Goal: Task Accomplishment & Management: Complete application form

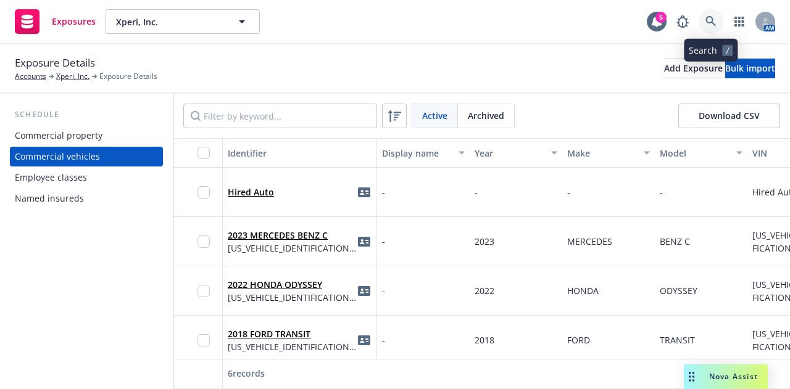
click at [710, 29] on link at bounding box center [711, 21] width 25 height 25
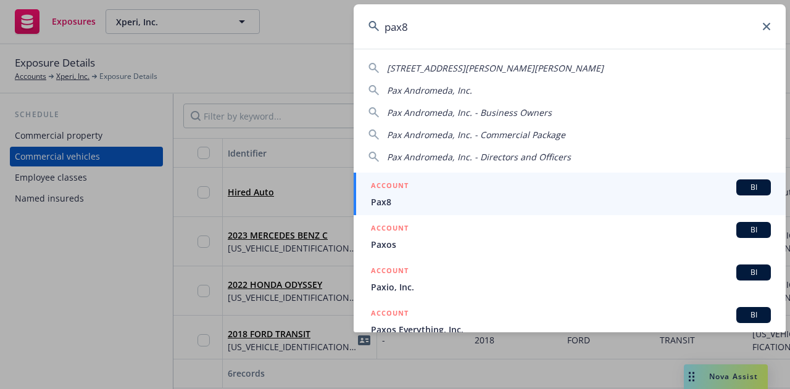
type input "pax8"
click at [573, 194] on div "ACCOUNT BI" at bounding box center [571, 188] width 400 height 16
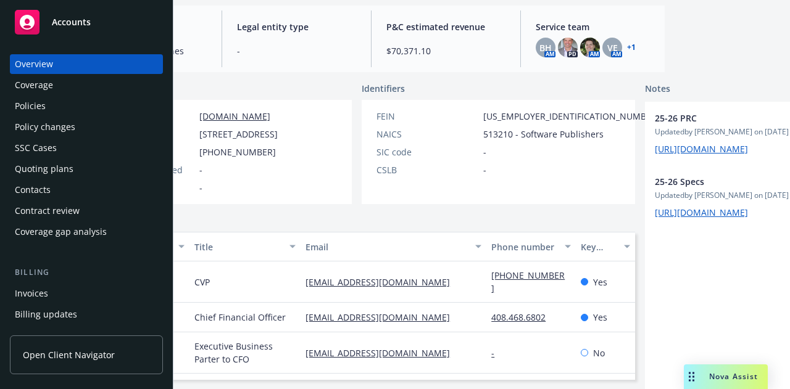
scroll to position [125, 111]
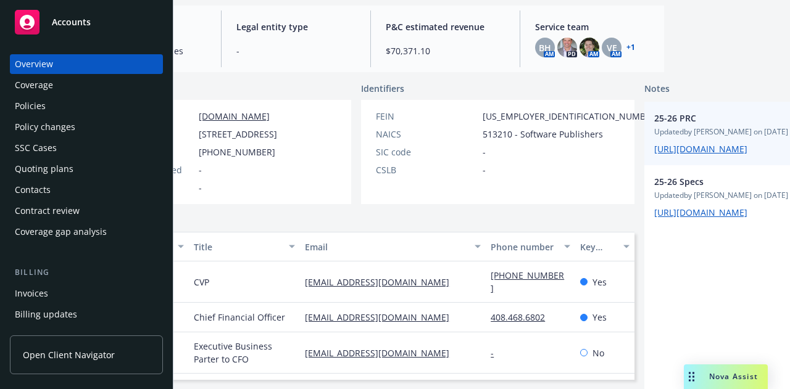
click at [654, 156] on span "https://iln-my.sharepoint.com/:x:/g/personal/yamato_seki_newfront_com/EWnfs6VqD…" at bounding box center [761, 149] width 215 height 13
click at [654, 155] on link "https://iln-my.sharepoint.com/:x:/g/personal/yamato_seki_newfront_com/EWnfs6VqD…" at bounding box center [700, 149] width 93 height 12
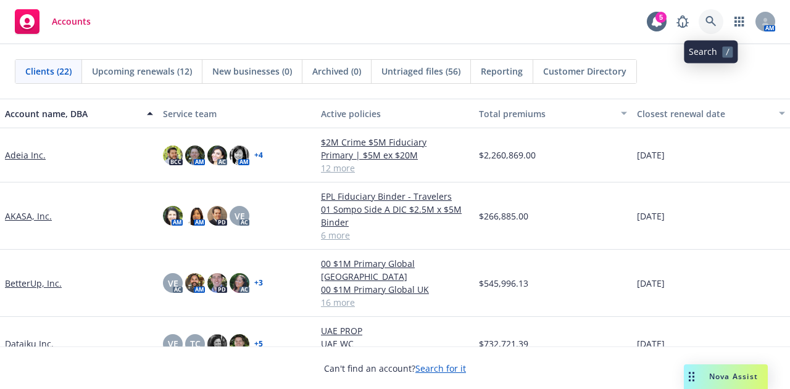
click at [719, 23] on link at bounding box center [711, 21] width 25 height 25
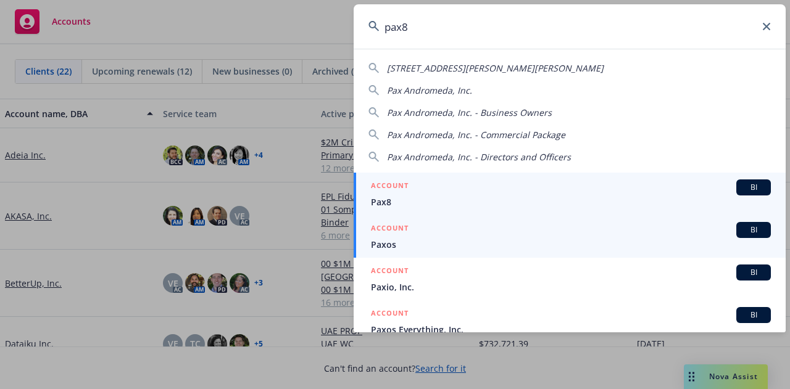
type input "pax8"
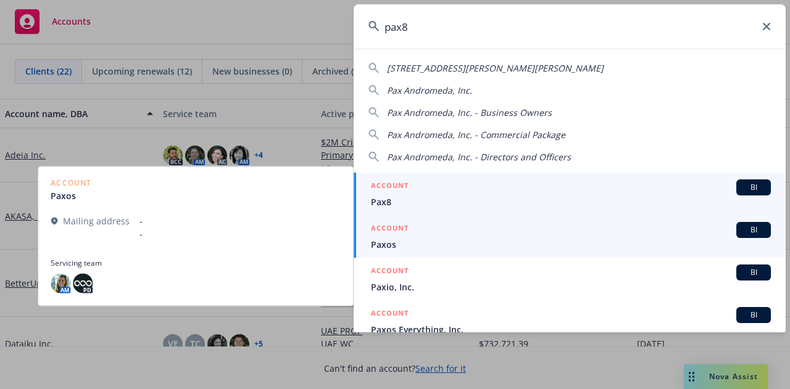
click at [531, 197] on span "Pax8" at bounding box center [571, 202] width 400 height 13
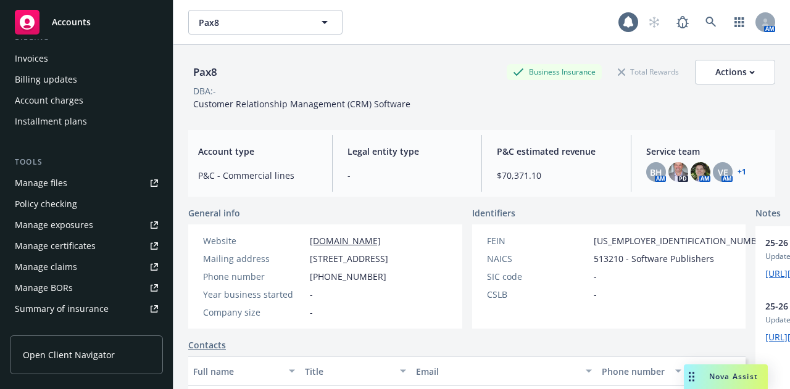
scroll to position [236, 0]
click at [115, 108] on div "Account charges" at bounding box center [86, 100] width 143 height 20
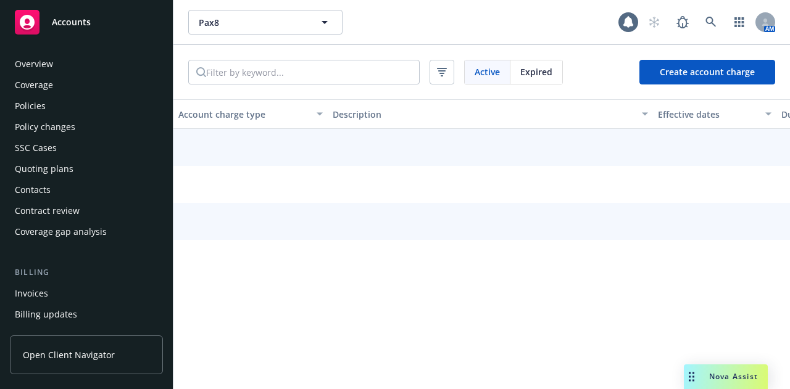
scroll to position [121, 0]
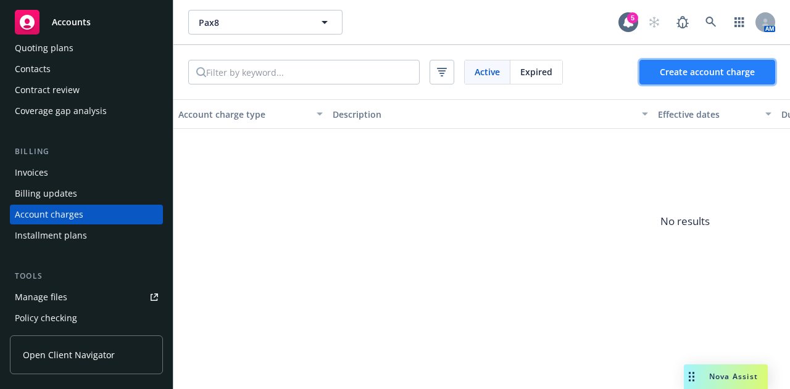
click at [747, 76] on span "Create account charge" at bounding box center [707, 72] width 95 height 12
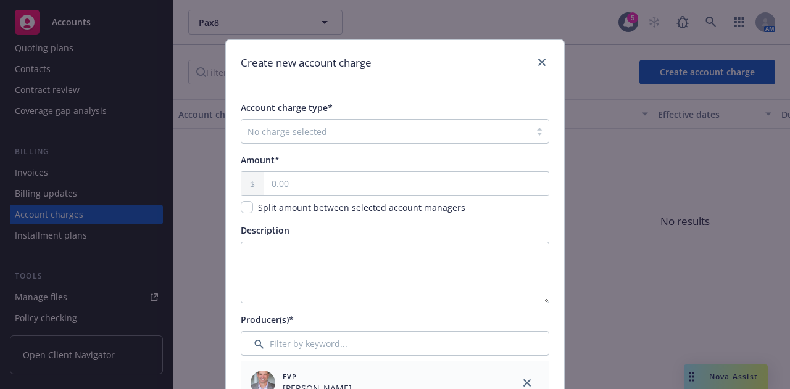
click at [429, 129] on div at bounding box center [385, 131] width 276 height 15
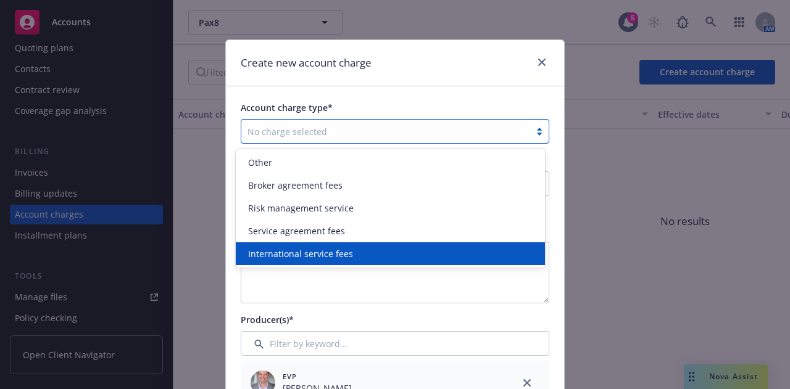
click at [440, 258] on div "International service fees" at bounding box center [390, 253] width 294 height 13
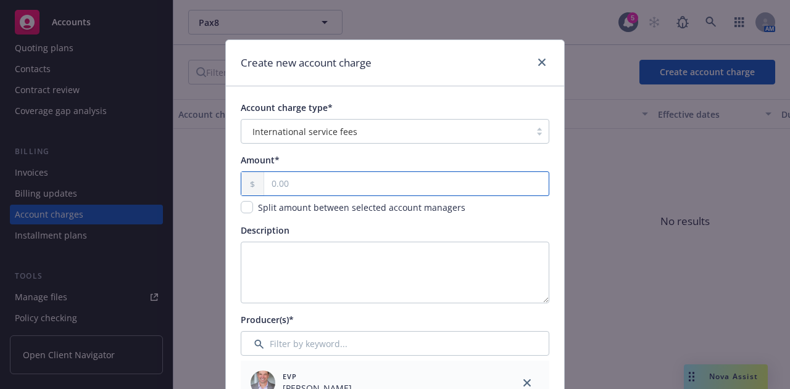
click at [417, 186] on input "text" at bounding box center [406, 183] width 285 height 23
type input "19,800.00"
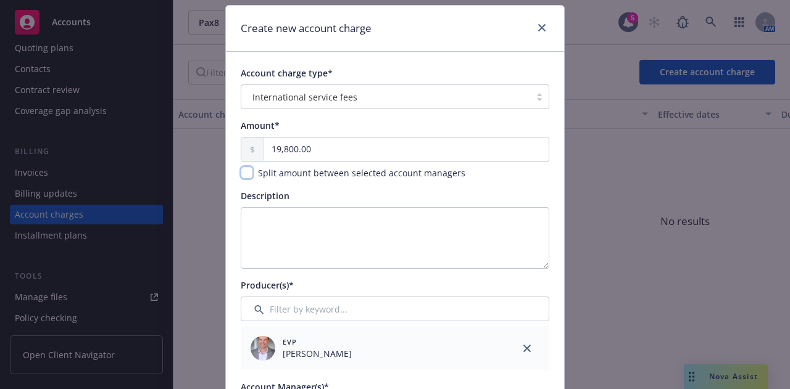
scroll to position [37, 0]
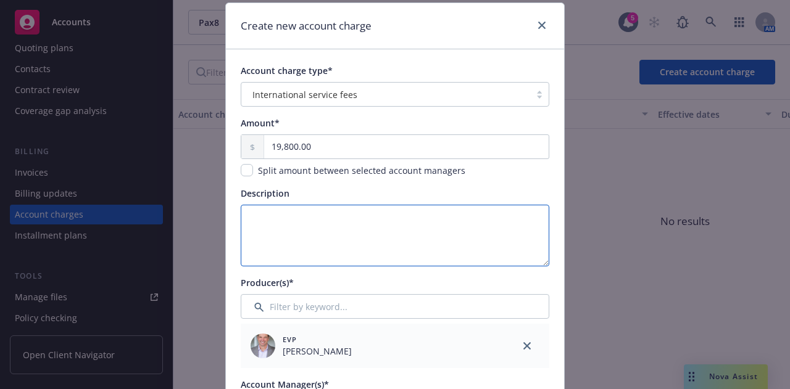
click at [327, 258] on textarea "Description" at bounding box center [395, 236] width 309 height 62
click at [241, 213] on textarea "11 Countries" at bounding box center [395, 236] width 309 height 62
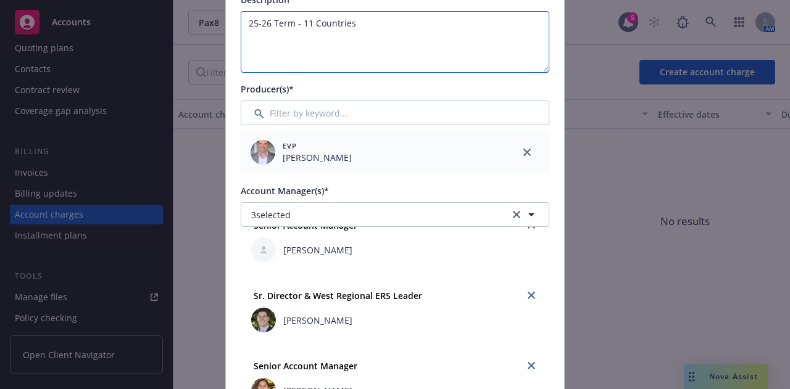
scroll to position [0, 0]
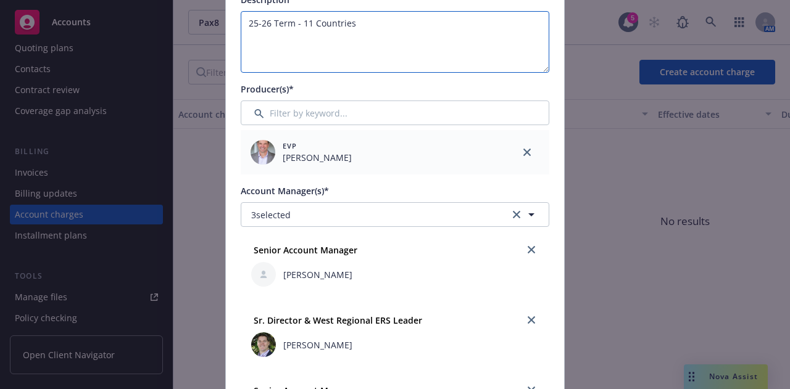
type textarea "25-26 Term - 11 Countries"
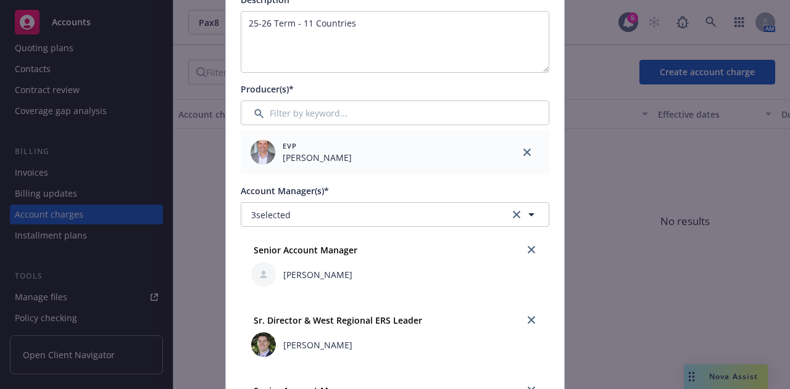
click at [522, 259] on div at bounding box center [532, 250] width 20 height 20
click at [524, 254] on link "close" at bounding box center [531, 250] width 15 height 15
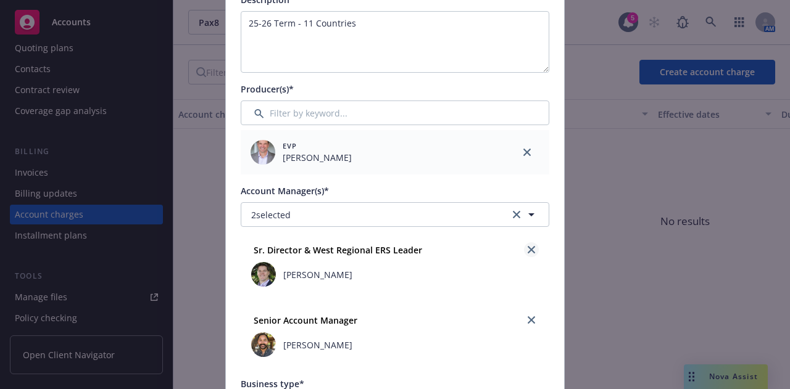
click at [528, 248] on icon "close" at bounding box center [531, 249] width 7 height 7
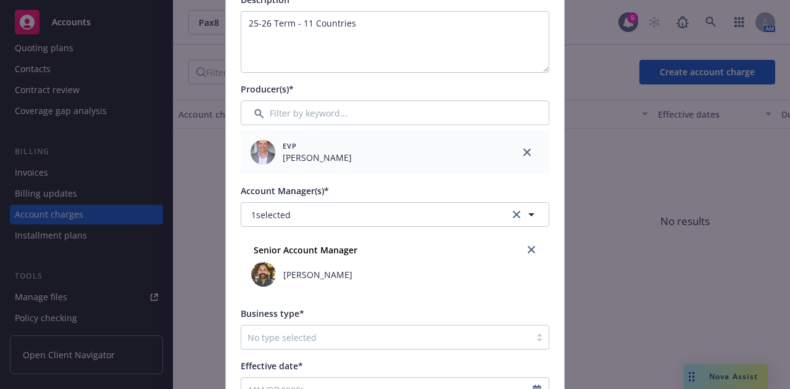
scroll to position [270, 0]
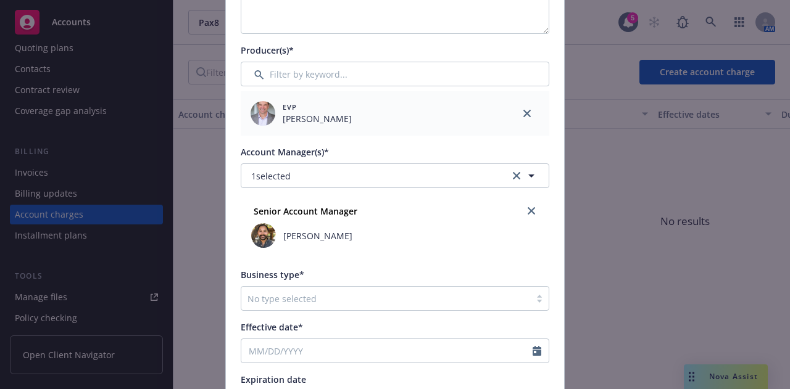
click at [436, 296] on div at bounding box center [385, 298] width 276 height 15
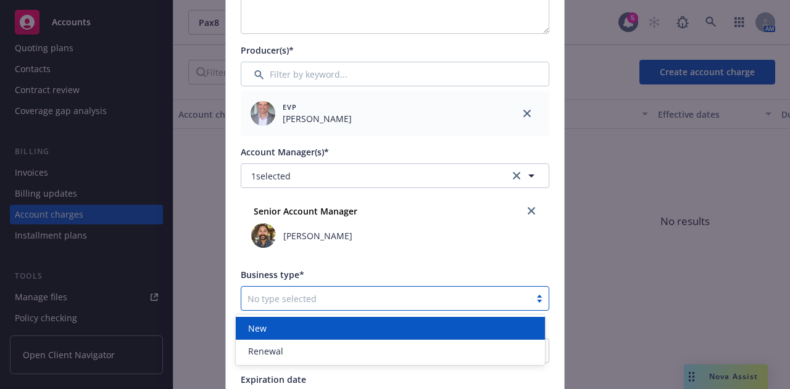
click at [421, 333] on div "New" at bounding box center [390, 328] width 294 height 13
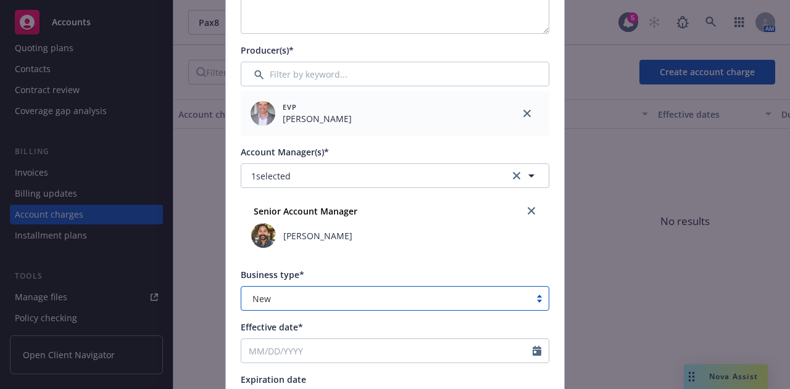
scroll to position [354, 0]
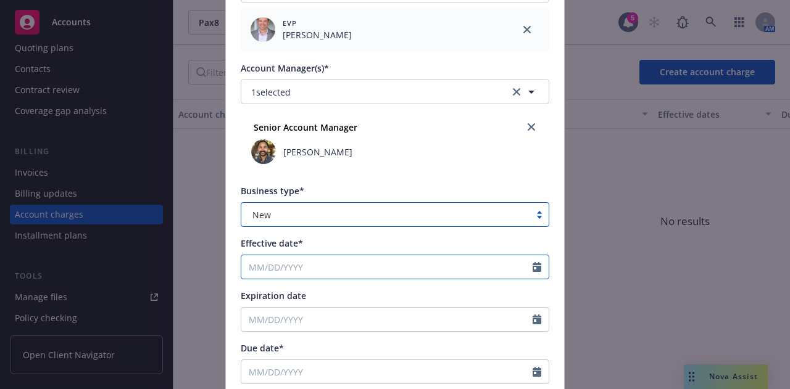
click at [439, 275] on input "Effective date*" at bounding box center [386, 267] width 291 height 23
select select "10"
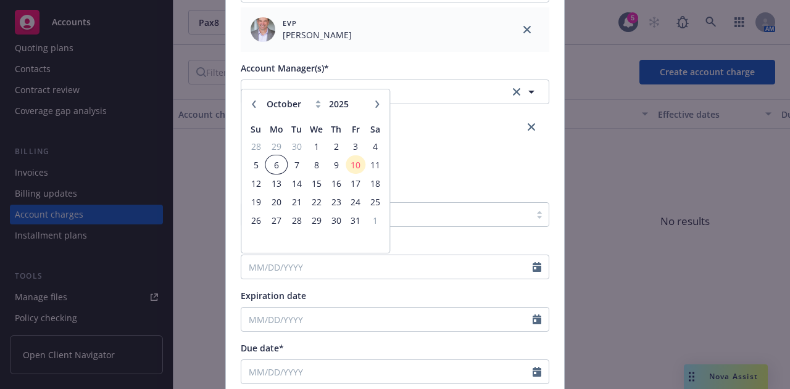
click at [272, 160] on span "6" at bounding box center [276, 164] width 19 height 15
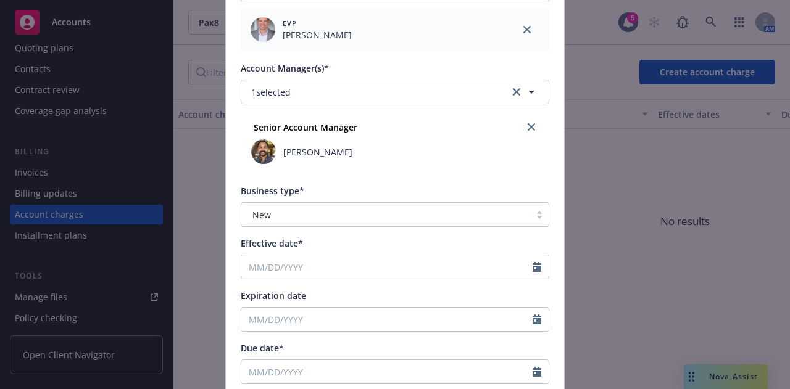
type input "10/06/2025"
type input "10/06/2026"
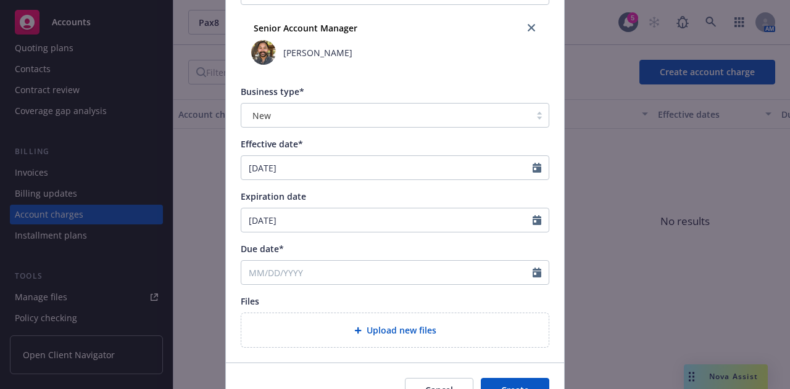
scroll to position [472, 0]
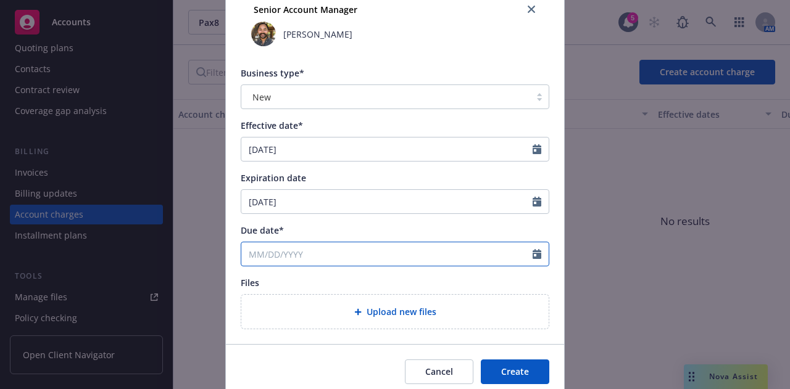
click at [399, 260] on input "Due date*" at bounding box center [386, 254] width 291 height 23
select select "10"
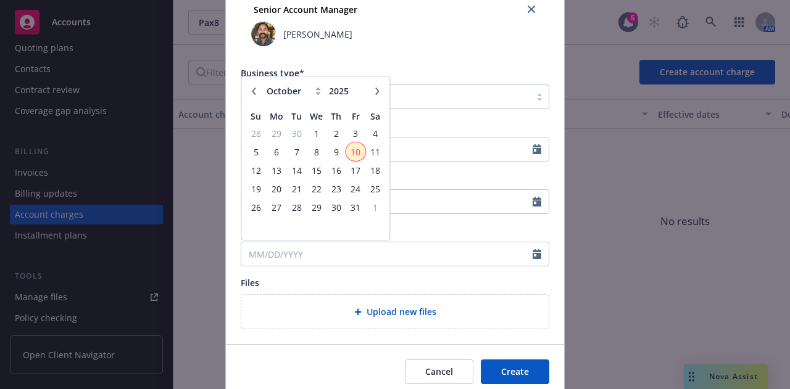
click at [353, 152] on span "10" at bounding box center [355, 151] width 17 height 15
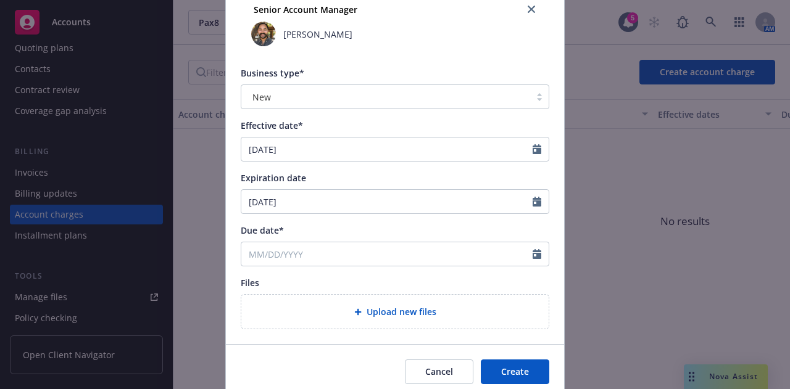
type input "10/10/2025"
click at [529, 367] on button "Create" at bounding box center [515, 372] width 69 height 25
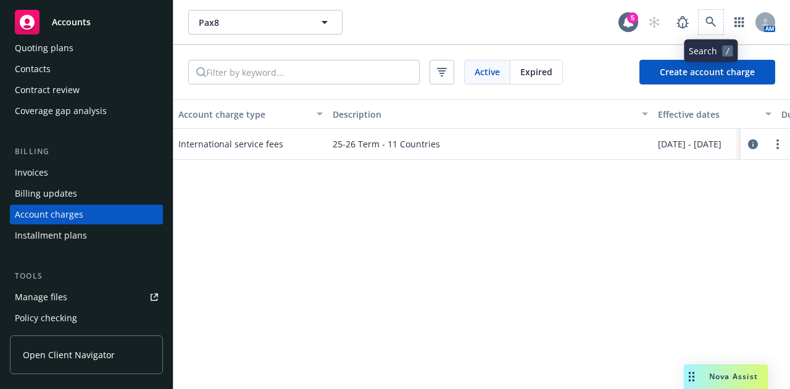
click at [702, 33] on span at bounding box center [711, 22] width 25 height 25
click at [714, 29] on link at bounding box center [711, 22] width 25 height 25
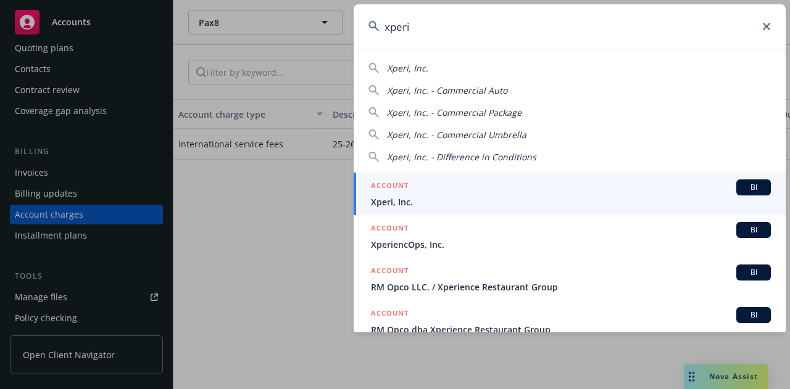
type input "xperi"
click at [536, 207] on span "Xperi, Inc." at bounding box center [571, 202] width 400 height 13
click at [536, 207] on div "Account charge type Description Effective dates Due date Amount Business type S…" at bounding box center [481, 244] width 617 height 290
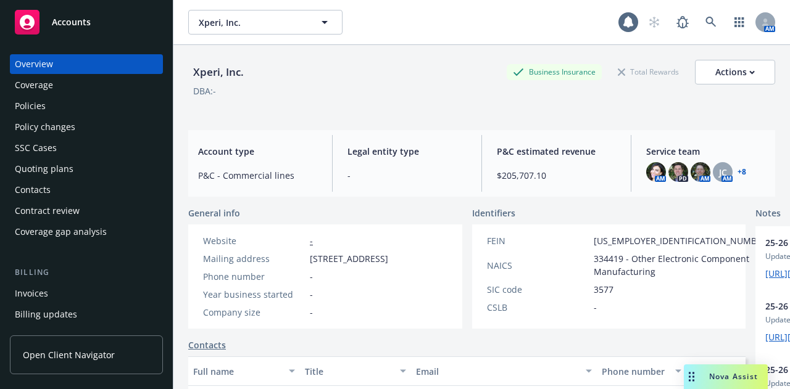
click at [92, 106] on div "Policies" at bounding box center [86, 106] width 143 height 20
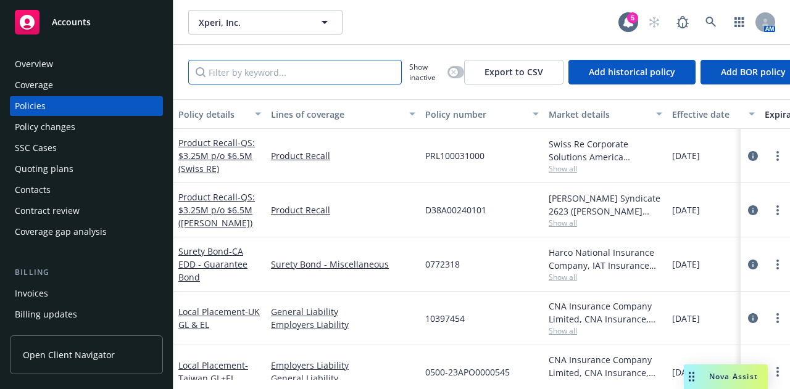
click at [354, 80] on input "Filter by keyword..." at bounding box center [295, 72] width 214 height 25
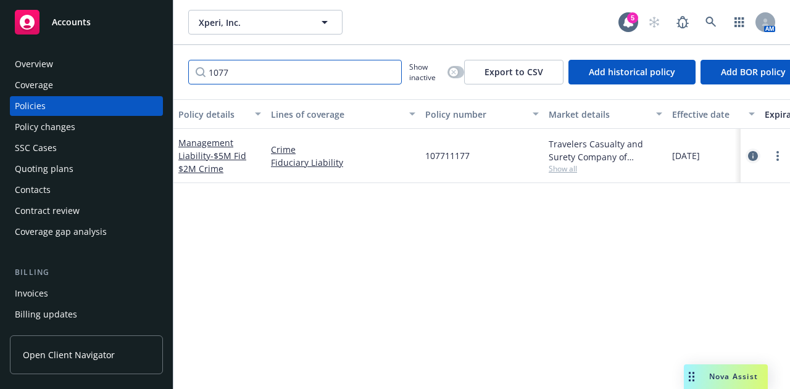
type input "1077"
click at [754, 156] on icon "circleInformation" at bounding box center [753, 156] width 10 height 10
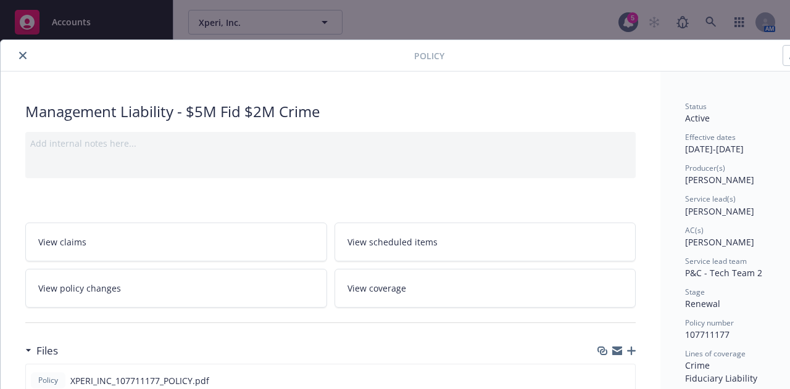
click at [22, 52] on icon "close" at bounding box center [22, 55] width 7 height 7
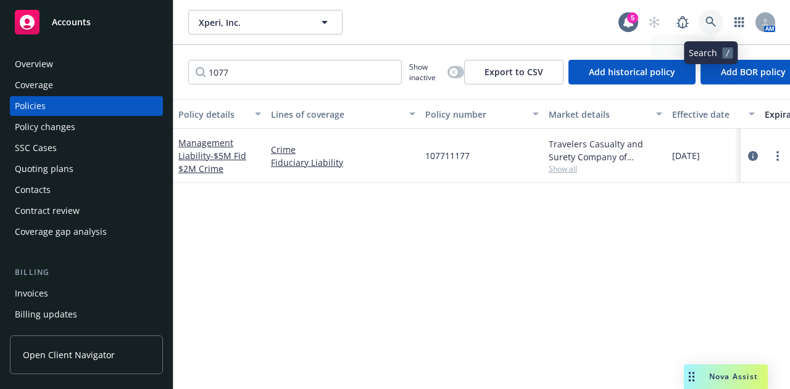
click at [711, 25] on icon at bounding box center [710, 22] width 11 height 11
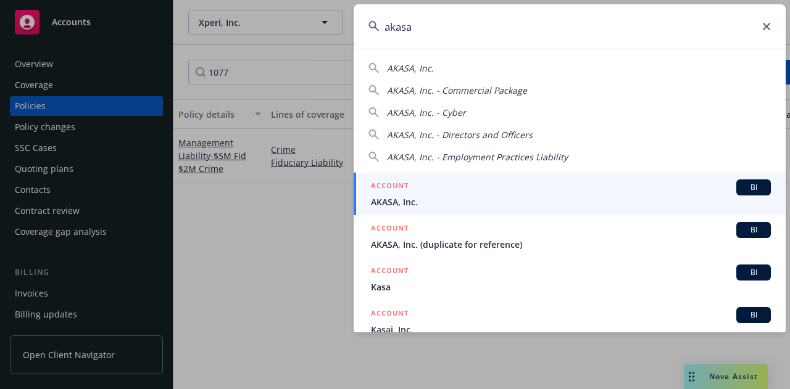
type input "akasa"
click at [493, 186] on div "ACCOUNT BI" at bounding box center [571, 188] width 400 height 16
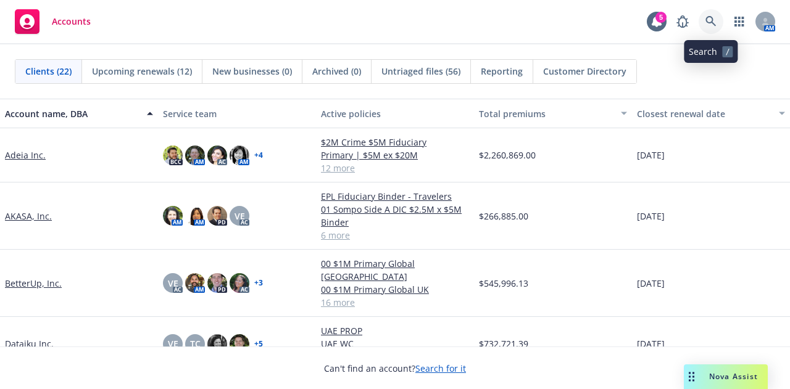
click at [712, 20] on icon at bounding box center [710, 21] width 10 height 10
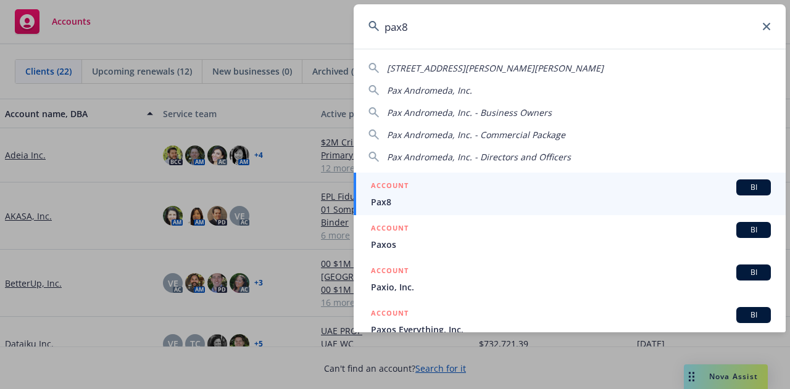
type input "pax8"
click at [480, 212] on link "ACCOUNT BI Pax8" at bounding box center [570, 194] width 432 height 43
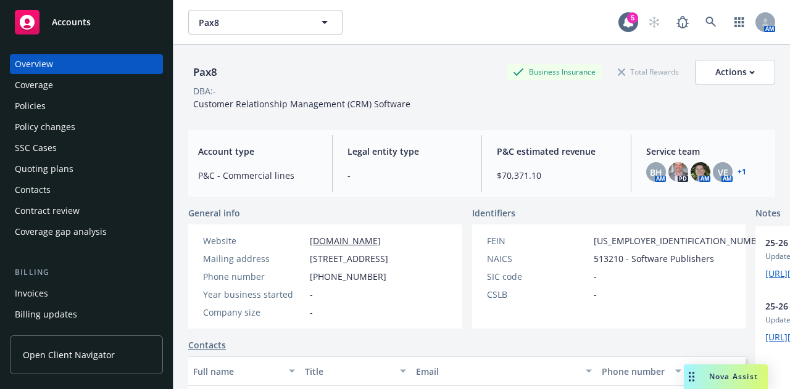
click at [86, 108] on div "Policies" at bounding box center [86, 106] width 143 height 20
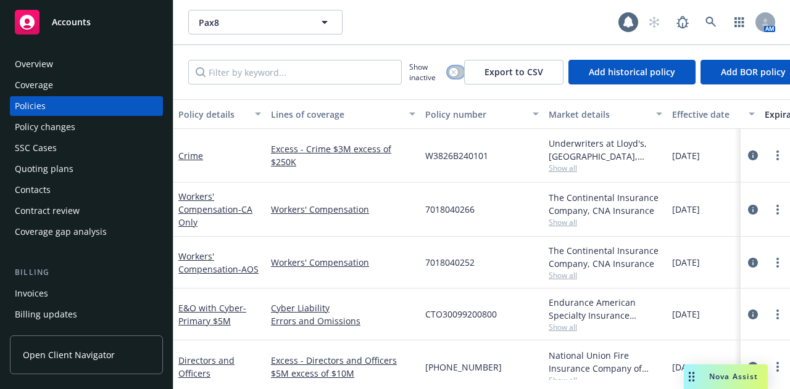
click at [451, 75] on div "button" at bounding box center [453, 72] width 9 height 9
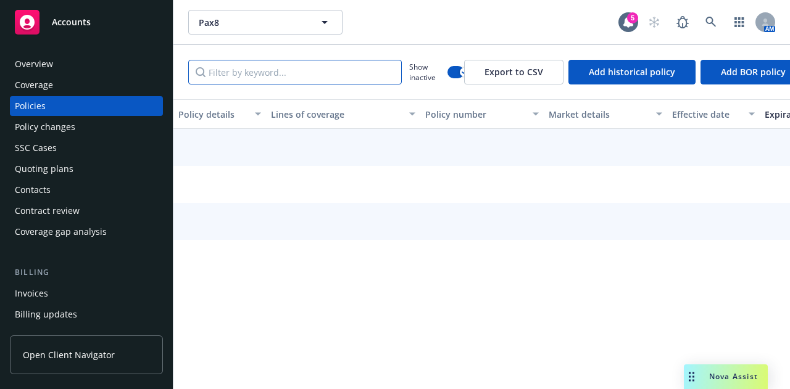
click at [369, 66] on input "Filter by keyword..." at bounding box center [295, 72] width 214 height 25
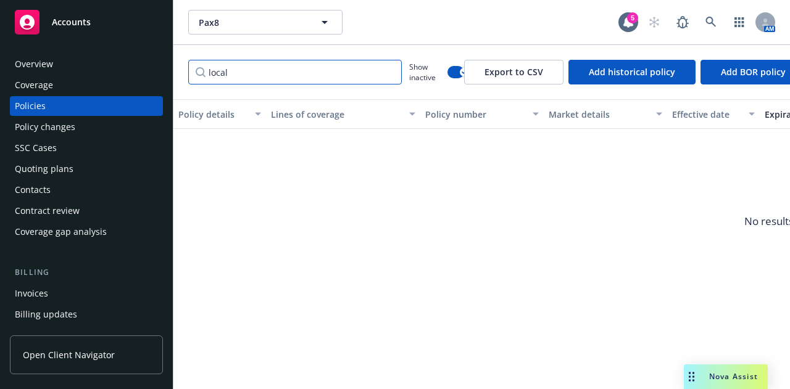
type input "local"
click at [391, 75] on input "local" at bounding box center [295, 72] width 214 height 25
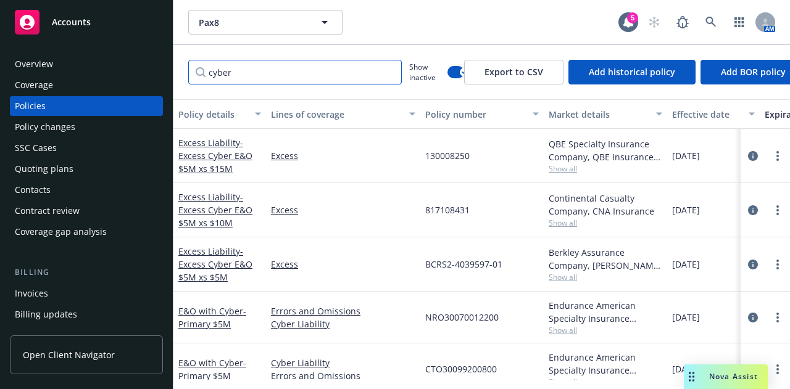
type input "cyber"
click at [748, 156] on icon "circleInformation" at bounding box center [753, 156] width 10 height 10
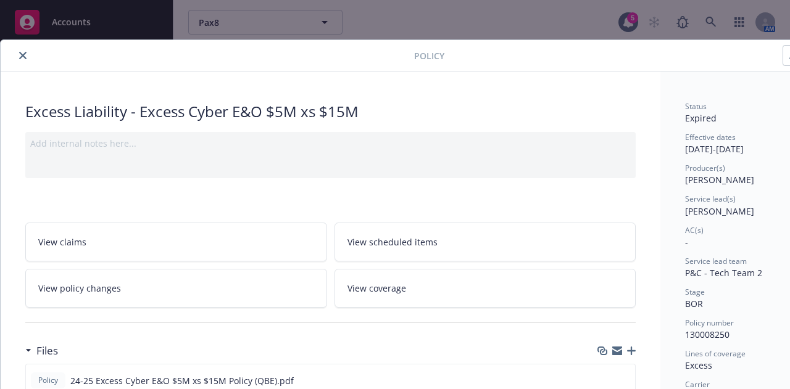
click at [27, 56] on button "close" at bounding box center [22, 55] width 15 height 15
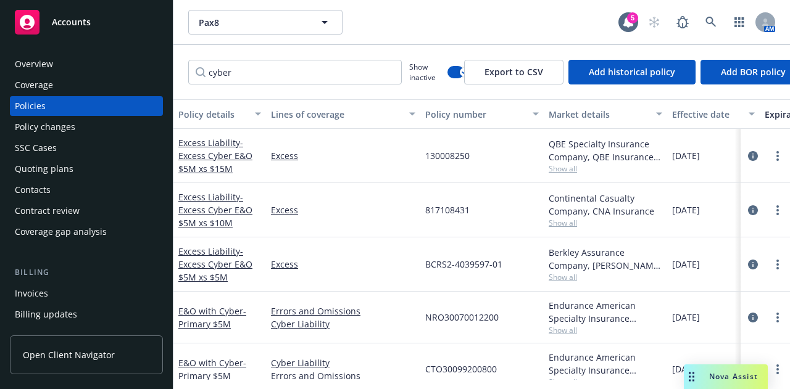
click at [555, 167] on span "Show all" at bounding box center [606, 169] width 114 height 10
click at [748, 156] on icon "circleInformation" at bounding box center [753, 156] width 10 height 10
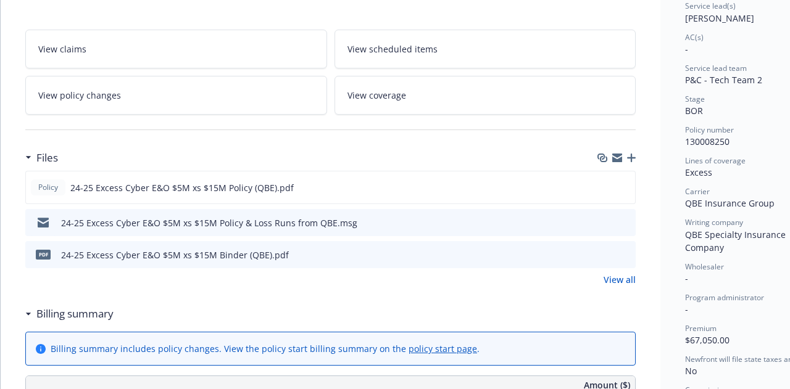
scroll to position [194, 0]
click at [630, 217] on button "preview file" at bounding box center [624, 221] width 14 height 11
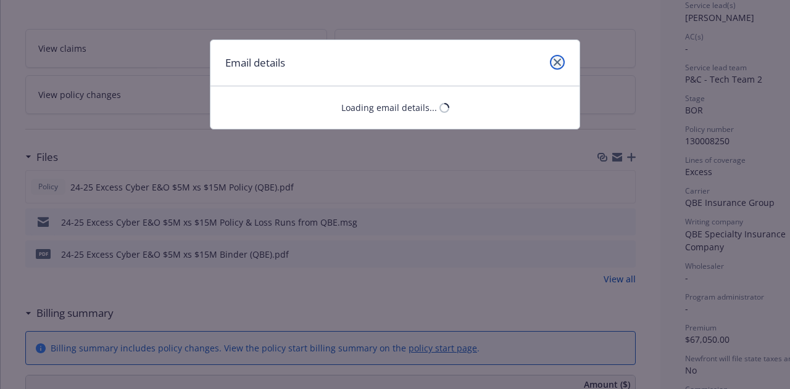
click at [559, 67] on link "close" at bounding box center [557, 62] width 15 height 15
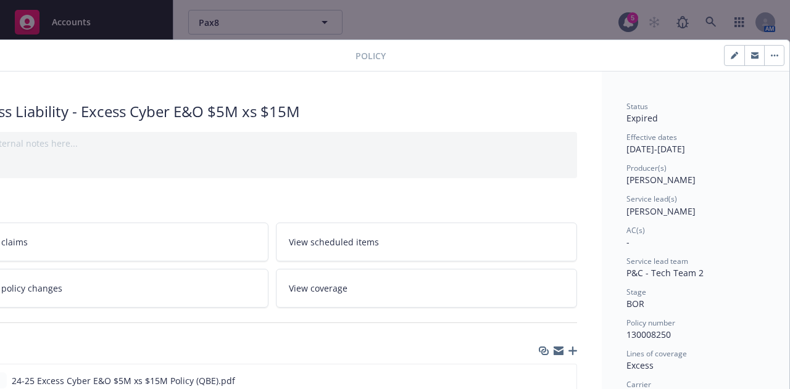
scroll to position [0, 0]
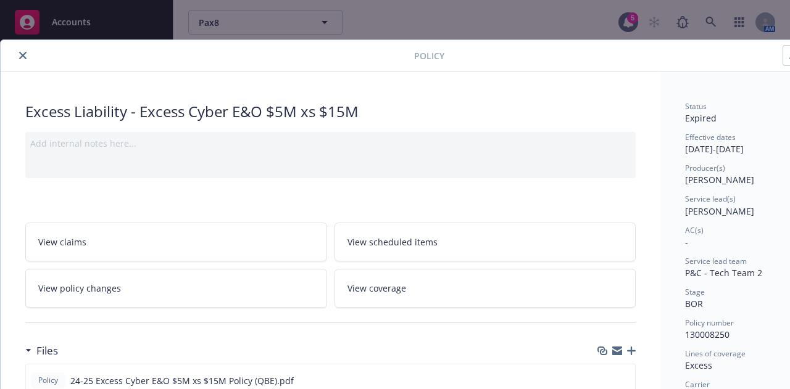
click at [15, 47] on div "Policy" at bounding box center [424, 55] width 847 height 31
click at [19, 52] on button "close" at bounding box center [22, 55] width 15 height 15
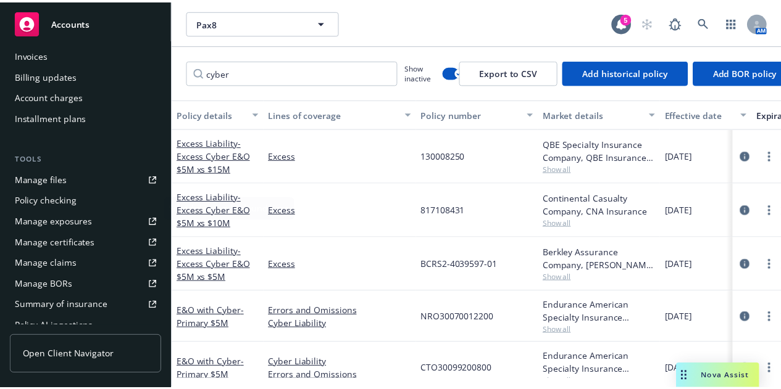
scroll to position [252, 0]
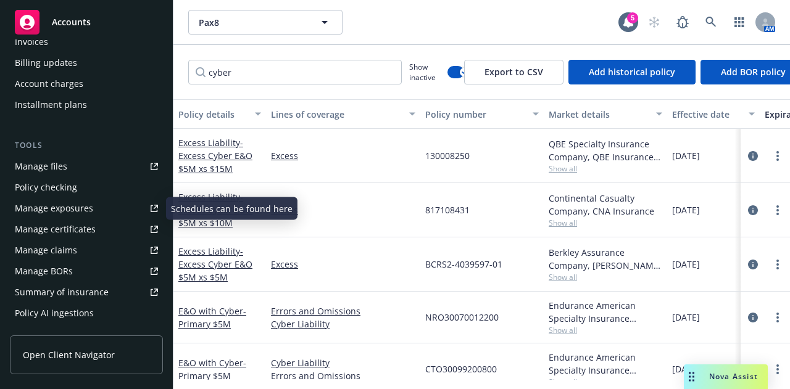
click at [77, 170] on link "Manage files" at bounding box center [86, 167] width 153 height 20
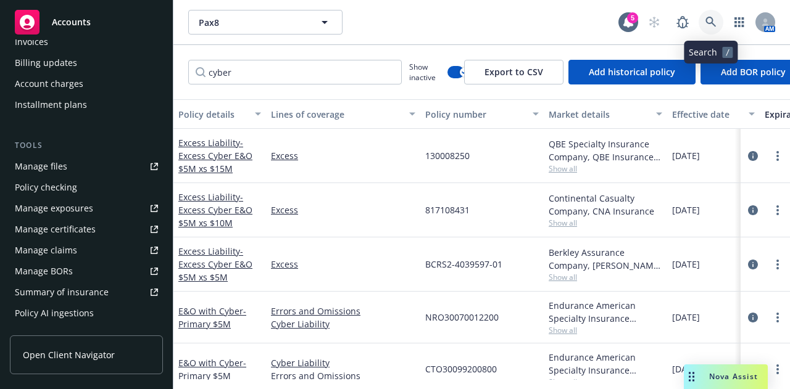
click at [703, 28] on link at bounding box center [711, 22] width 25 height 25
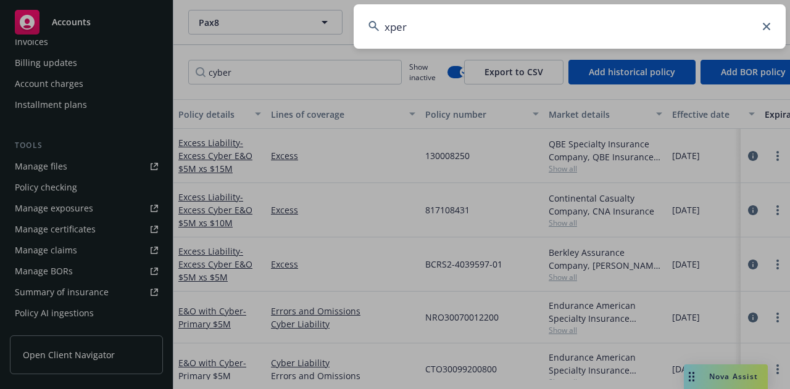
type input "xperi"
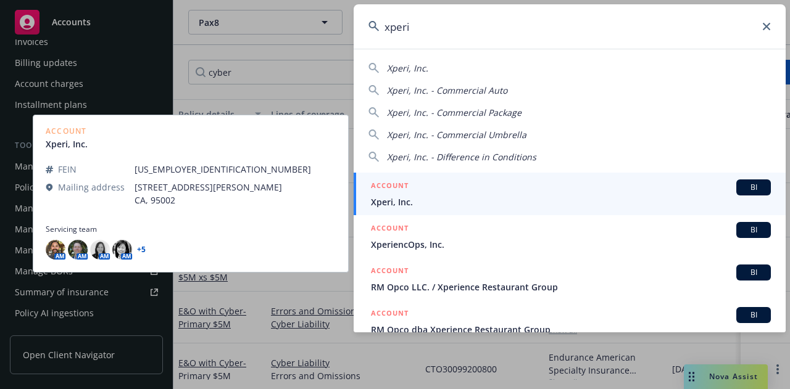
click at [484, 202] on span "Xperi, Inc." at bounding box center [571, 202] width 400 height 13
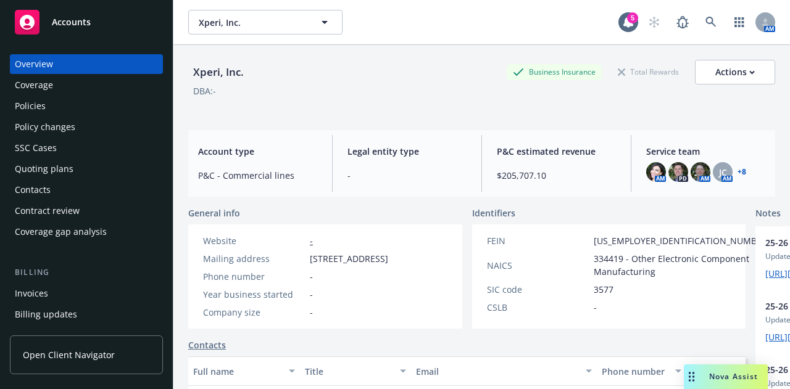
click at [73, 112] on div "Policies" at bounding box center [86, 106] width 143 height 20
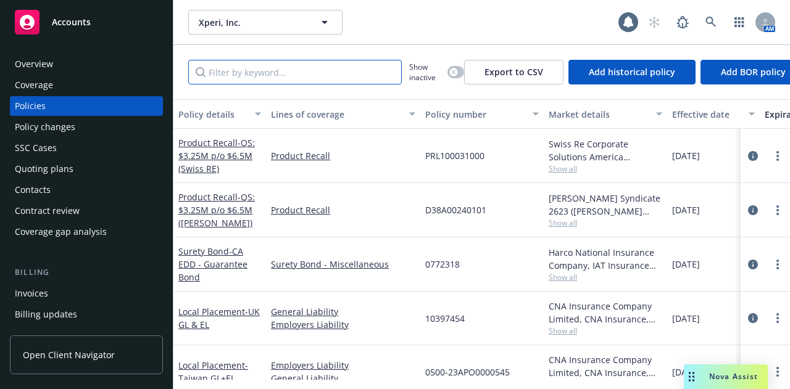
click at [275, 69] on input "Filter by keyword..." at bounding box center [295, 72] width 214 height 25
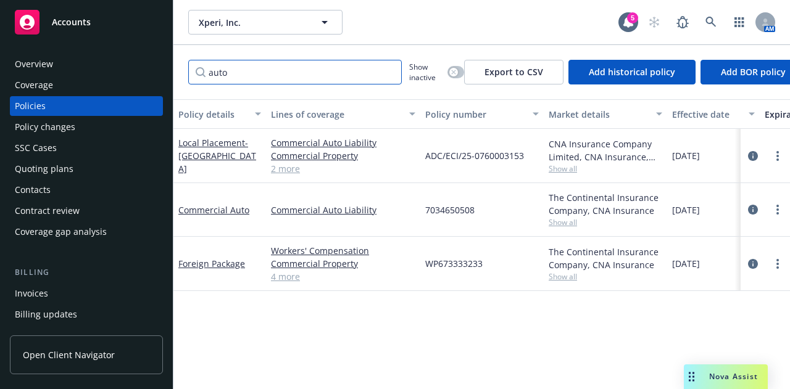
type input "auto"
click at [104, 146] on div "SSC Cases" at bounding box center [86, 148] width 143 height 20
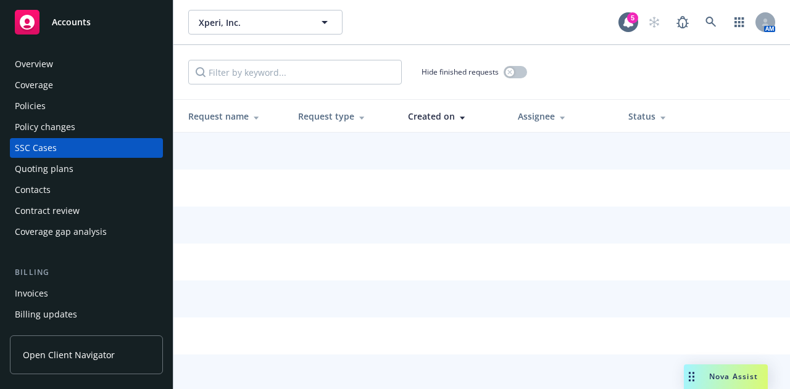
click at [105, 140] on div "SSC Cases" at bounding box center [86, 148] width 143 height 20
click at [112, 132] on div "Policy changes" at bounding box center [86, 127] width 143 height 20
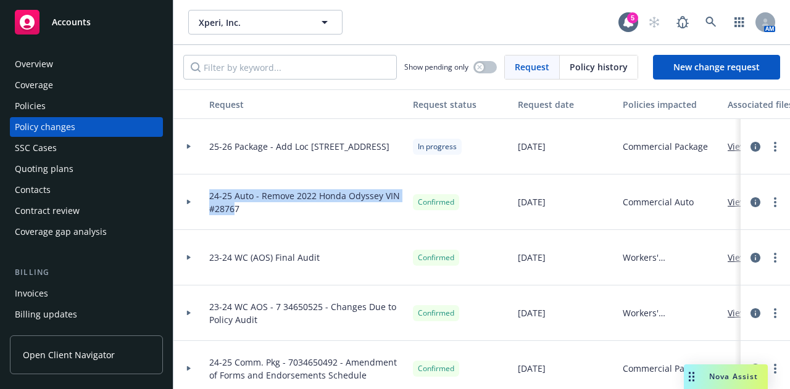
drag, startPoint x: 236, startPoint y: 207, endPoint x: 210, endPoint y: 196, distance: 28.5
click at [210, 196] on span "24-25 Auto - Remove 2022 Honda Odyssey VIN #28767" at bounding box center [306, 202] width 194 height 26
drag, startPoint x: 239, startPoint y: 207, endPoint x: 199, endPoint y: 186, distance: 45.3
copy div "24-25 Auto - Remove 2022 Honda Odyssey VIN #28767"
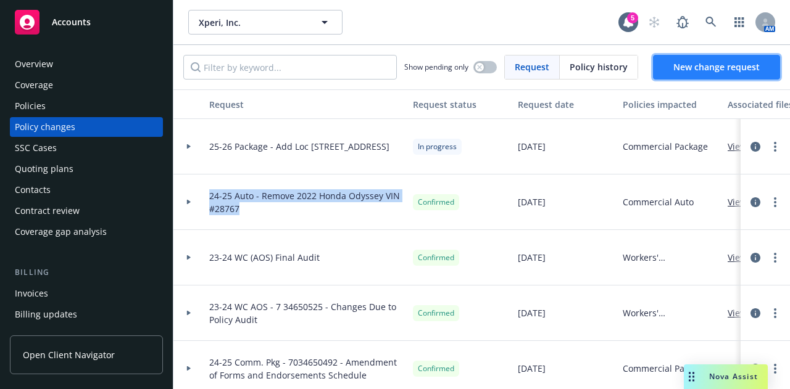
click at [673, 66] on span "New change request" at bounding box center [716, 67] width 86 height 12
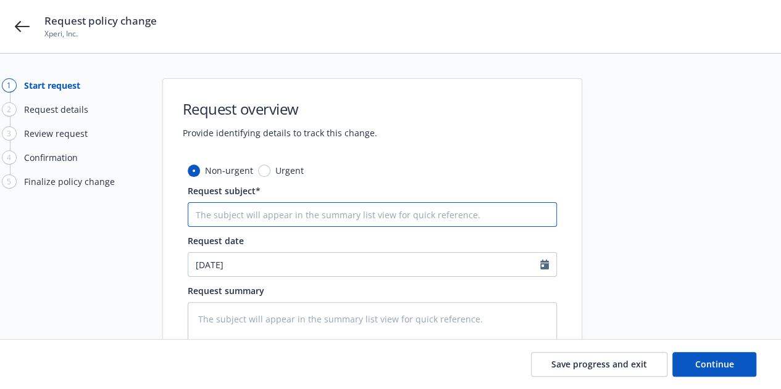
click at [363, 217] on input "Request subject*" at bounding box center [372, 214] width 369 height 25
paste input "24-25 Auto - Remove 2022 Honda Odyssey VIN #28767"
type textarea "x"
type input "24-25 Auto - Remove 2022 Honda Odyssey VIN #28767"
click at [217, 214] on input "24-25 Auto - Remove 2022 Honda Odyssey VIN #28767" at bounding box center [372, 214] width 369 height 25
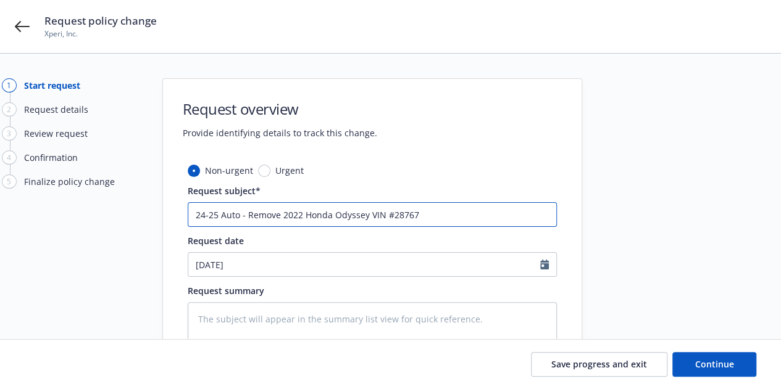
type textarea "x"
type input "24-2 Auto - Remove 2022 Honda Odyssey VIN #28767"
type textarea "x"
type input "24- Auto - Remove 2022 Honda Odyssey VIN #28767"
type textarea "x"
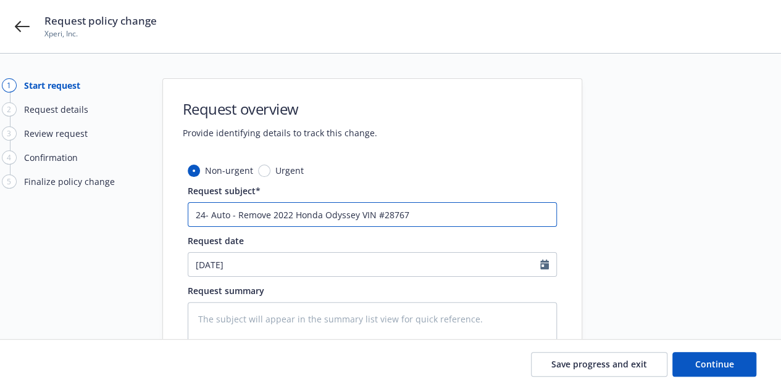
type input "24 Auto - Remove 2022 Honda Odyssey VIN #28767"
type textarea "x"
type input "2 Auto - Remove 2022 Honda Odyssey VIN #28767"
type textarea "x"
type input "Auto - Remove 2022 Honda Odyssey VIN #28767"
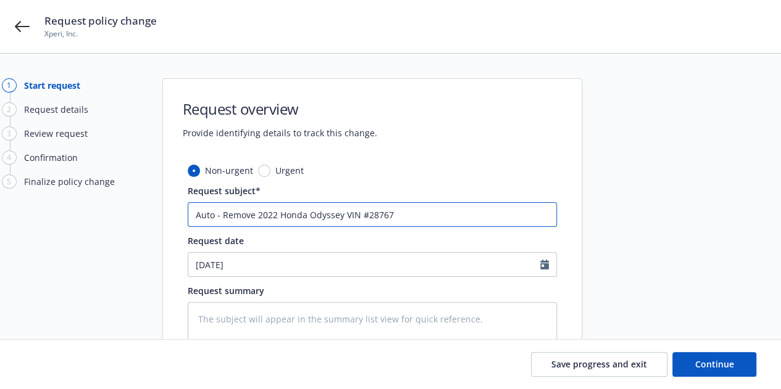
type textarea "x"
type input "Auto - Remove 2022 Honda Odyssey VIN #28767"
type textarea "x"
type input "2 Auto - Remove 2022 Honda Odyssey VIN #28767"
type textarea "x"
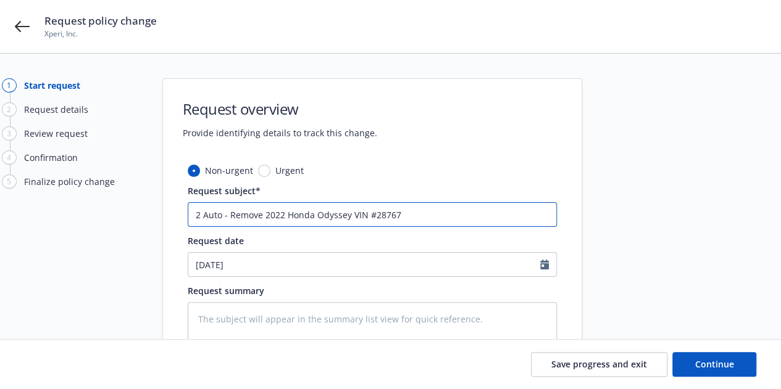
type input "25 Auto - Remove 2022 Honda Odyssey VIN #28767"
type textarea "x"
type input "25- Auto - Remove 2022 Honda Odyssey VIN #28767"
type textarea "x"
type input "25-2 Auto - Remove 2022 Honda Odyssey VIN #28767"
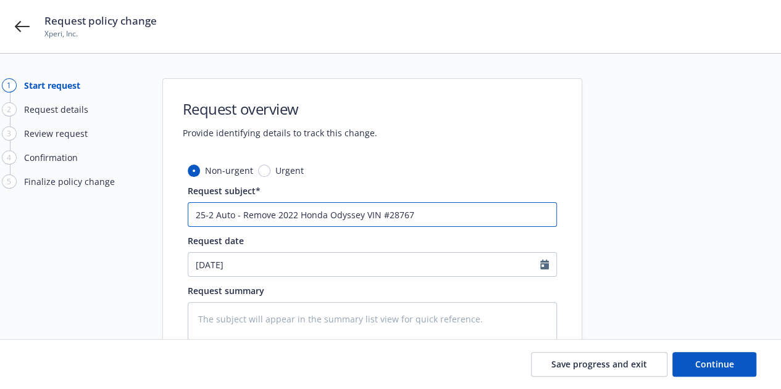
type textarea "x"
type input "25-26 Auto - Remove 2022 Honda Odyssey VIN #28767"
click at [301, 211] on input "25-26 Auto - Remove 2022 Honda Odyssey VIN #28767" at bounding box center [372, 214] width 369 height 25
type textarea "x"
type input "25-26 Auto - Remove 202 Honda Odyssey VIN #28767"
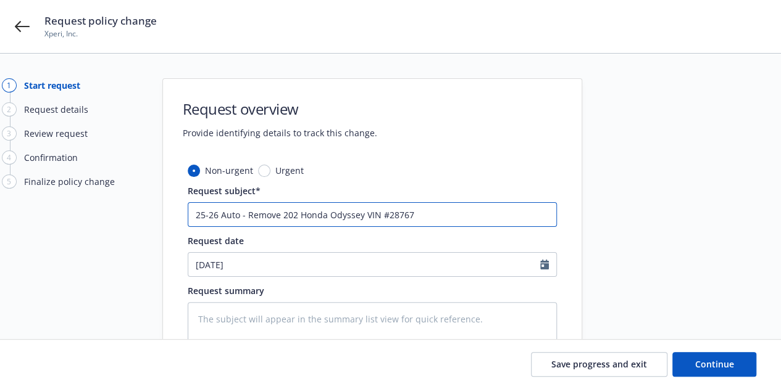
type textarea "x"
type input "25-26 Auto - Remove 2023 Honda Odyssey VIN #28767"
type textarea "x"
type input "25-26 Auto - Remove 2023 Honda Odysse VIN #28767"
type textarea "x"
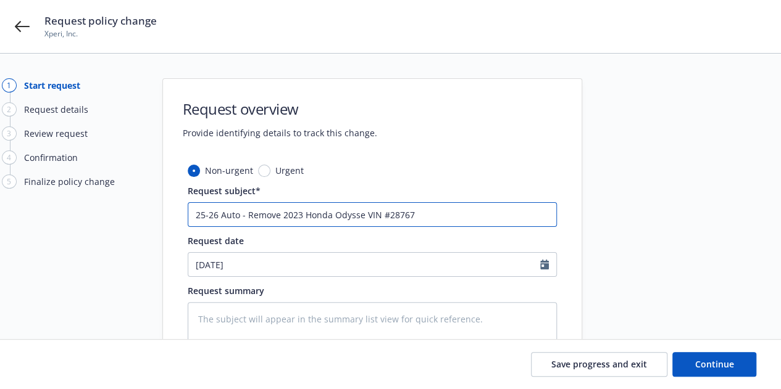
type input "25-26 Auto - Remove 2023 Honda Odyss VIN #28767"
type textarea "x"
type input "25-26 Auto - Remove 2023 Honda Odys VIN #28767"
type textarea "x"
type input "25-26 Auto - Remove 2023 Honda Ody VIN #28767"
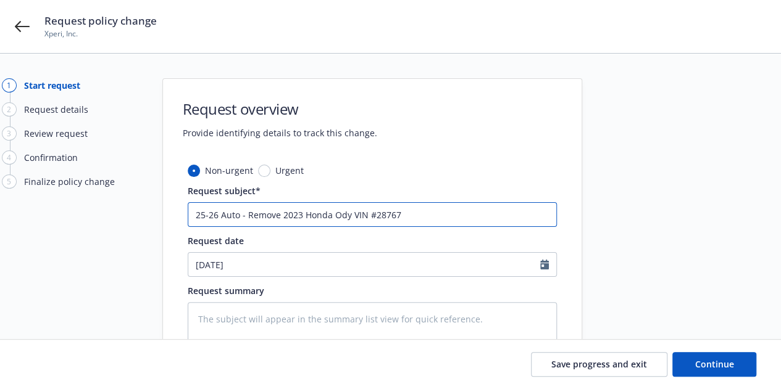
type textarea "x"
type input "25-26 Auto - Remove 2023 Honda Od VIN #28767"
type textarea "x"
type input "25-26 Auto - Remove 2023 Honda O VIN #28767"
type textarea "x"
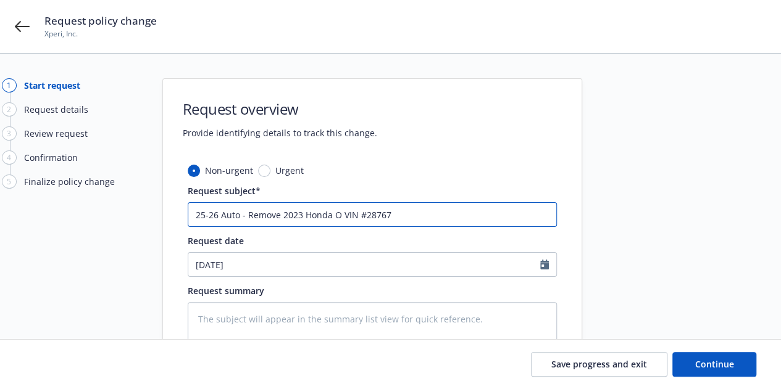
type input "25-26 Auto - Remove 2023 Honda VIN #28767"
type textarea "x"
type input "25-26 Auto - Remove 2023 Honda VIN #28767"
type textarea "x"
type input "25-26 Auto - Remove 2023 Hon VIN #28767"
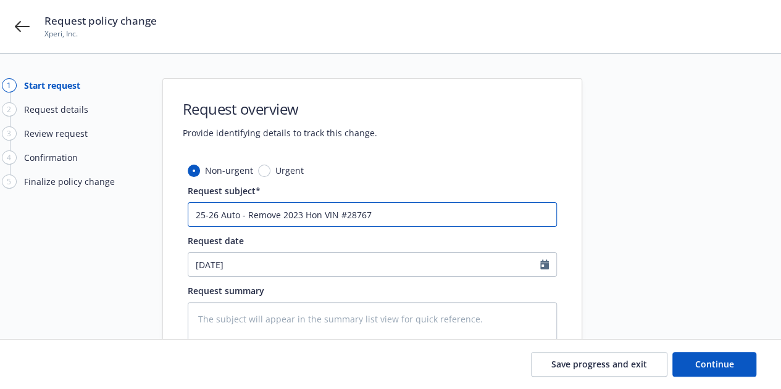
type textarea "x"
type input "25-26 Auto - Remove 2023 Ho VIN #28767"
type textarea "x"
type input "25-26 Auto - Remove 2023 H VIN #28767"
type textarea "x"
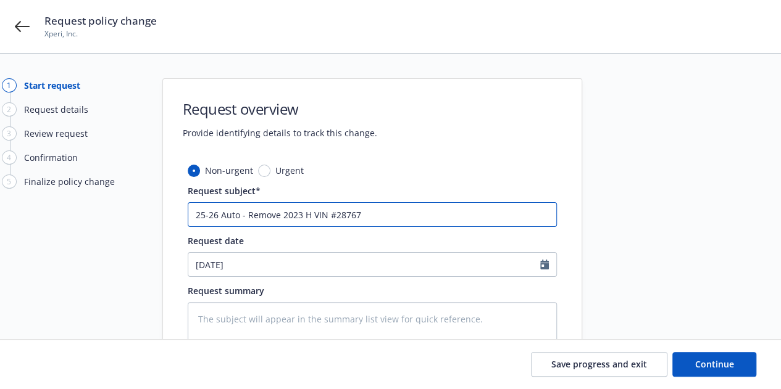
type input "25-26 Auto - Remove 2023 VIN #28767"
type textarea "x"
type input "25-26 Auto - Remove 2023 M VIN #28767"
type textarea "x"
type input "25-26 Auto - Remove 2023 Me VIN #28767"
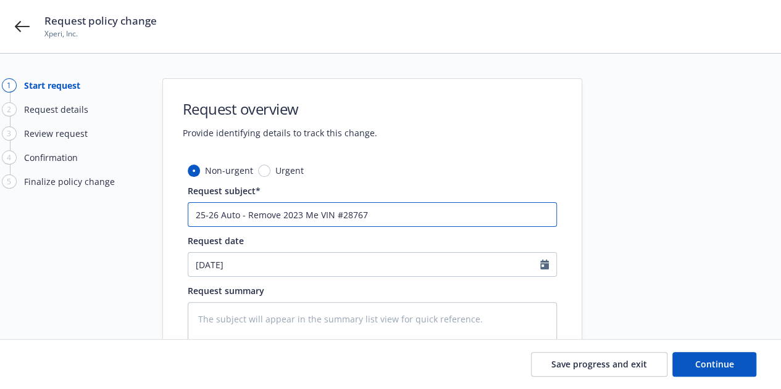
type textarea "x"
type input "25-26 Auto - Remove 2023 Mer VIN #28767"
type textarea "x"
type input "25-26 Auto - Remove 2023 Merc VIN #28767"
type textarea "x"
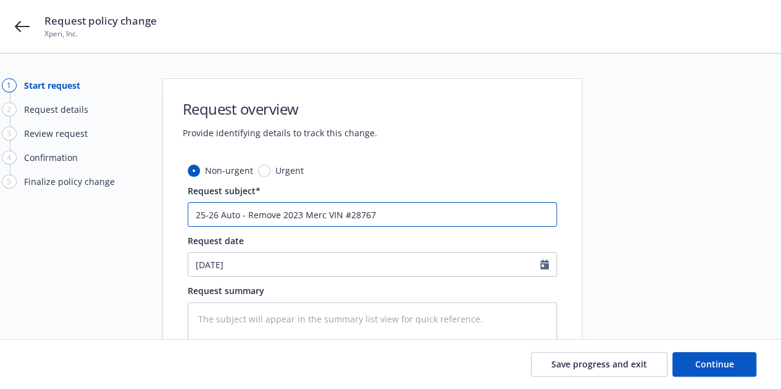
type input "25-26 Auto - Remove 2023 Merce VIN #28767"
type textarea "x"
type input "25-26 Auto - Remove 2023 Merced VIN #28767"
type textarea "x"
type input "25-26 Auto - Remove 2023 Mercede VIN #28767"
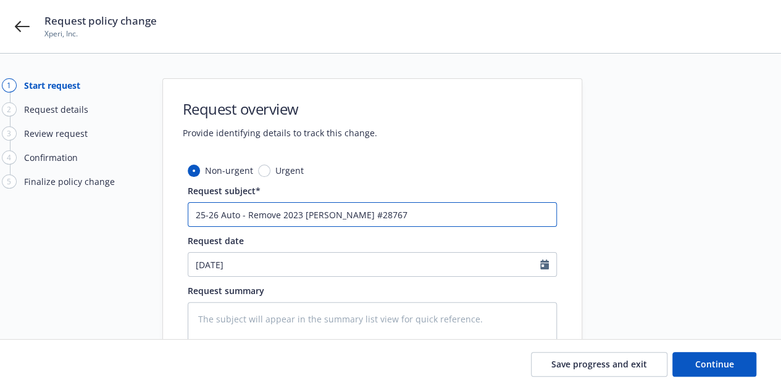
type textarea "x"
type input "25-26 Auto - Remove 2023 Mercedes VIN #28767"
type textarea "x"
type input "25-26 Auto - Remove 2023 Mercedes VIN #28767"
type textarea "x"
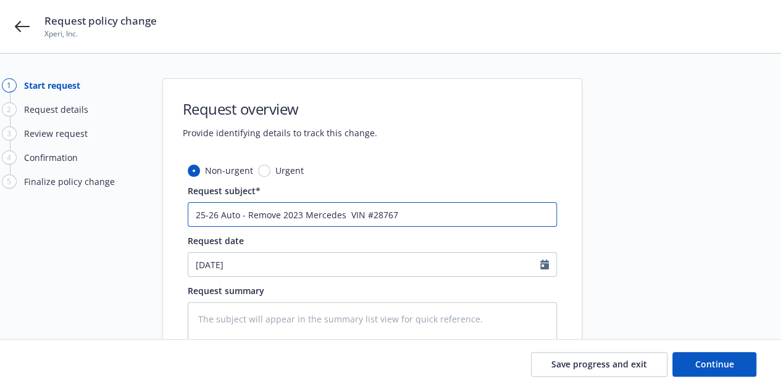
type input "25-26 Auto - Remove 2023 Mercedes B VIN #28767"
type textarea "x"
type input "25-26 Auto - Remove 2023 Mercedes Be VIN #28767"
type textarea "x"
type input "25-26 Auto - Remove 2023 Mercedes Ben VIN #28767"
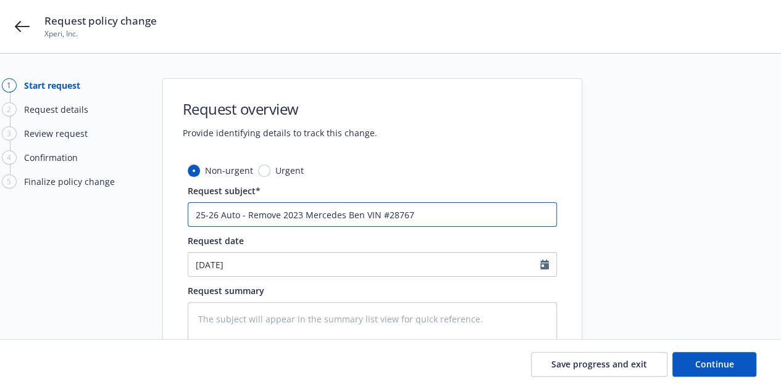
type textarea "x"
type input "25-26 Auto - Remove 2023 Mercedes Benz VIN #28767"
click at [422, 214] on input "25-26 Auto - Remove 2023 Mercedes Benz VIN #28767" at bounding box center [372, 214] width 369 height 25
type textarea "x"
type input "25-26 Auto - Remove 2023 Mercedes Benz VIN #2876"
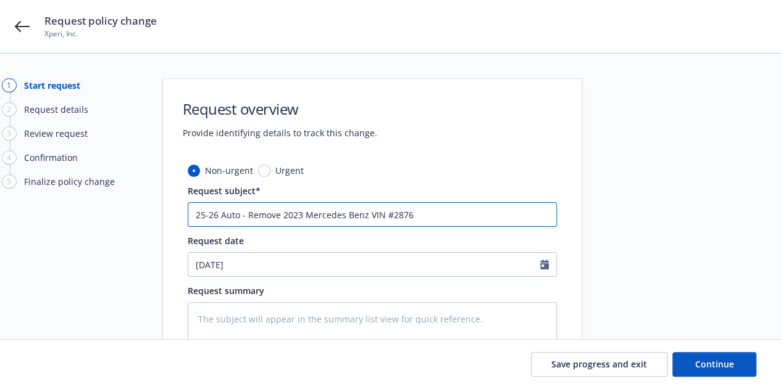
type textarea "x"
type input "25-26 Auto - Remove 2023 Mercedes Benz VIN #287"
type textarea "x"
type input "25-26 Auto - Remove 2023 Mercedes Benz VIN #28"
type textarea "x"
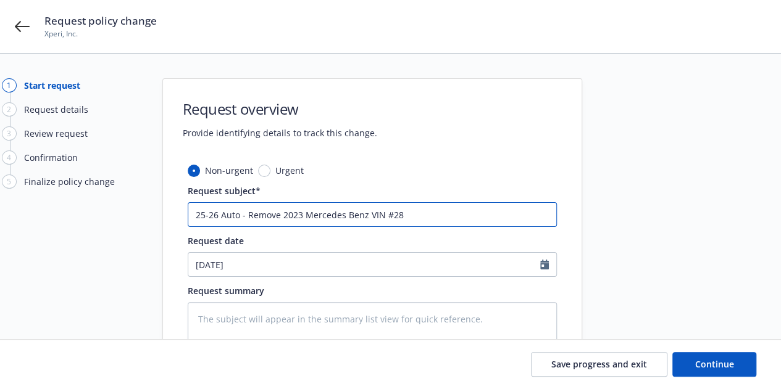
type input "25-26 Auto - Remove 2023 Mercedes Benz VIN #2"
type textarea "x"
type input "25-26 Auto - Remove 2023 Mercedes Benz VIN #"
type textarea "x"
type input "25-26 Auto - Remove 2023 Mercedes Benz VIN #0"
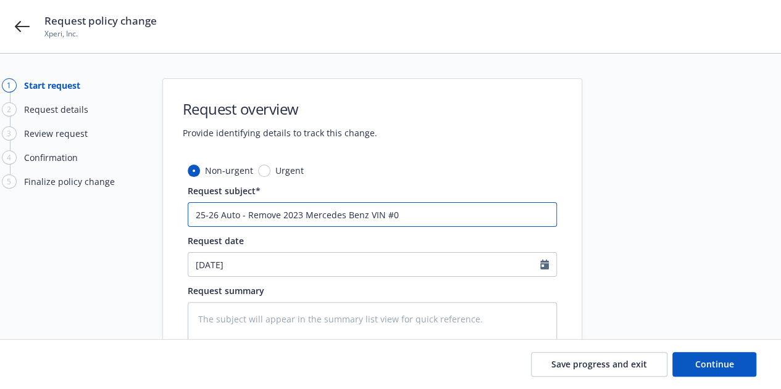
type textarea "x"
type input "25-26 Auto - Remove 2023 Mercedes Benz VIN #01"
type textarea "x"
type input "25-26 Auto - Remove 2023 Mercedes Benz VIN #010"
type textarea "x"
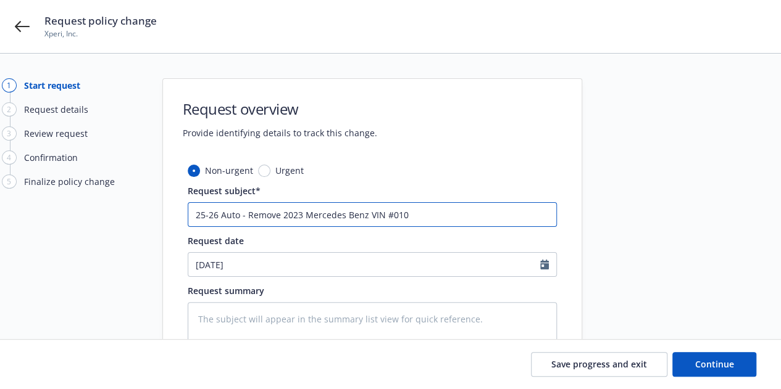
type input "25-26 Auto - Remove 2023 Mercedes Benz VIN #0103"
type textarea "x"
type input "25-26 Auto - Remove 2023 Mercedes Benz VIN #01036"
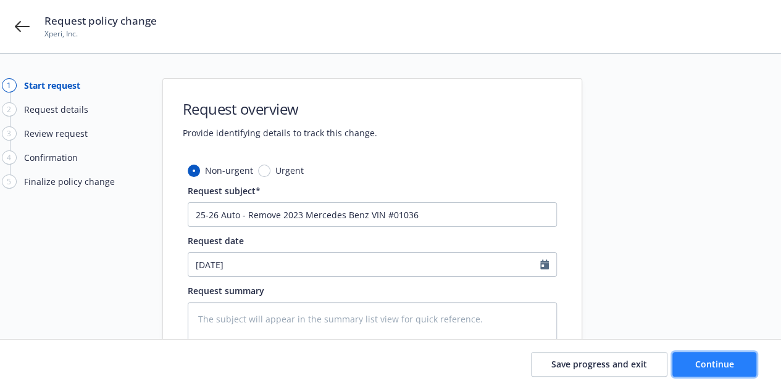
click at [728, 371] on button "Continue" at bounding box center [714, 364] width 84 height 25
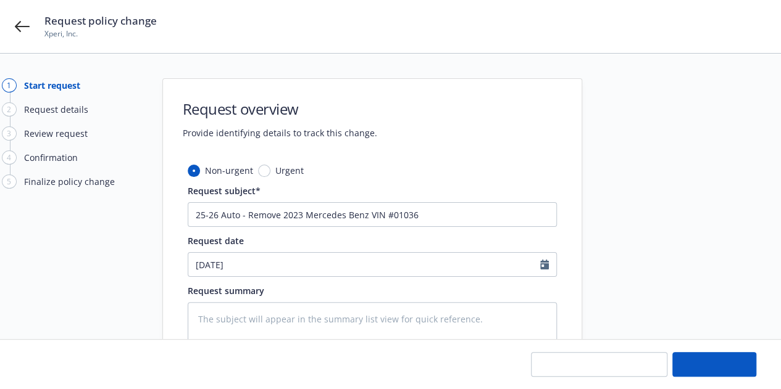
type textarea "x"
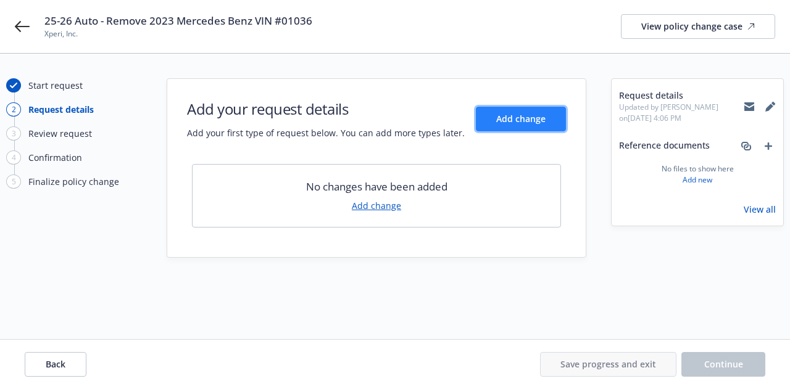
click at [552, 119] on button "Add change" at bounding box center [521, 119] width 90 height 25
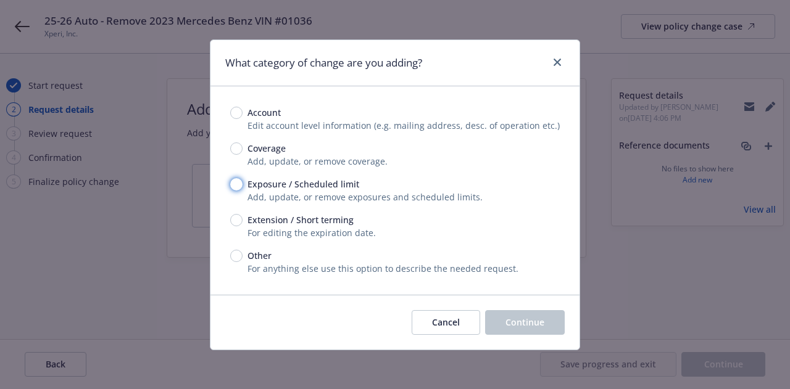
click at [238, 183] on input "Exposure / Scheduled limit" at bounding box center [236, 184] width 12 height 12
radio input "true"
click at [513, 315] on button "Continue" at bounding box center [525, 322] width 80 height 25
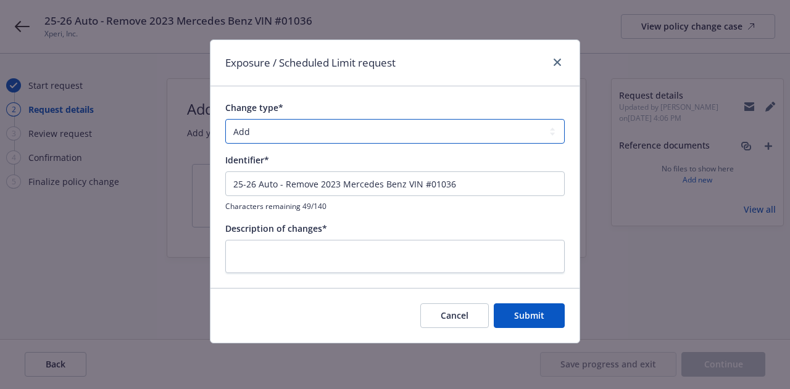
click at [362, 133] on select "Add Audit Change Remove" at bounding box center [394, 131] width 339 height 25
select select "REMOVE"
click at [225, 119] on select "Add Audit Change Remove" at bounding box center [394, 131] width 339 height 25
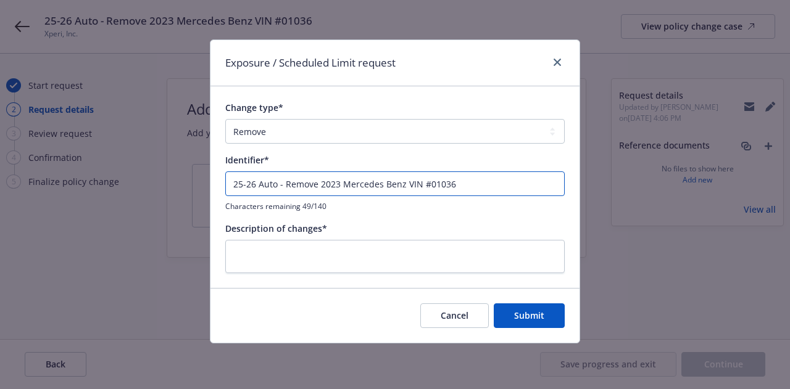
drag, startPoint x: 457, startPoint y: 189, endPoint x: 65, endPoint y: 171, distance: 391.7
click at [65, 171] on div "Exposure / Scheduled Limit request Change type* Add Audit Change Remove Identif…" at bounding box center [395, 194] width 790 height 389
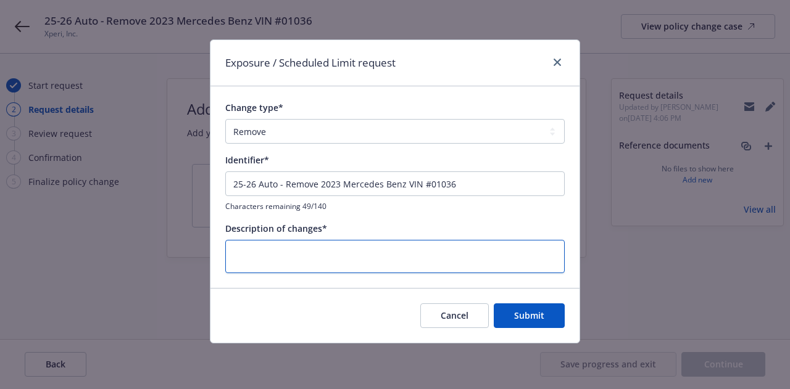
click at [252, 259] on textarea at bounding box center [394, 256] width 339 height 33
paste textarea "25-26 Auto - Remove 2023 Mercedes Benz VIN #01036"
type textarea "x"
type textarea "25-26 Auto - Remove 2023 Mercedes Benz VIN #01036"
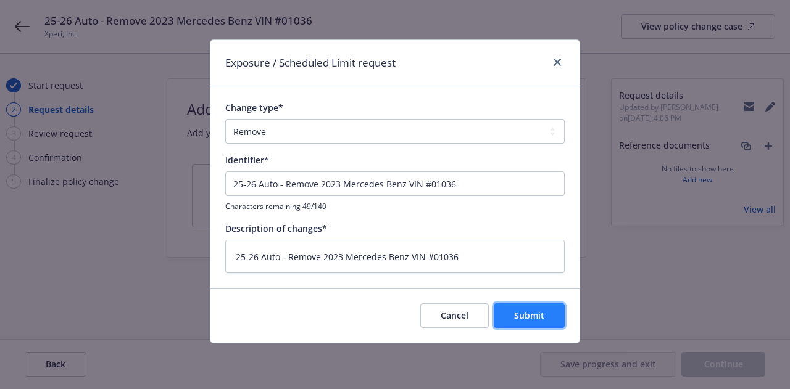
click at [536, 316] on span "Submit" at bounding box center [529, 316] width 30 height 12
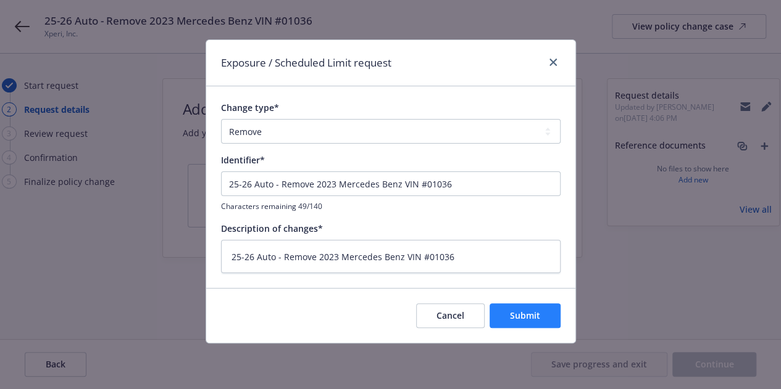
type textarea "x"
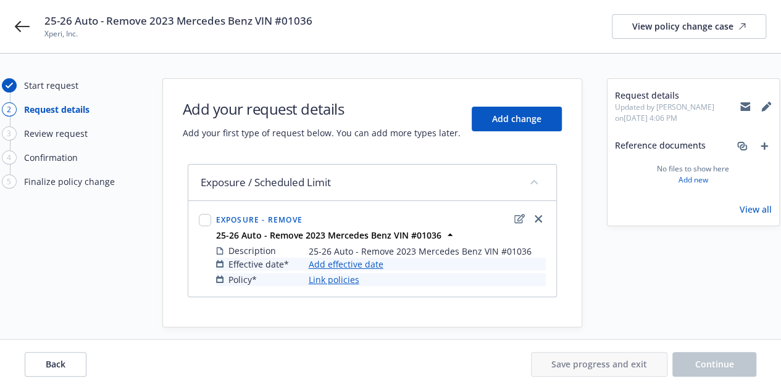
click at [375, 262] on link "Add effective date" at bounding box center [346, 264] width 75 height 13
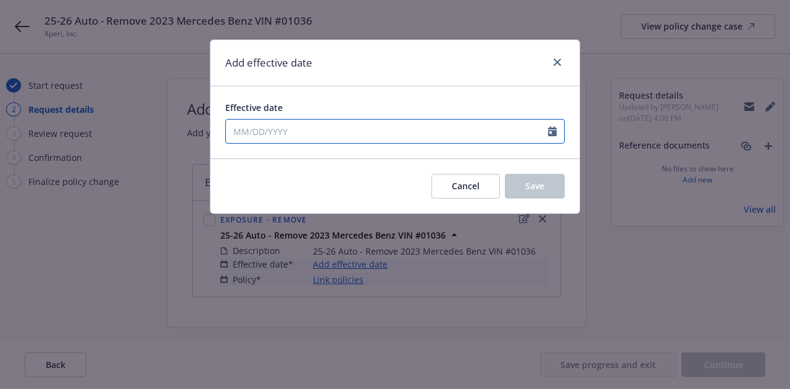
click at [368, 125] on input "Effective date" at bounding box center [387, 131] width 322 height 23
select select "10"
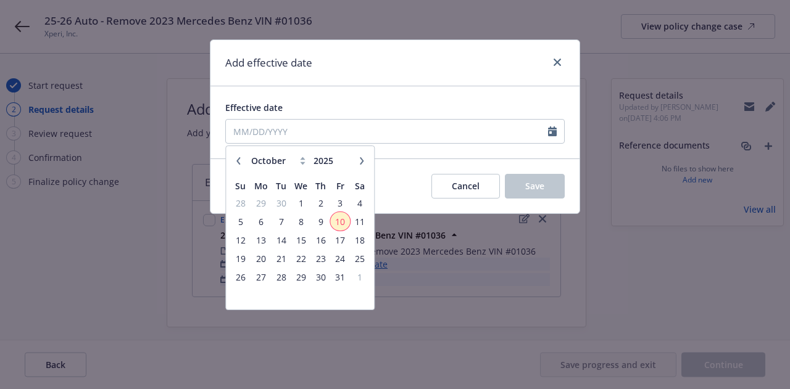
click at [336, 222] on span "10" at bounding box center [340, 221] width 17 height 15
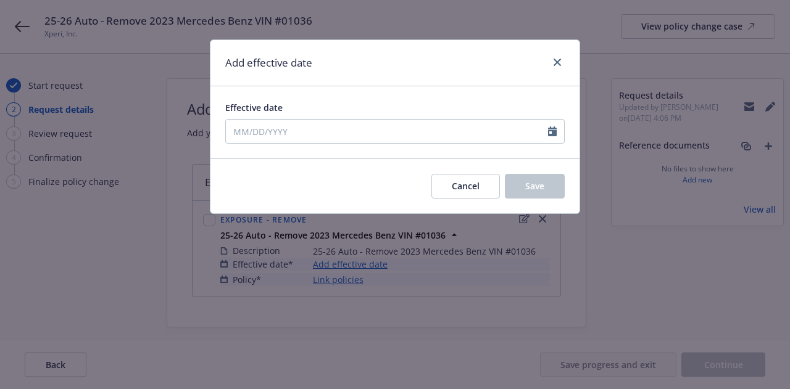
type input "10/10/2025"
click at [537, 187] on span "Save" at bounding box center [534, 186] width 19 height 12
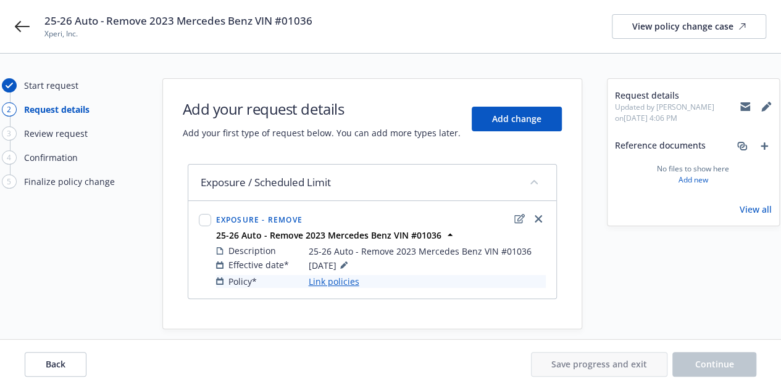
click at [349, 282] on link "Link policies" at bounding box center [334, 281] width 51 height 13
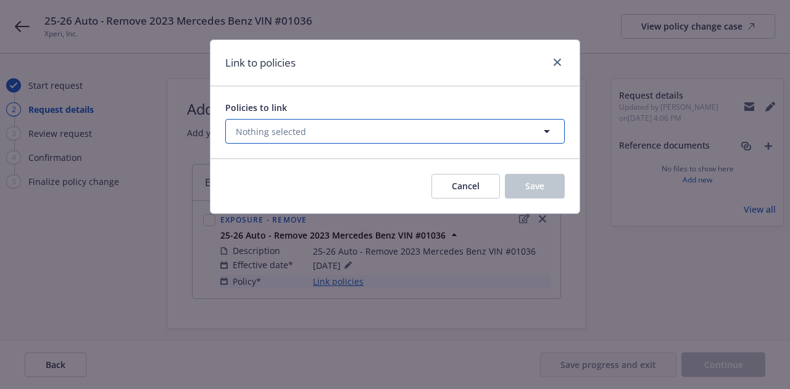
click at [366, 126] on button "Nothing selected" at bounding box center [394, 131] width 339 height 25
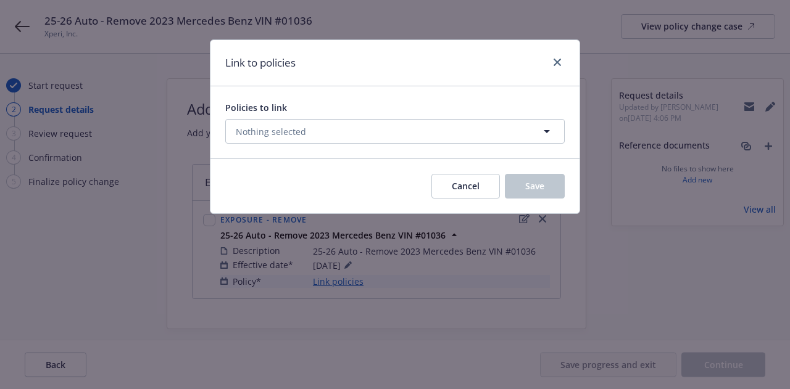
select select "ACTIVE"
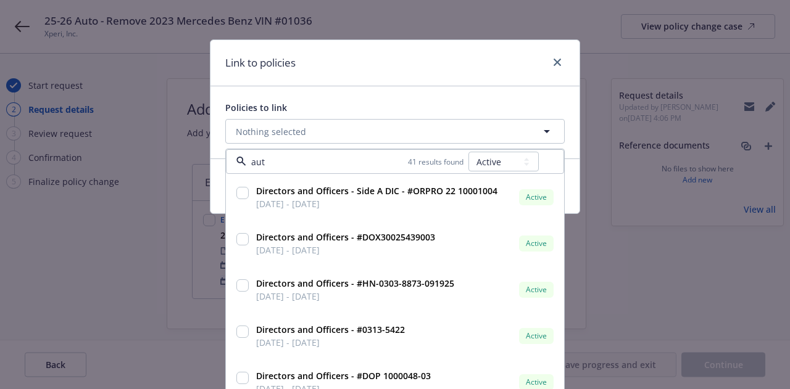
type input "auto"
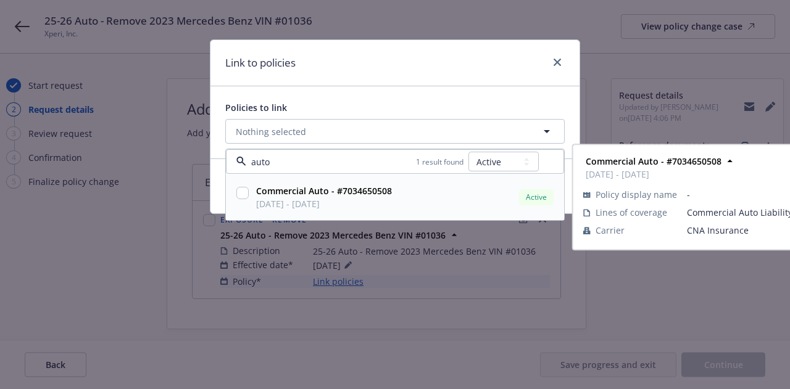
click at [244, 187] on input "checkbox" at bounding box center [242, 193] width 12 height 12
checkbox input "true"
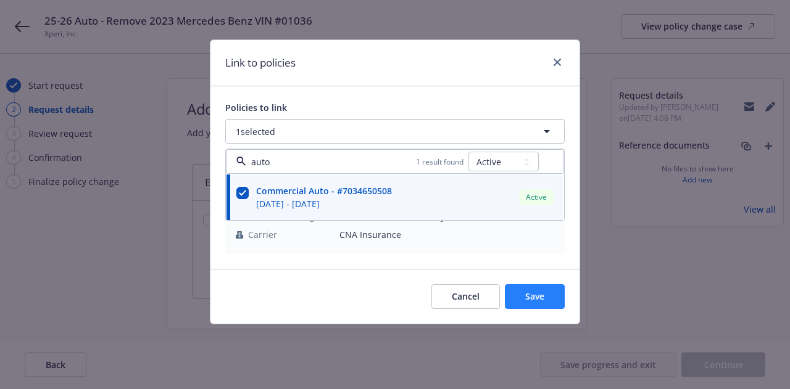
type input "auto"
click at [528, 302] on button "Save" at bounding box center [535, 297] width 60 height 25
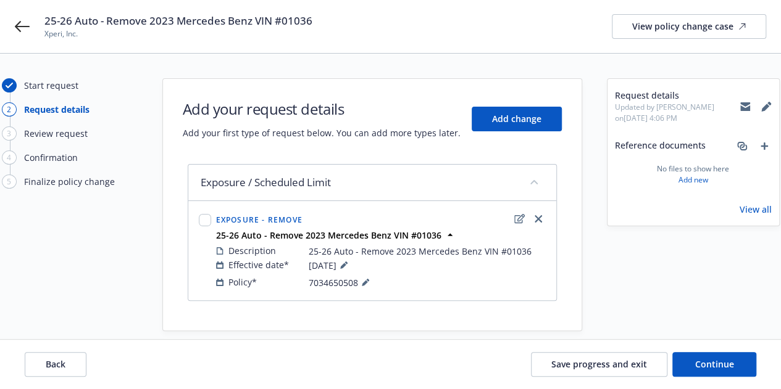
scroll to position [15, 0]
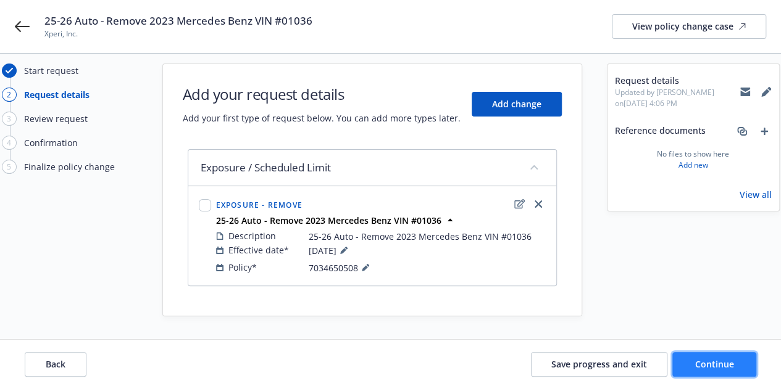
click at [699, 361] on span "Continue" at bounding box center [714, 365] width 39 height 12
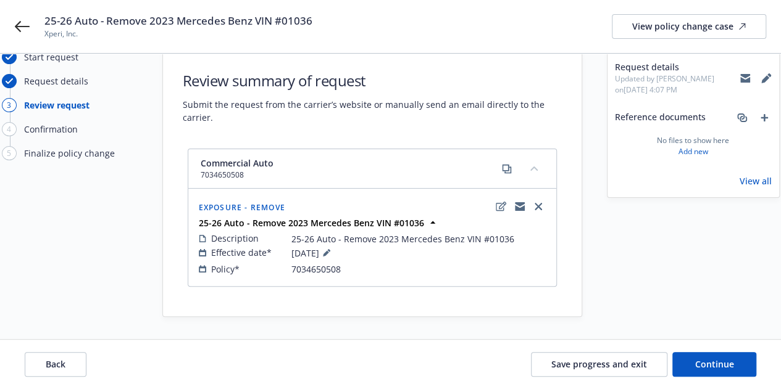
scroll to position [0, 0]
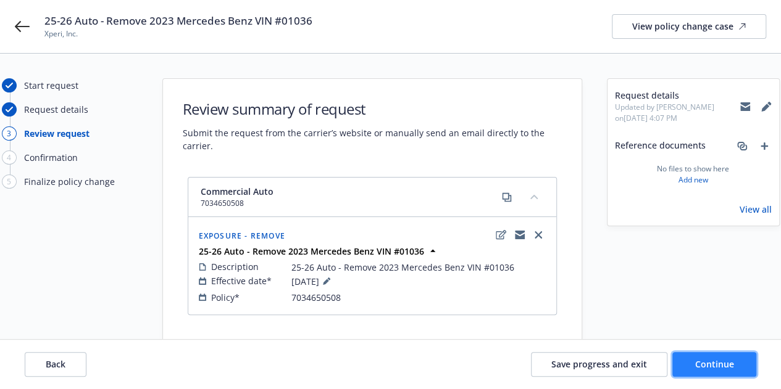
click at [690, 359] on button "Continue" at bounding box center [714, 364] width 84 height 25
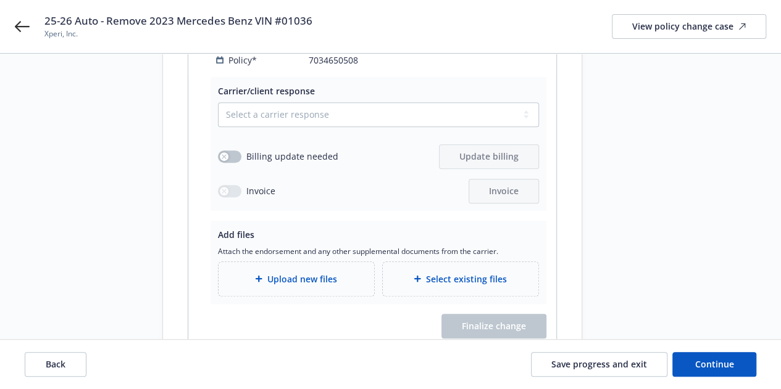
scroll to position [244, 0]
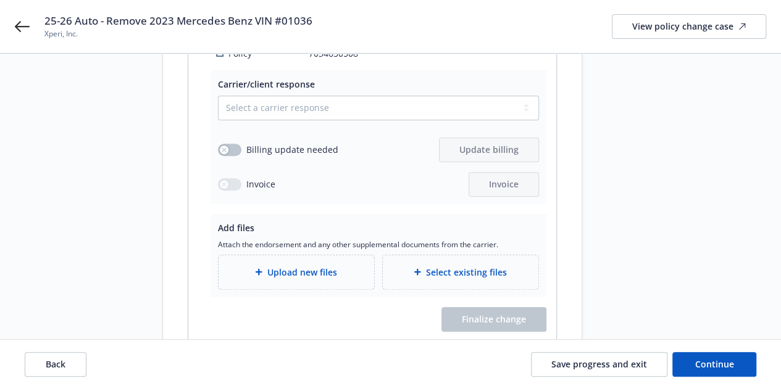
click at [349, 256] on div "Upload new files" at bounding box center [296, 273] width 156 height 34
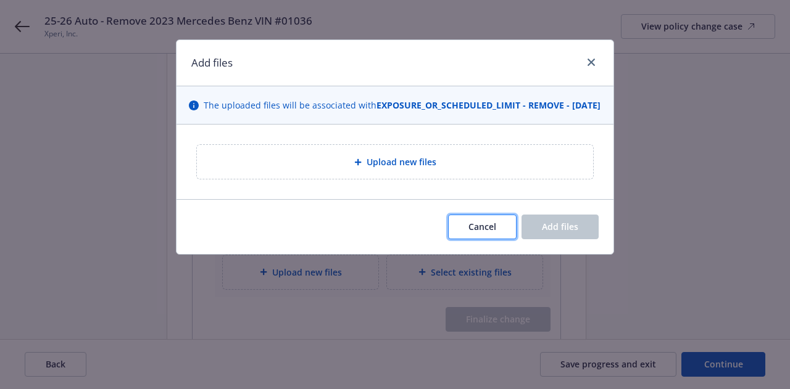
click at [484, 228] on button "Cancel" at bounding box center [482, 227] width 69 height 25
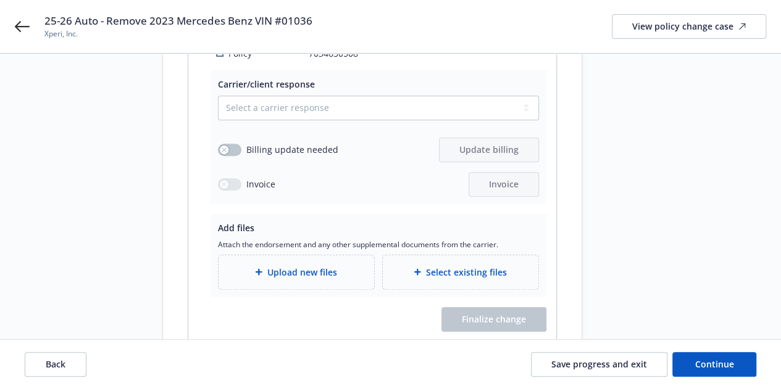
scroll to position [0, 0]
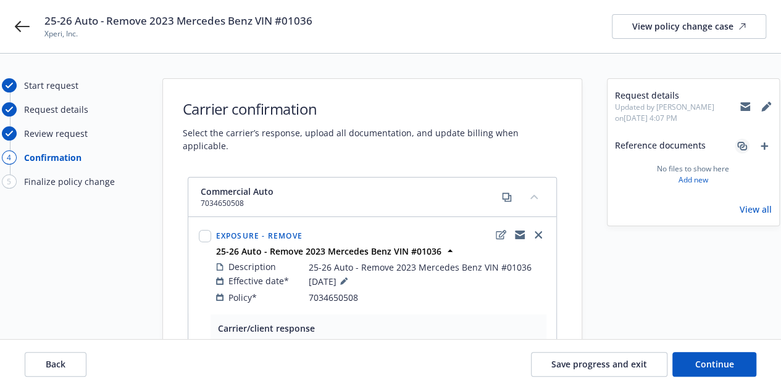
click at [745, 148] on icon "associate" at bounding box center [742, 146] width 10 height 10
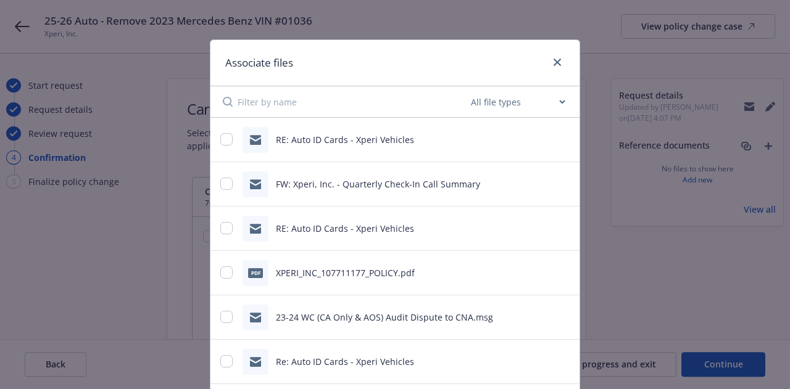
click at [397, 98] on input at bounding box center [353, 101] width 231 height 31
click at [557, 138] on icon "preview file" at bounding box center [562, 139] width 11 height 9
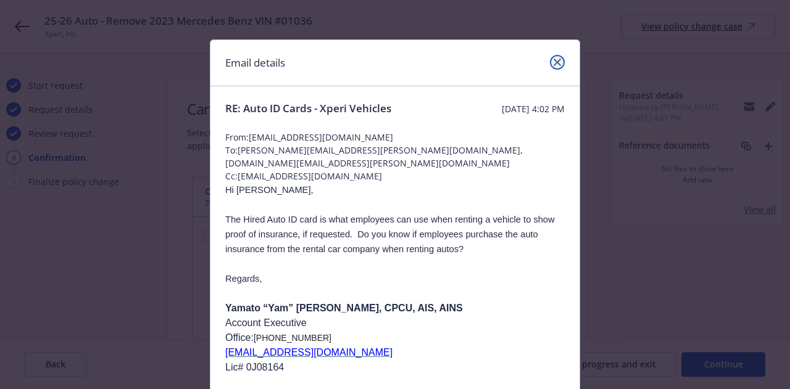
click at [554, 62] on icon "close" at bounding box center [557, 62] width 7 height 7
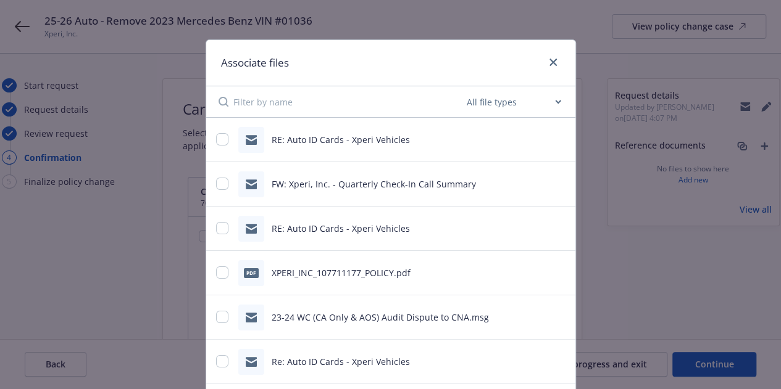
click at [553, 228] on icon "preview file" at bounding box center [558, 227] width 11 height 9
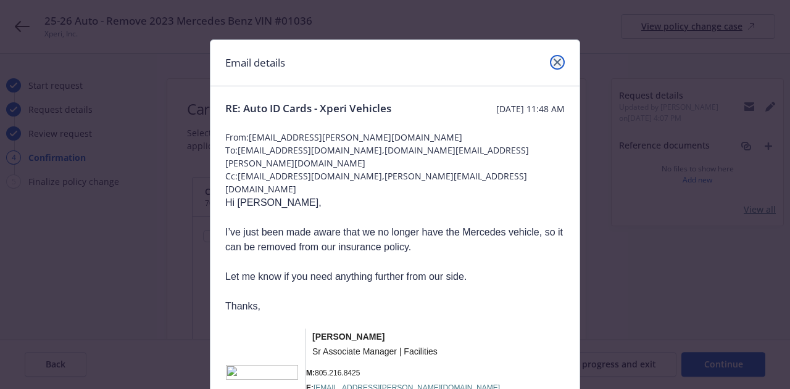
click at [558, 59] on link "close" at bounding box center [557, 62] width 15 height 15
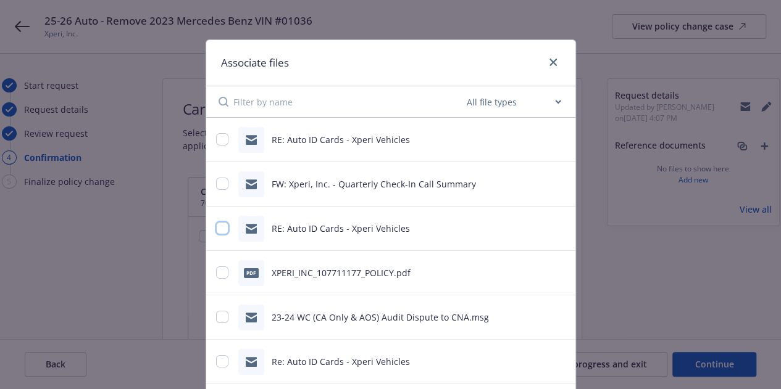
drag, startPoint x: 218, startPoint y: 227, endPoint x: 257, endPoint y: 233, distance: 38.9
click at [218, 227] on input "checkbox" at bounding box center [222, 228] width 12 height 12
checkbox input "true"
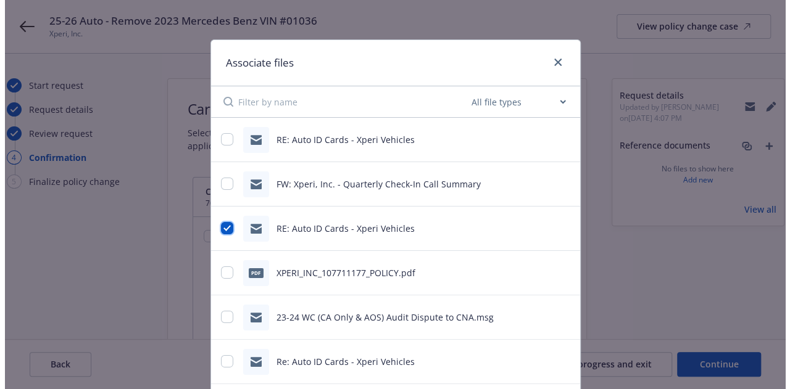
scroll to position [131, 0]
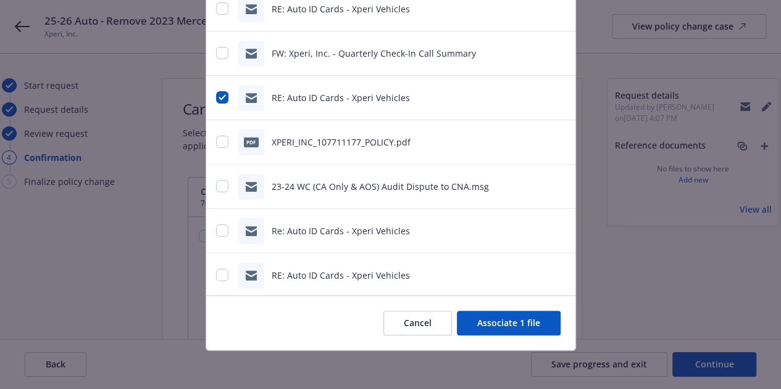
click at [517, 326] on button "Associate 1 file" at bounding box center [509, 323] width 104 height 25
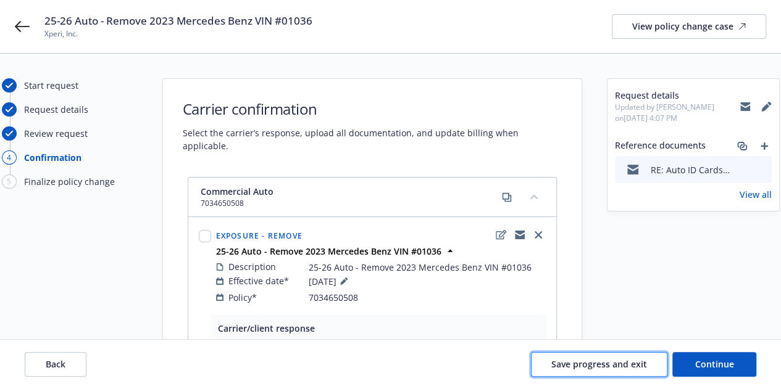
click at [604, 370] on span "Save progress and exit" at bounding box center [599, 365] width 96 height 12
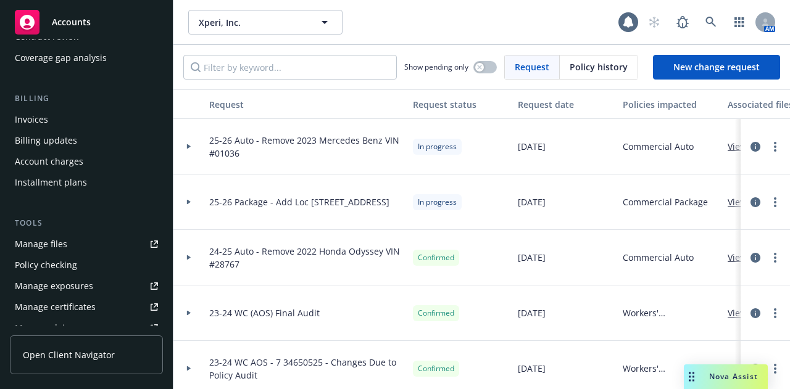
scroll to position [183, 0]
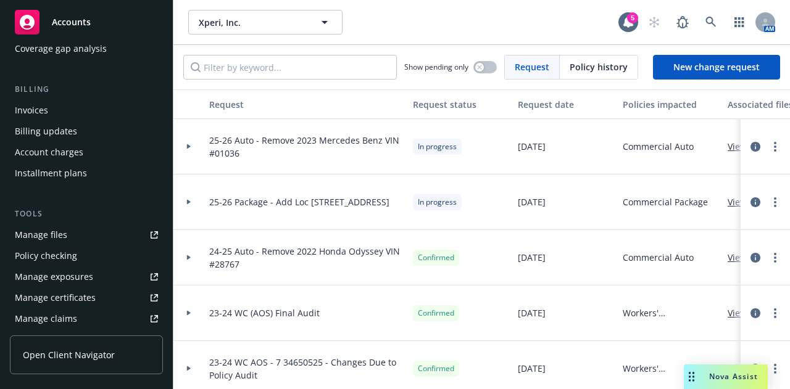
click at [104, 238] on link "Manage files" at bounding box center [86, 235] width 153 height 20
click at [750, 149] on icon "circleInformation" at bounding box center [755, 147] width 10 height 10
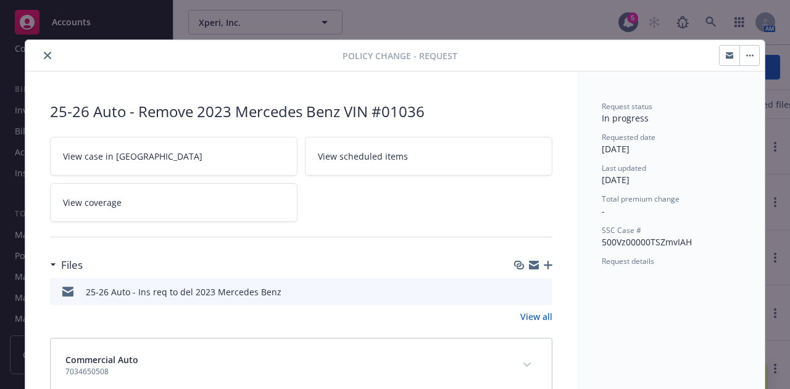
scroll to position [28, 0]
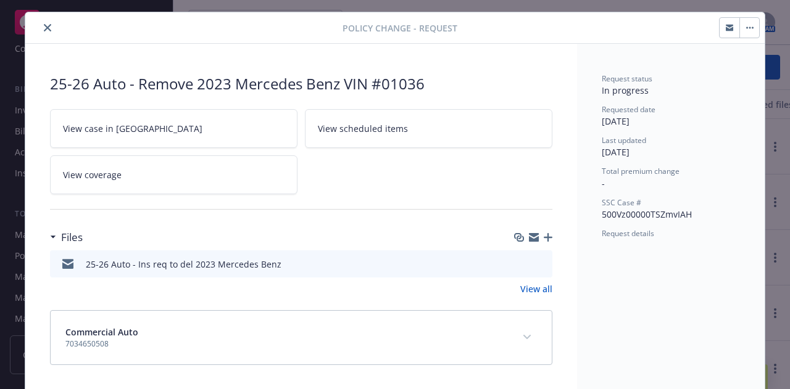
click at [40, 23] on button "close" at bounding box center [47, 27] width 15 height 15
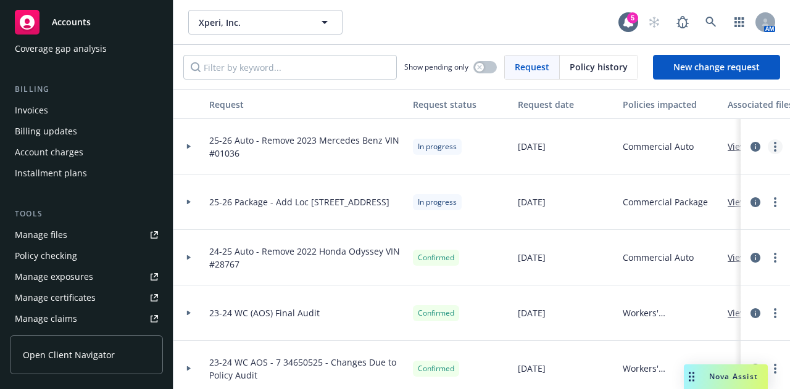
click at [774, 149] on icon "more" at bounding box center [775, 147] width 2 height 10
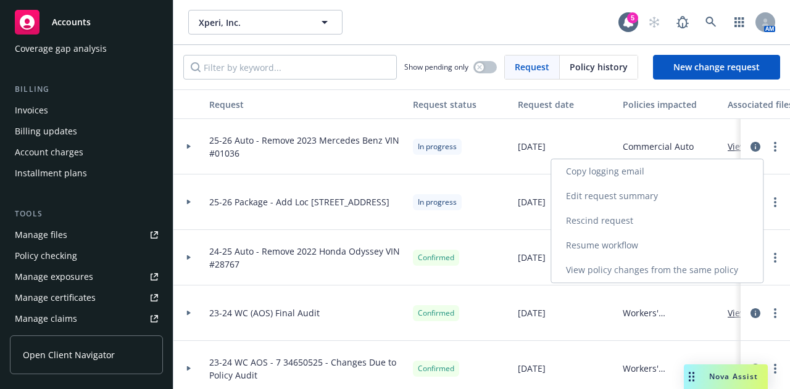
click at [680, 257] on link "Resume workflow" at bounding box center [657, 245] width 212 height 25
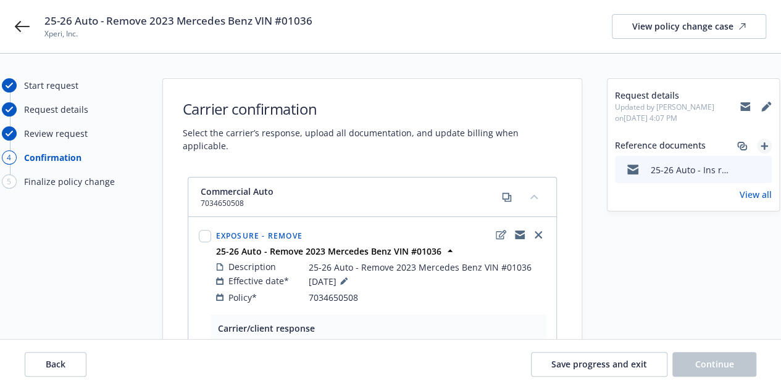
click at [768, 146] on link "add" at bounding box center [764, 146] width 15 height 15
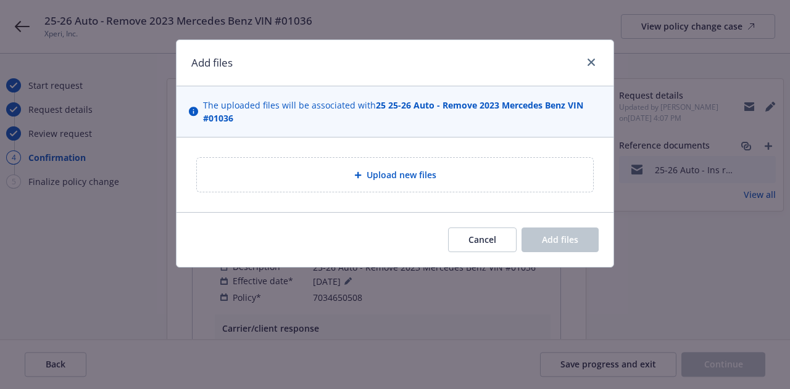
type textarea "x"
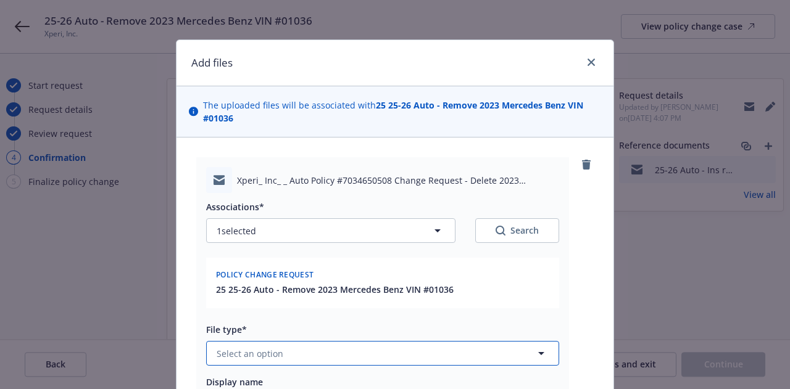
click at [345, 347] on button "Select an option" at bounding box center [382, 353] width 353 height 25
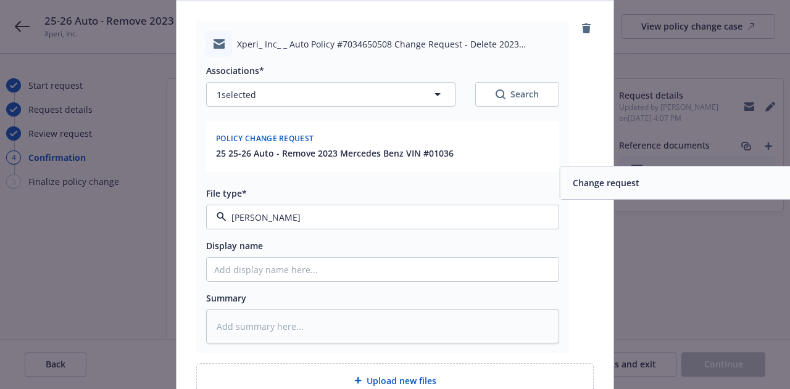
scroll to position [137, 0]
type input "chang"
click at [628, 199] on div "Add files The uploaded files will be associated with 25 25-26 Auto - Remove 202…" at bounding box center [395, 194] width 790 height 389
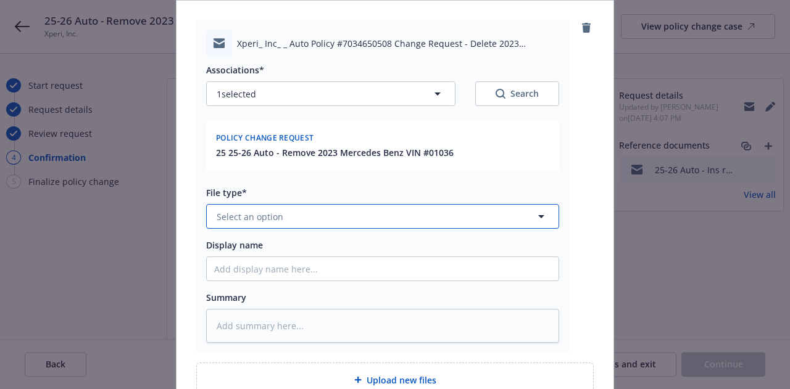
click at [353, 213] on button "Select an option" at bounding box center [382, 216] width 353 height 25
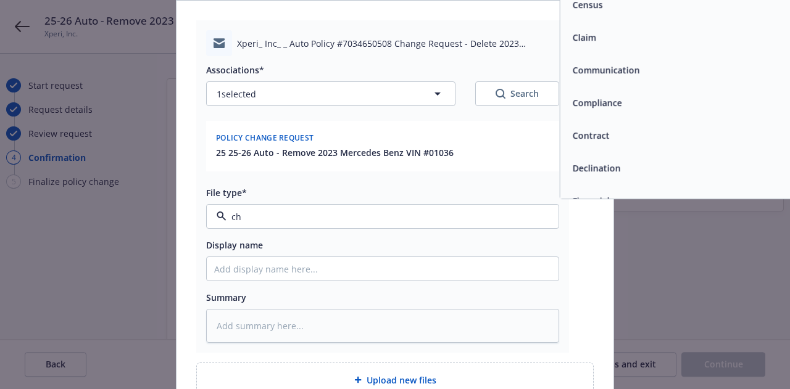
type input "cha"
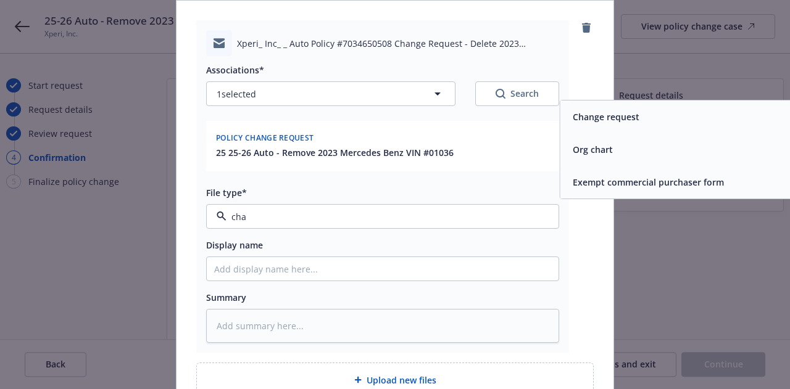
click at [616, 119] on span "Change request" at bounding box center [606, 116] width 67 height 13
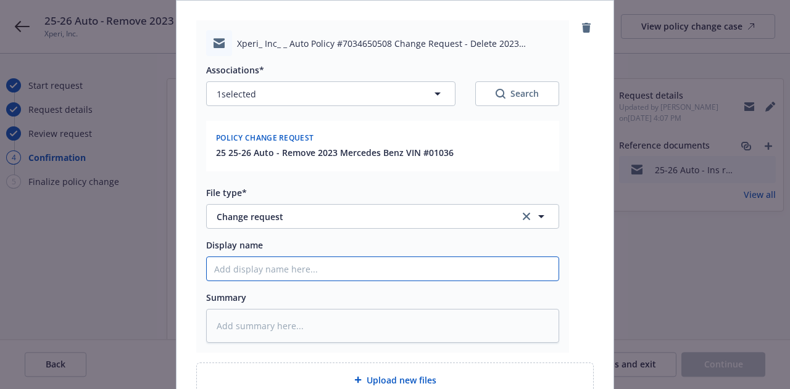
click at [409, 275] on input "Display name" at bounding box center [383, 268] width 352 height 23
type textarea "x"
type input "2"
type textarea "x"
type input "25"
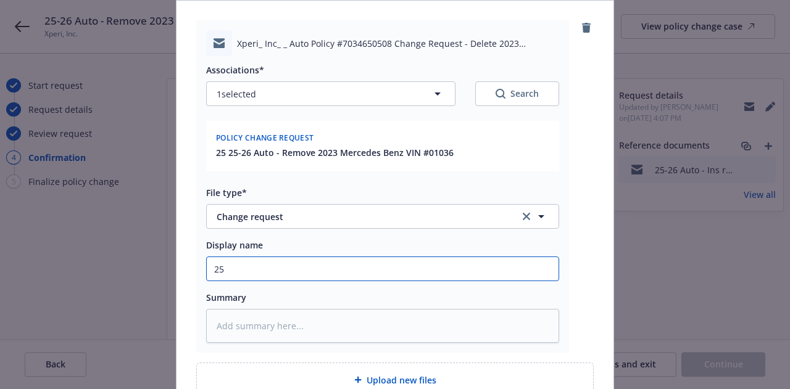
type textarea "x"
type input "25-"
type textarea "x"
type input "25-2"
type textarea "x"
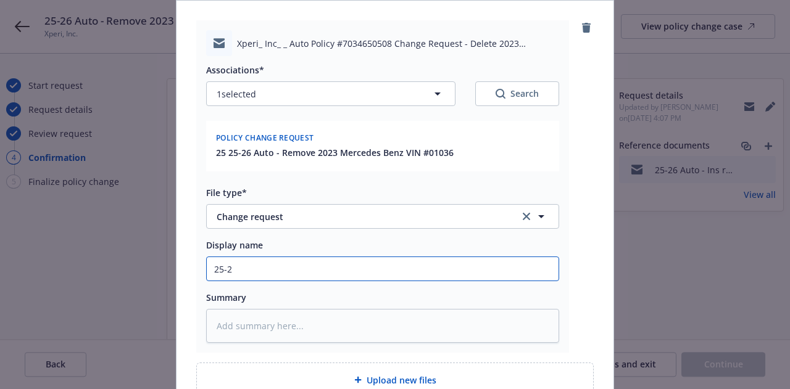
type input "25-26"
type textarea "x"
type input "25-26"
type textarea "x"
type input "25-26 A"
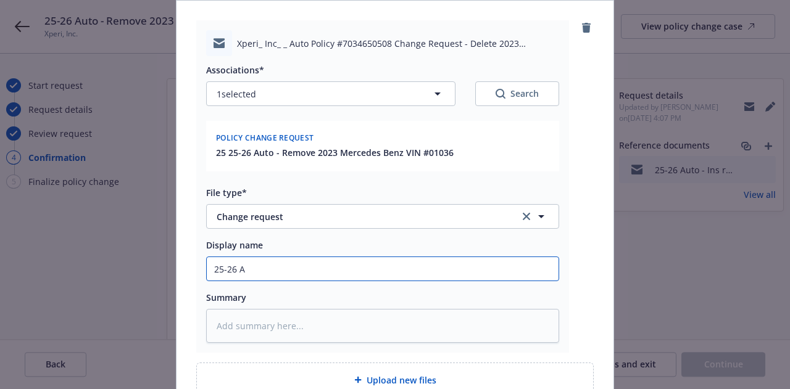
type textarea "x"
type input "25-26 Au"
type textarea "x"
type input "25-26 Aut"
type textarea "x"
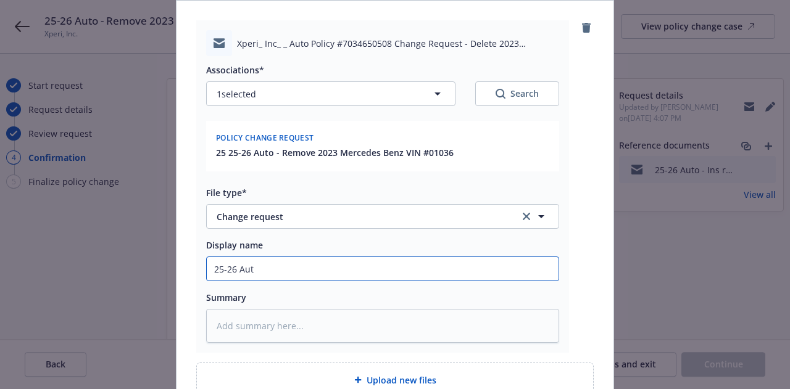
type input "25-26 Auto"
type textarea "x"
type input "25-26 Auto P"
type textarea "x"
type input "25-26 Auto Po"
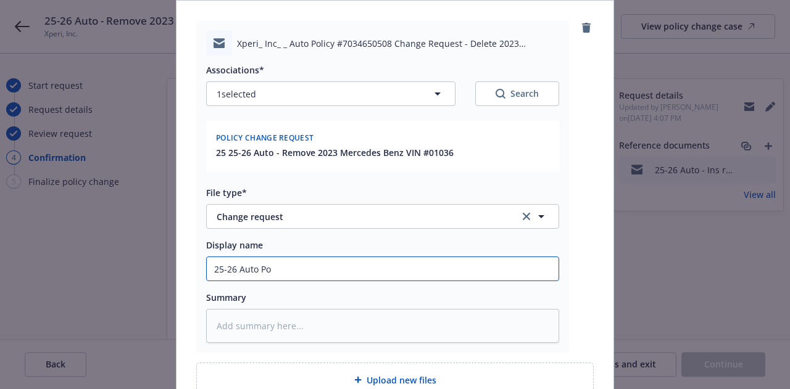
type textarea "x"
type input "25-26 Auto Poi"
type textarea "x"
type input "25-26 Auto Po"
type textarea "x"
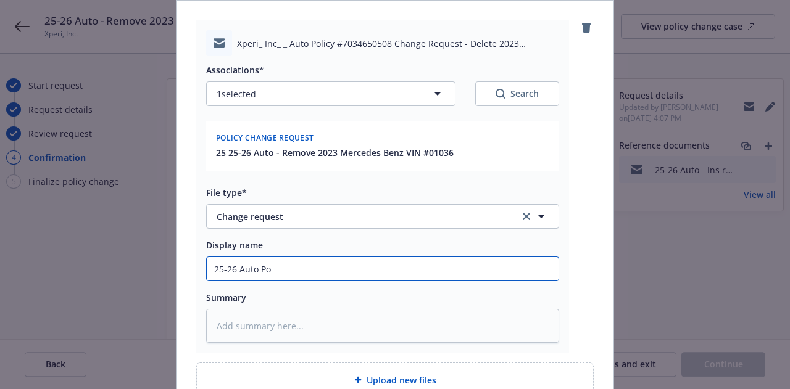
type input "25-26 Auto P"
type textarea "x"
type input "25-26 Auto"
type textarea "x"
type input "25-26 Auto"
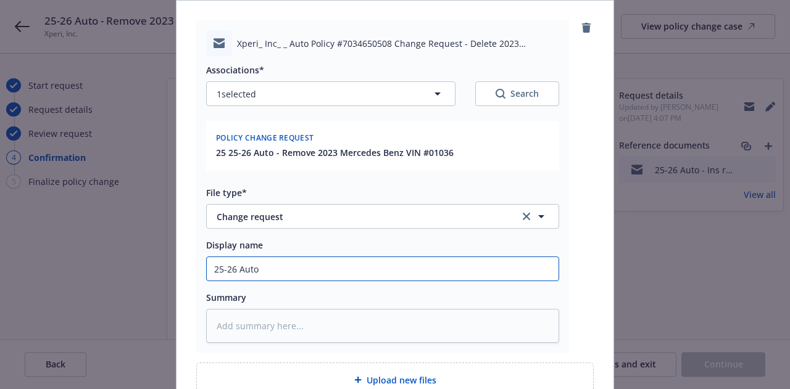
type textarea "x"
type input "25-26 Auto"
type textarea "x"
type input "25-26 Auto -"
type textarea "x"
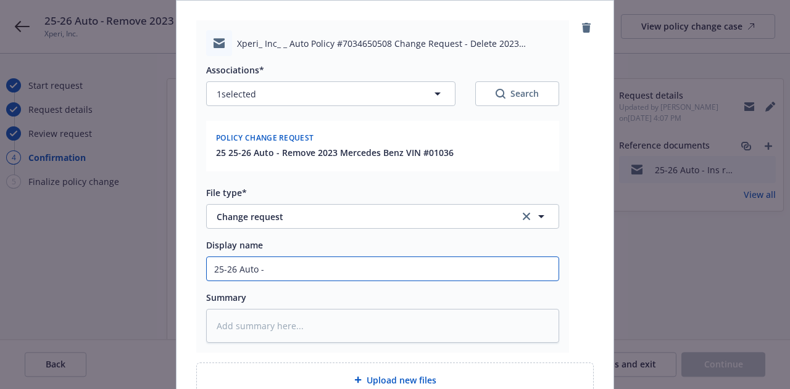
type input "25-26 Auto -"
type textarea "x"
type input "25-26 Auto - C"
type textarea "x"
type input "25-26 Auto - Ch"
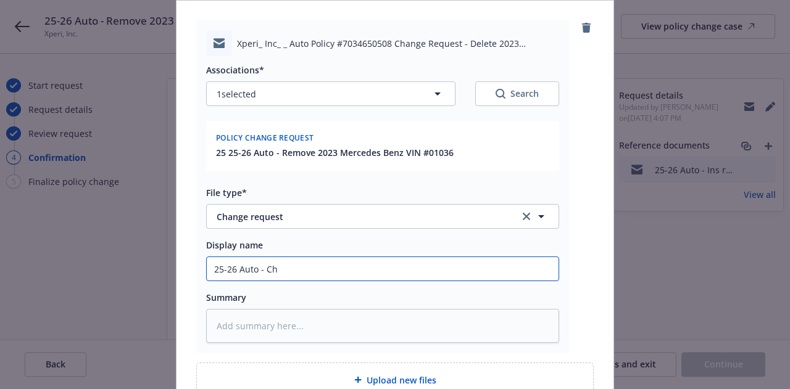
type textarea "x"
type input "25-26 Auto - Chan"
type textarea "x"
type input "25-26 Auto - Chang"
type textarea "x"
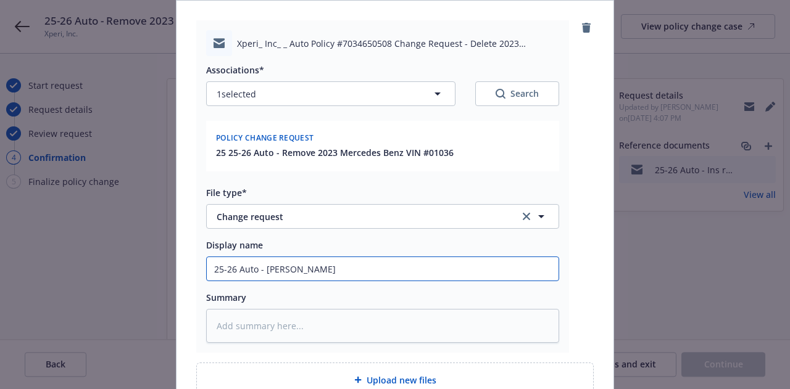
type input "25-26 Auto - Change"
type textarea "x"
type input "25-26 Auto - Change"
type textarea "x"
type input "25-26 Auto - Change R"
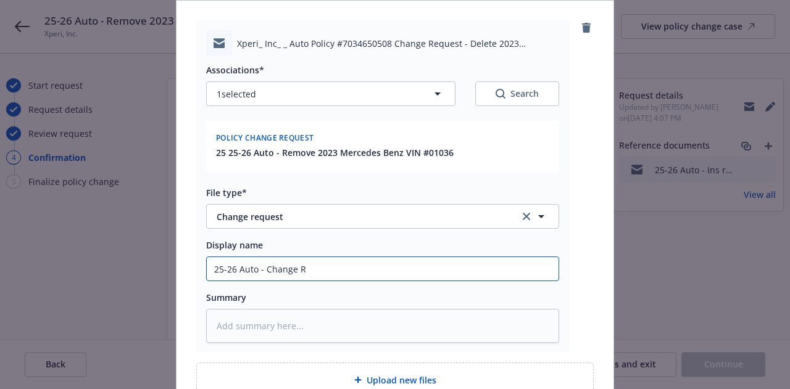
type textarea "x"
type input "25-26 Auto - Change Re"
type textarea "x"
type input "25-26 Auto - Change Req"
type textarea "x"
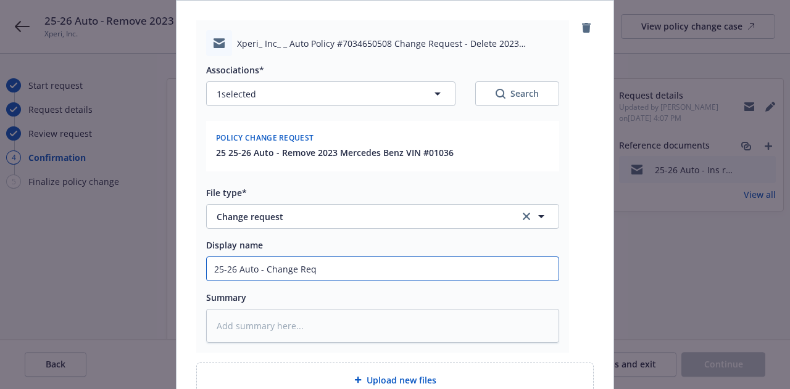
type input "25-26 Auto - Change Req"
type textarea "x"
type input "25-26 Auto - Change Req t"
type textarea "x"
type input "25-26 Auto - Change Req to"
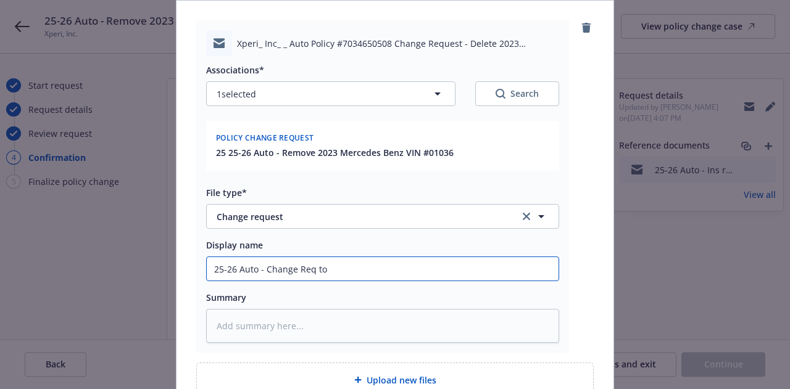
type textarea "x"
type input "25-26 Auto - Change Req to"
type textarea "x"
type input "25-26 Auto - Change Req to C"
type textarea "x"
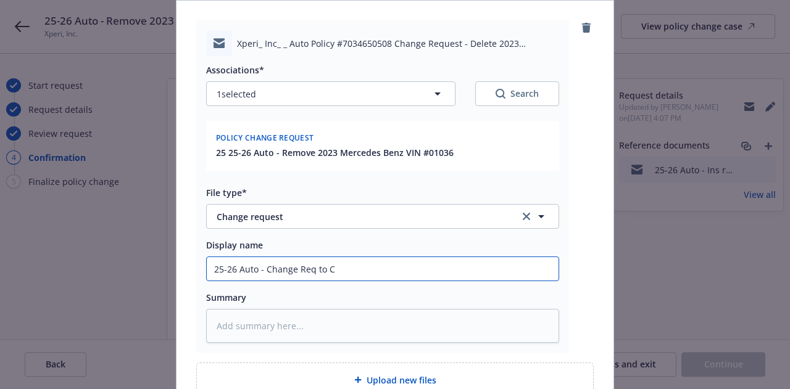
type input "25-26 Auto - Change Req to CN"
type textarea "x"
type input "25-26 Auto - Change Req to CNA"
type textarea "x"
type input "25-26 Auto - Change Req to CNA -"
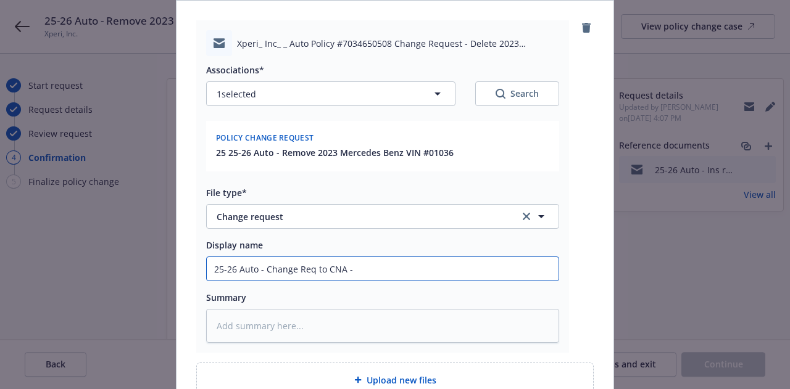
type textarea "x"
type input "25-26 Auto - Change Req to CNA - D"
type textarea "x"
type input "25-26 Auto - Change Req to CNA - Del"
type textarea "x"
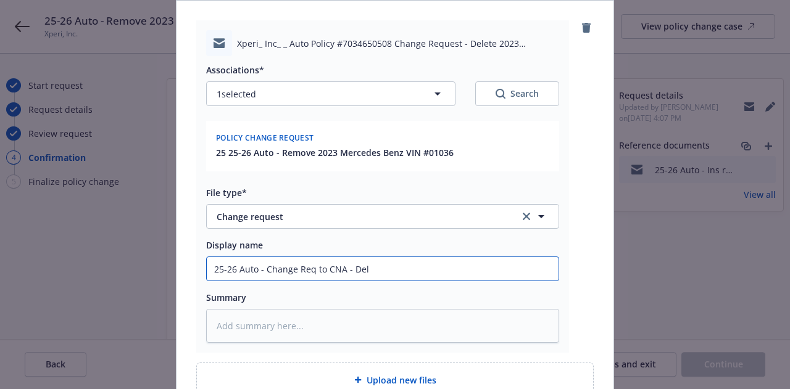
type input "25-26 Auto - Change Req to CNA - Del"
type textarea "x"
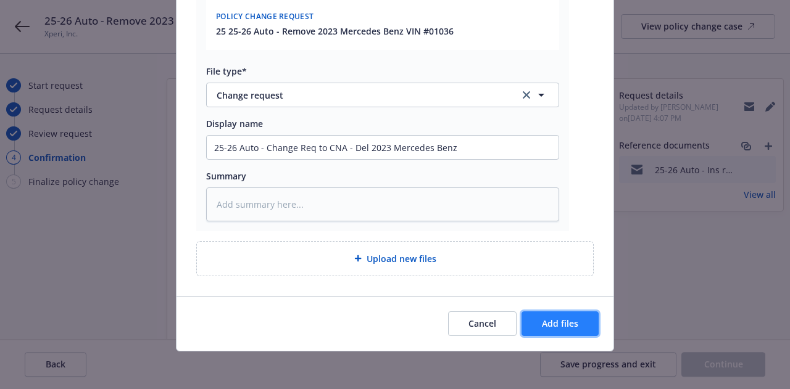
click at [563, 324] on span "Add files" at bounding box center [560, 324] width 36 height 12
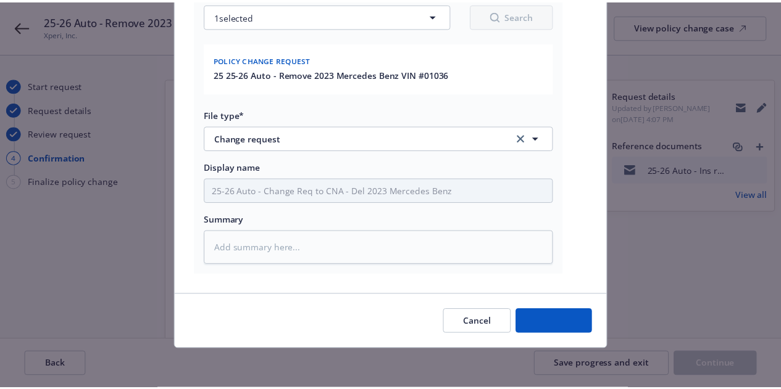
scroll to position [214, 0]
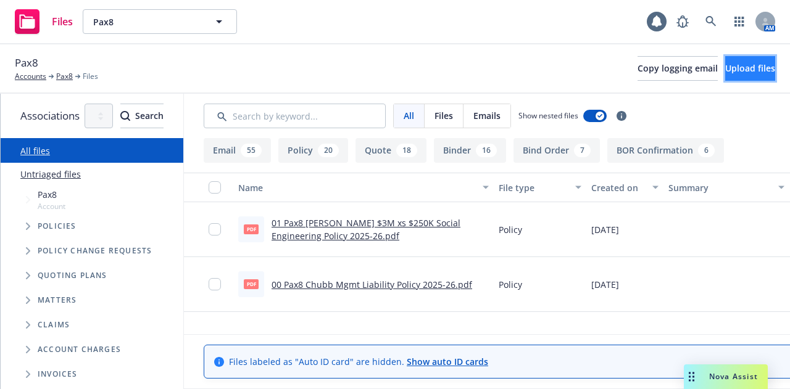
click at [730, 75] on button "Upload files" at bounding box center [750, 68] width 50 height 25
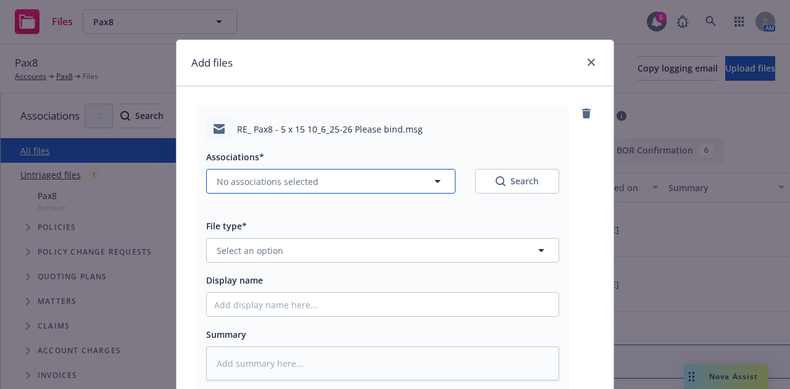
click at [324, 178] on button "No associations selected" at bounding box center [330, 181] width 249 height 25
type textarea "x"
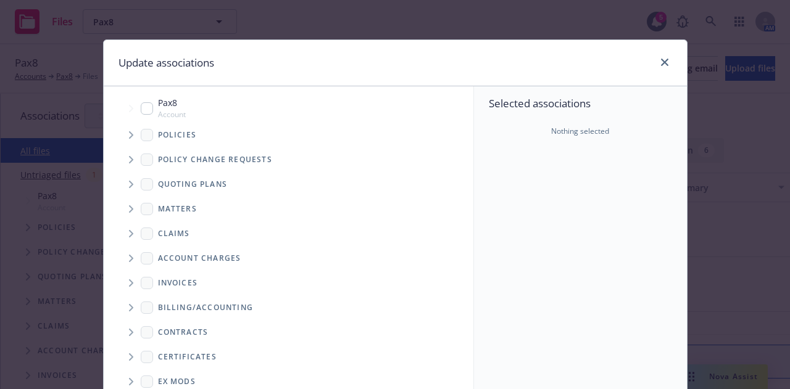
click at [144, 103] on input "Tree Example" at bounding box center [147, 108] width 12 height 12
checkbox input "true"
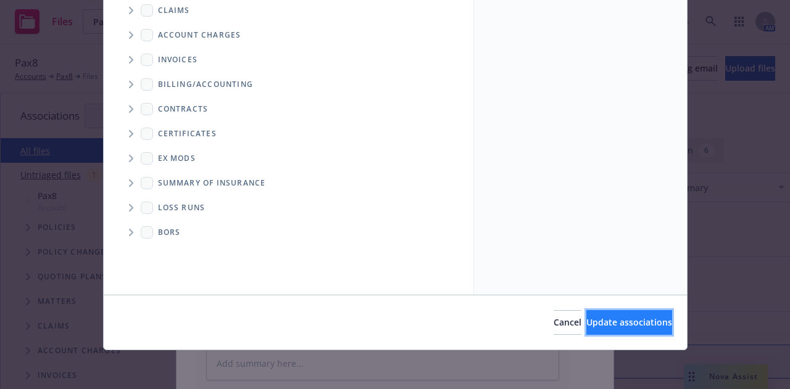
click at [586, 326] on span "Update associations" at bounding box center [629, 323] width 86 height 12
type textarea "x"
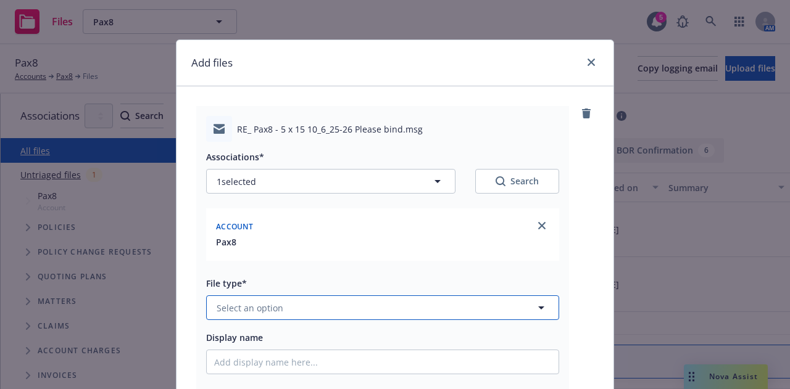
click at [332, 303] on button "Select an option" at bounding box center [382, 308] width 353 height 25
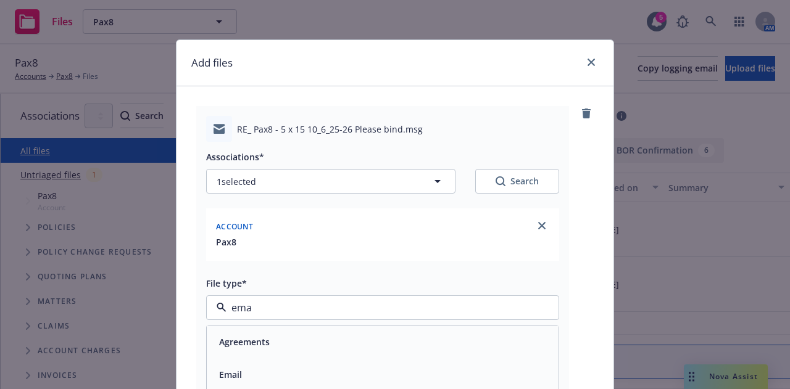
type input "emai"
click at [349, 328] on div "Email" at bounding box center [383, 342] width 352 height 33
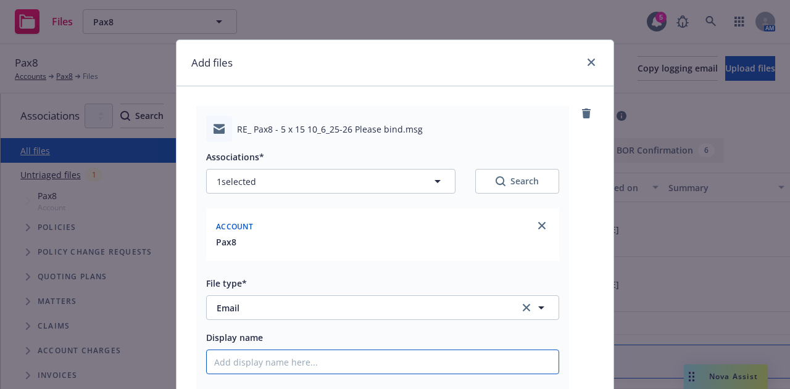
click at [352, 357] on input "Display name" at bounding box center [383, 362] width 352 height 23
type textarea "x"
type input "2"
type textarea "x"
type input "25"
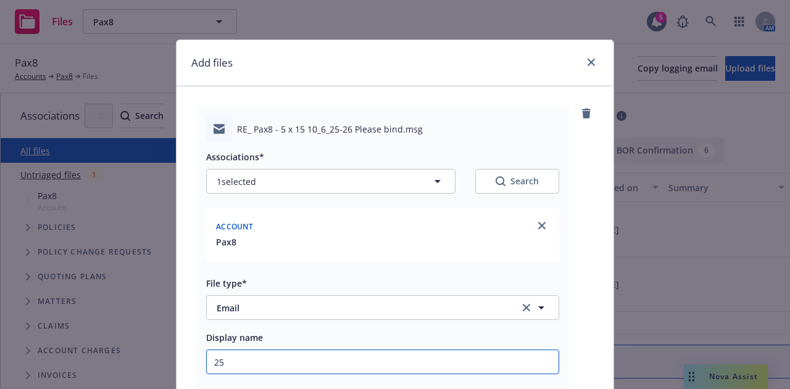
type textarea "x"
type input "25-"
type textarea "x"
type input "25-2"
type textarea "x"
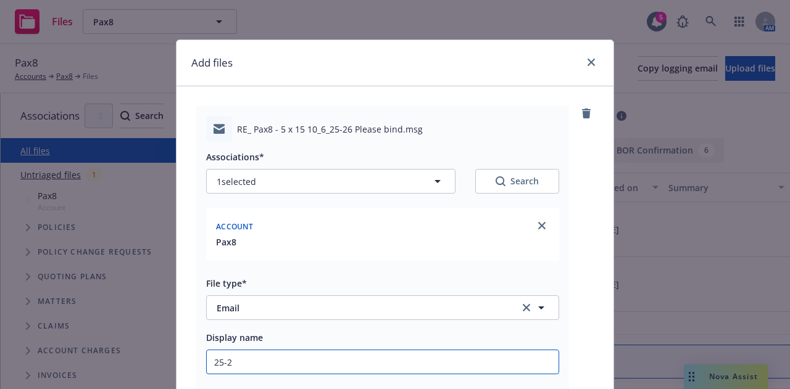
type input "25-26"
type textarea "x"
type input "25-26"
type textarea "x"
type input "25-26 E"
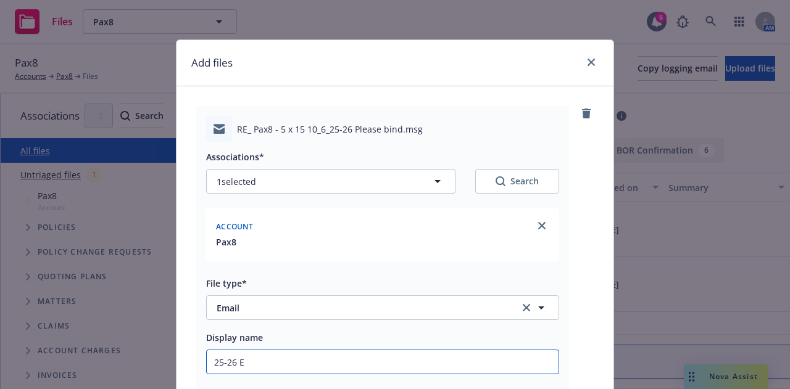
type textarea "x"
type input "25-26 Ex"
type textarea "x"
type input "25-26 Exc"
type textarea "x"
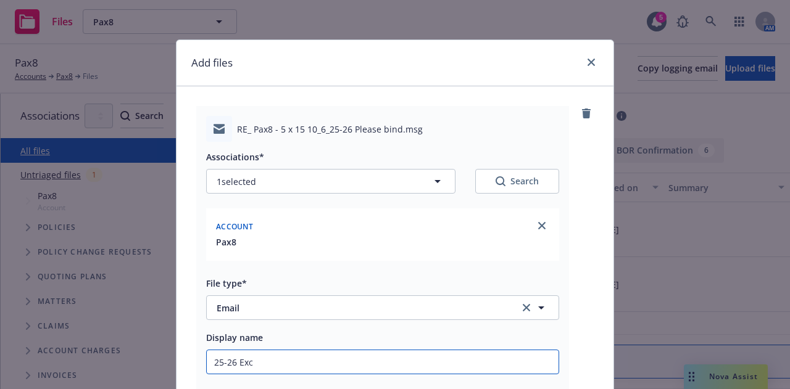
type input "25-26 Exce"
type textarea "x"
type input "25-26 Exces"
type textarea "x"
type input "25-26 Excess"
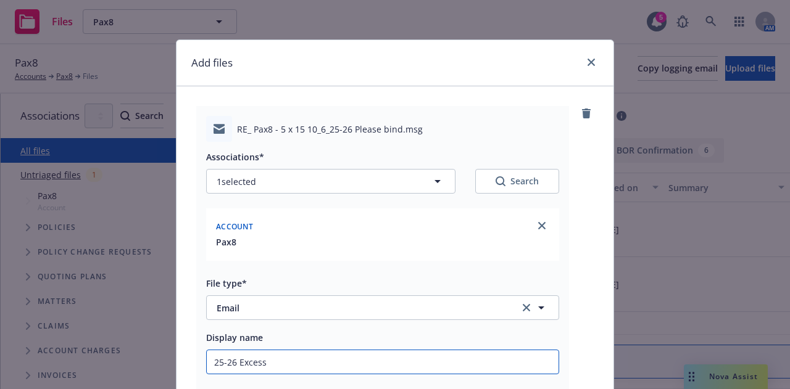
type textarea "x"
type input "25-26 Excess"
type textarea "x"
type input "25-26 Excess C"
type textarea "x"
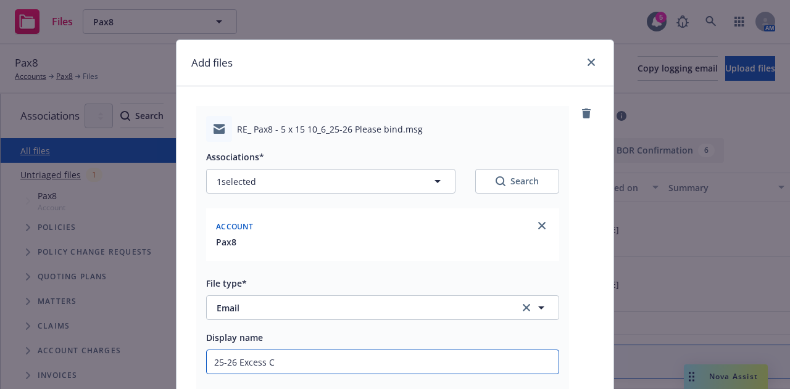
type input "25-26 Excess Cy"
type textarea "x"
type input "25-26 Excess Cyb"
type textarea "x"
type input "25-26 Excess Cybe"
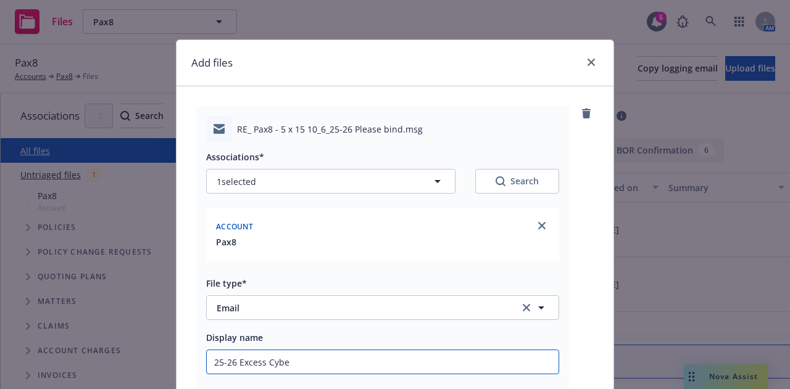
type textarea "x"
type input "25-26 Excess Cyber"
type textarea "x"
type input "25-26 Excess Cyber E"
type textarea "x"
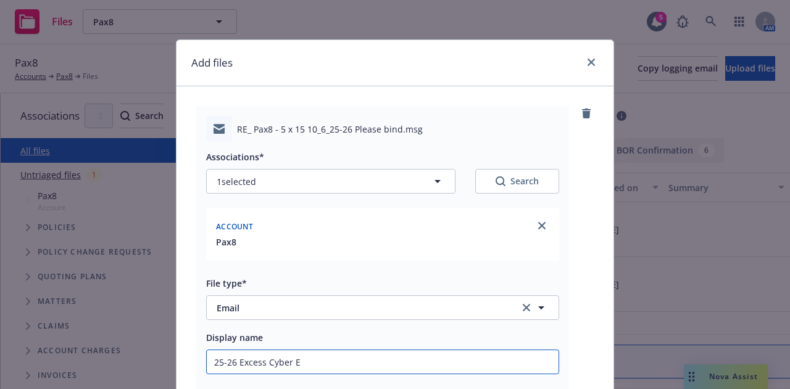
type input "25-26 Excess Cyber E&"
type textarea "x"
type input "25-26 Excess Cyber E&O"
type textarea "x"
type input "25-26 Excess Cyber E&O"
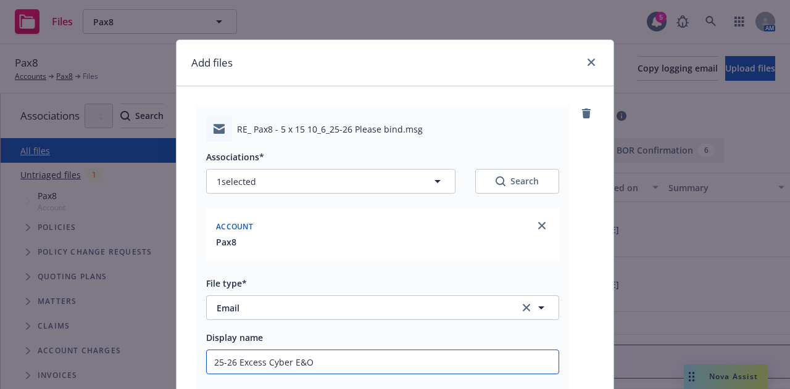
type textarea "x"
type input "25-26 Excess Cyber E&O $"
type textarea "x"
type input "25-26 Excess Cyber E&O $5"
type textarea "x"
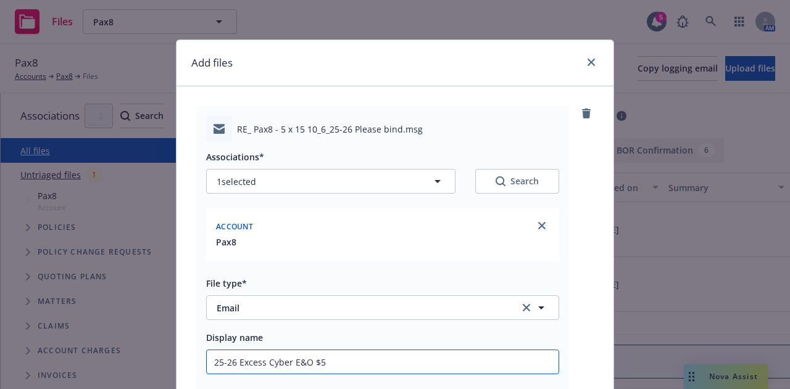
type input "25-26 Excess Cyber E&O $5M"
type textarea "x"
type input "25-26 Excess Cyber E&O $5M"
type textarea "x"
type input "25-26 Excess Cyber E&O $5M x"
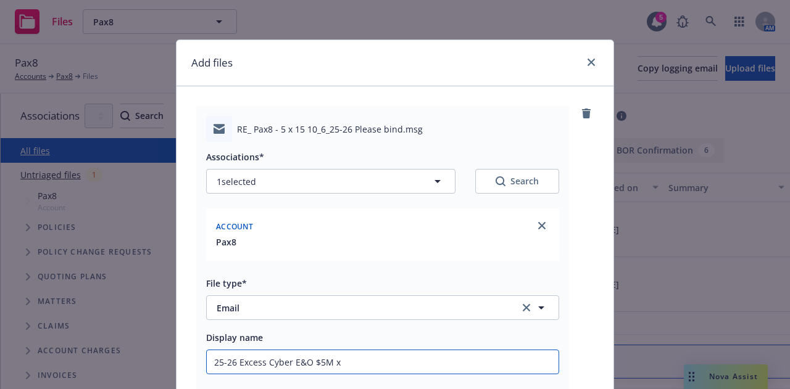
type textarea "x"
type input "25-26 Excess Cyber E&O $5M xs"
type textarea "x"
type input "25-26 Excess Cyber E&O $5M xs"
type textarea "x"
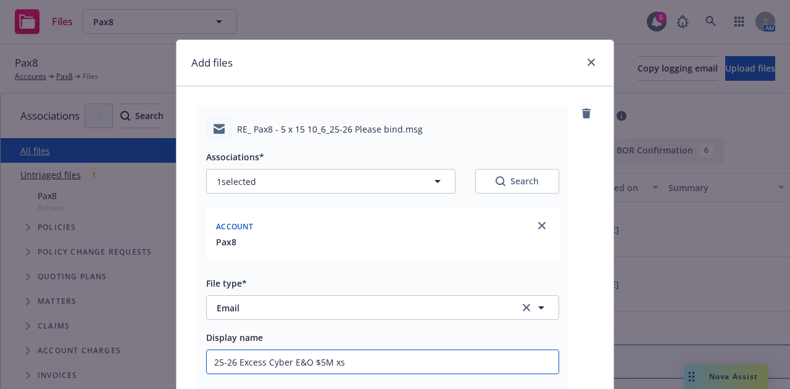
type input "25-26 Excess Cyber E&O $5M xs $"
type textarea "x"
type input "25-26 Excess Cyber E&O $5M xs $1"
type textarea "x"
type input "25-26 Excess Cyber E&O $5M xs $15"
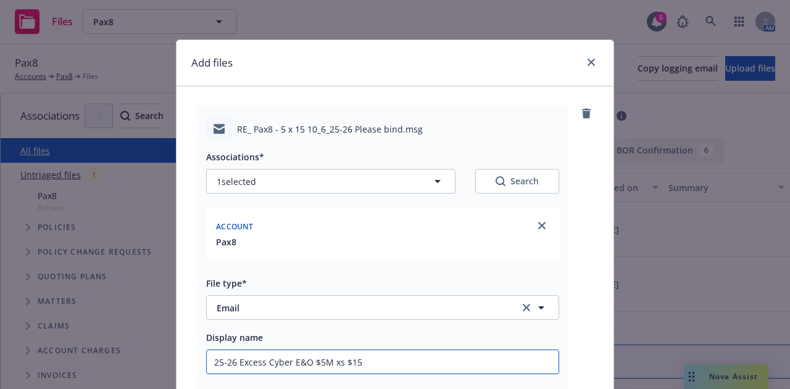
type textarea "x"
type input "25-26 Excess Cyber E&O $5M xs $15M"
type textarea "x"
type input "25-26 Excess Cyber E&O $5M xs $15M"
type textarea "x"
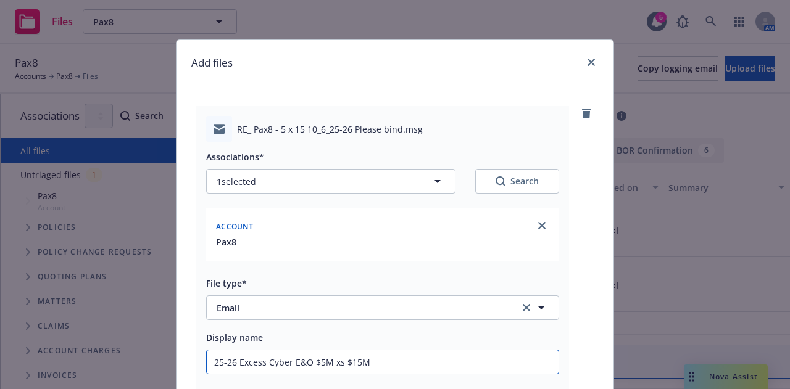
type input "25-26 Excess Cyber E&O $5M xs $15M U"
type textarea "x"
type input "25-26 Excess Cyber E&O $5M xs $15M UL"
type textarea "x"
type input "25-26 Excess Cyber E&O $5M xs $15M UL"
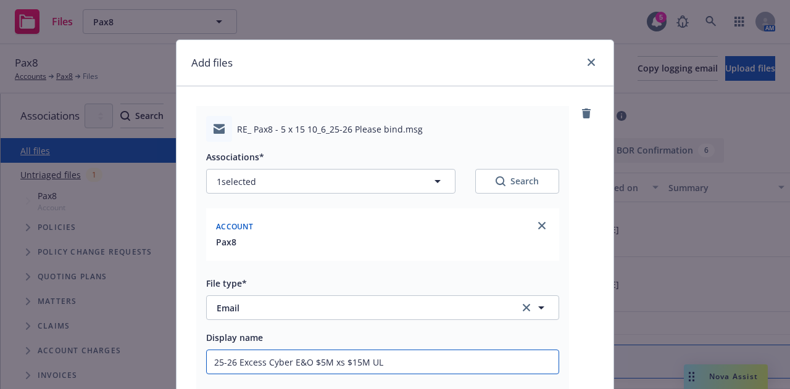
type textarea "x"
type input "25-26 Excess Cyber E&O $5M xs $15M UL 5"
type textarea "x"
type input "25-26 Excess Cyber E&O $5M xs $15M UL 5x"
type textarea "x"
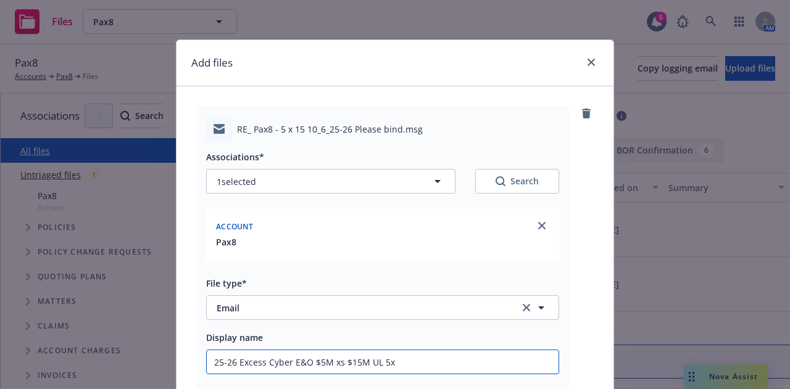
type input "25-26 Excess Cyber E&O $5M xs $15M UL 5x1"
type textarea "x"
type input "25-26 Excess Cyber E&O $5M xs $15M UL 5x10"
type textarea "x"
type input "25-26 Excess Cyber E&O $5M xs $15M UL 5x10"
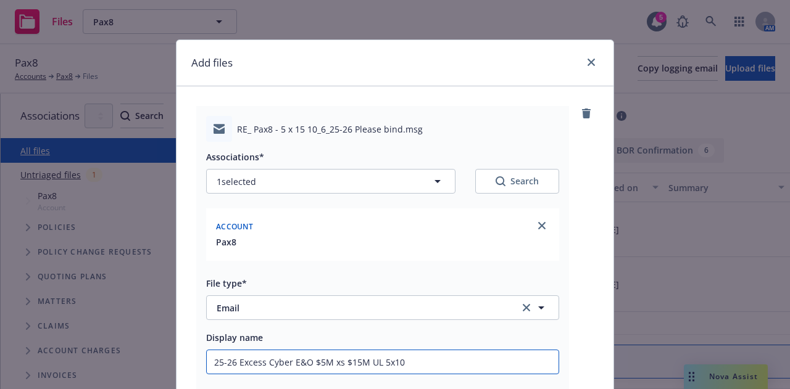
type textarea "x"
type input "25-26 Excess Cyber E&O $5M xs $15M UL 5x10 p"
type textarea "x"
type input "25-26 Excess Cyber E&O $5M xs $15M UL 5x10 po"
type textarea "x"
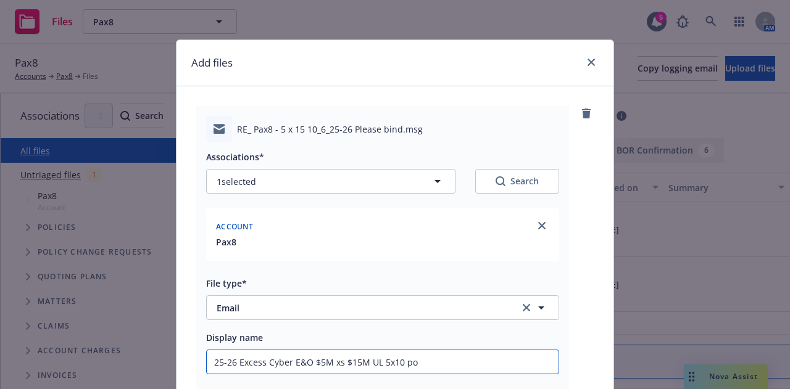
type input "25-26 Excess Cyber E&O $5M xs $15M UL 5x10 pol"
type textarea "x"
type input "25-26 Excess Cyber E&O $5M xs $15M UL 5x10 poli"
type textarea "x"
type input "25-26 Excess Cyber E&O $5M xs $15M UL 5x10 polic"
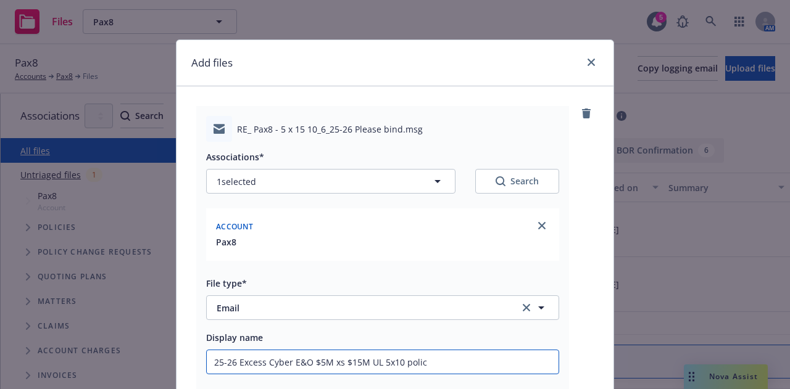
type textarea "x"
type input "25-26 Excess Cyber E&O $5M xs $15M UL 5x10 policy"
type textarea "x"
type input "25-26 Excess Cyber E&O $5M xs $15M UL 5x10 policy"
type textarea "x"
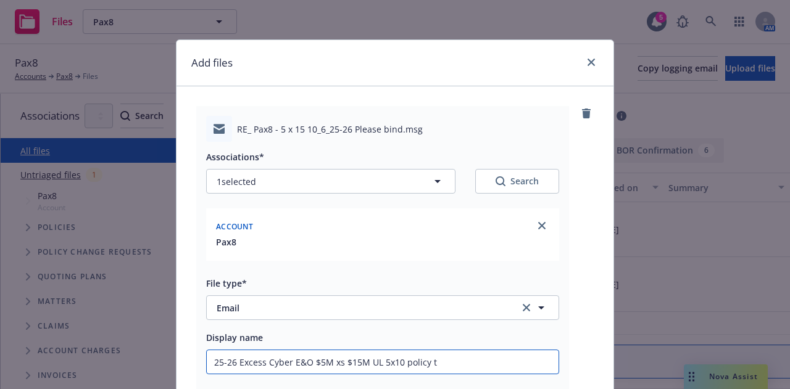
type input "25-26 Excess Cyber E&O $5M xs $15M UL 5x10 policy to"
type textarea "x"
type input "25-26 Excess Cyber E&O $5M xs $15M UL 5x10 policy to"
type textarea "x"
type input "25-26 Excess Cyber E&O $5M xs $15M UL 5x10 policy to Z"
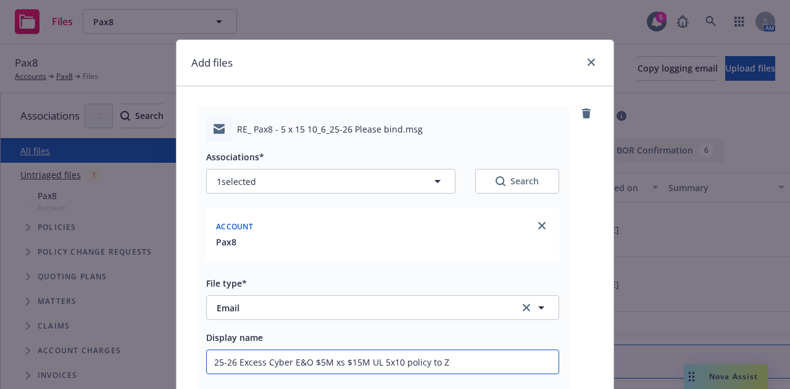
type textarea "x"
type input "25-26 Excess Cyber E&O $5M xs $15M UL 5x10 policy to Zu"
type textarea "x"
type input "25-26 Excess Cyber E&O $5M xs $15M UL 5x10 policy to Zur"
type textarea "x"
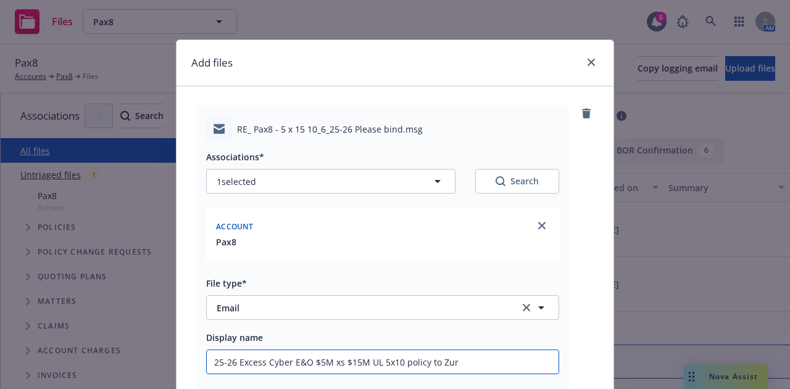
type input "25-26 Excess Cyber E&O $5M xs $15M UL 5x10 policy to Zuri"
type textarea "x"
type input "25-26 Excess Cyber E&O $5M xs $15M UL 5x10 policy to Zuric"
type textarea "x"
type input "25-26 Excess Cyber E&O $5M xs $15M UL 5x10 policy to Zurich"
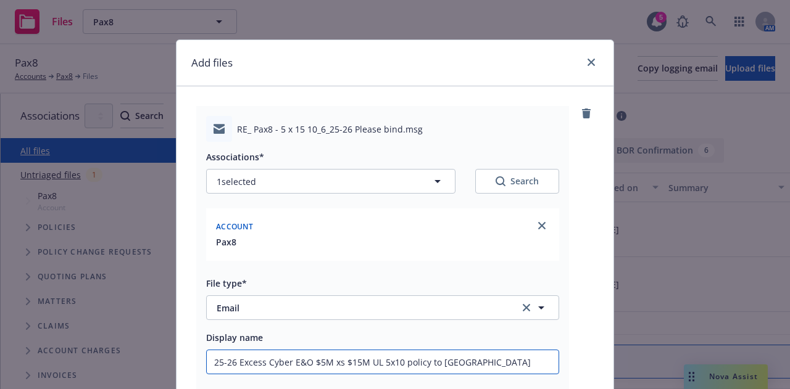
scroll to position [217, 0]
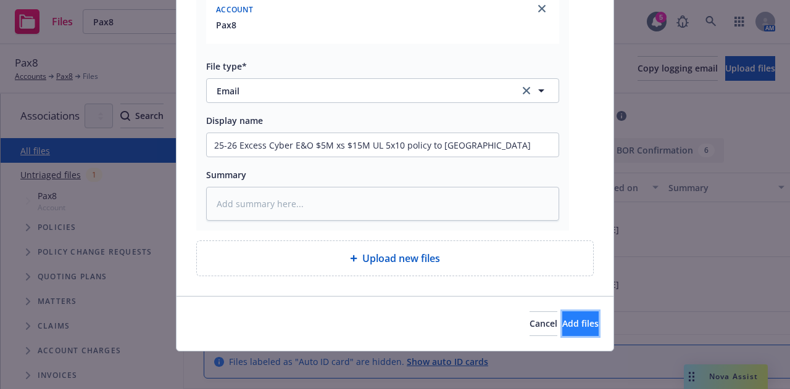
click at [569, 330] on button "Add files" at bounding box center [580, 324] width 36 height 25
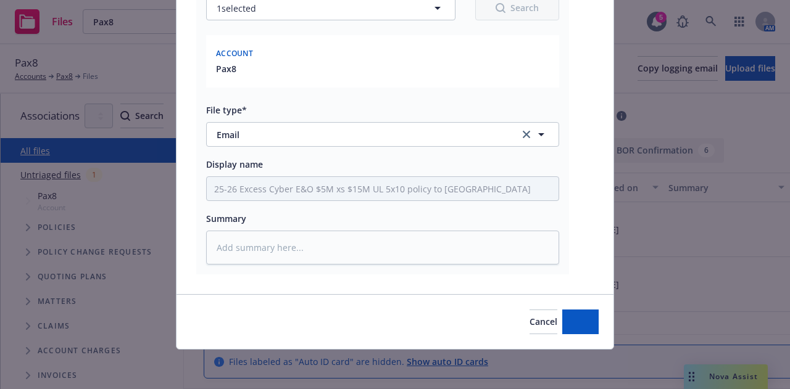
scroll to position [172, 0]
type textarea "x"
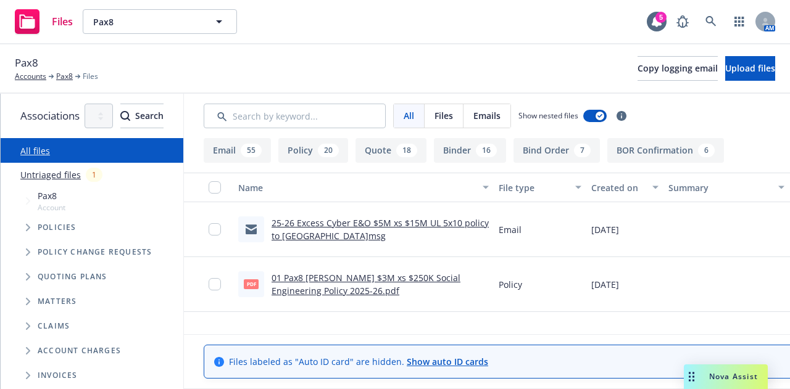
scroll to position [0, 236]
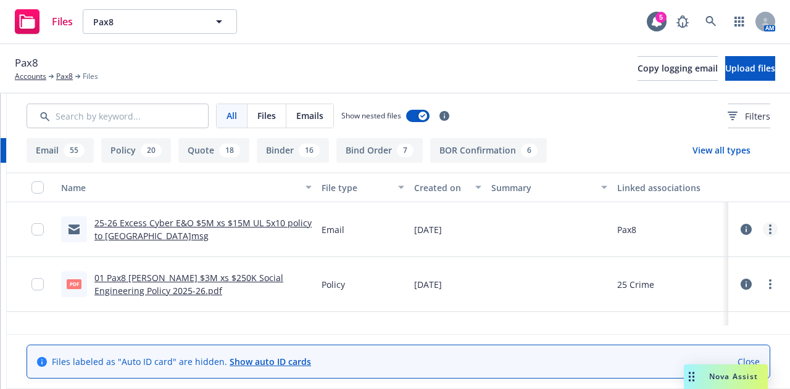
click at [769, 228] on icon "more" at bounding box center [770, 230] width 2 height 10
click at [686, 276] on link "Download" at bounding box center [706, 279] width 123 height 25
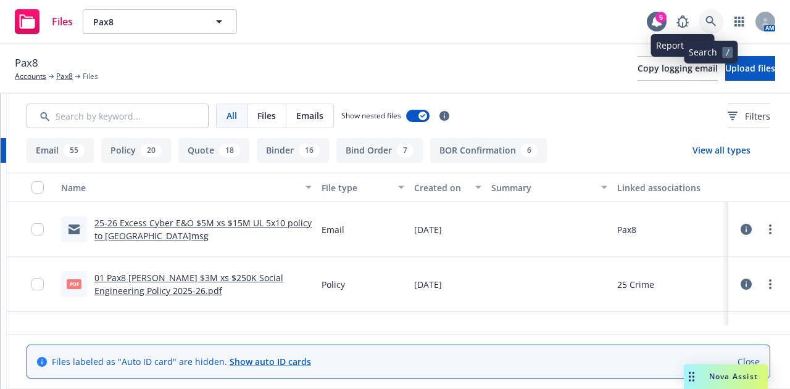
click at [710, 28] on link at bounding box center [711, 21] width 25 height 25
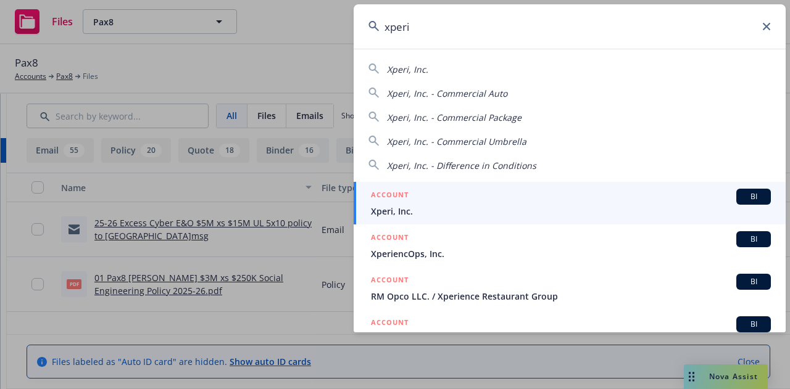
type input "xperi"
click at [536, 210] on span "Xperi, Inc." at bounding box center [571, 211] width 400 height 13
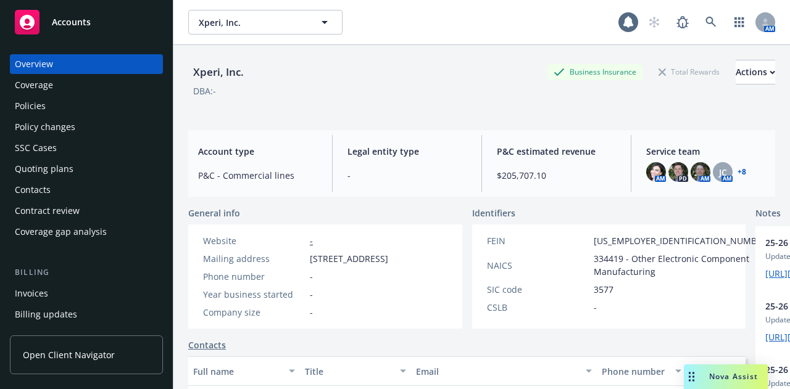
click at [61, 115] on div "Policies" at bounding box center [86, 106] width 143 height 20
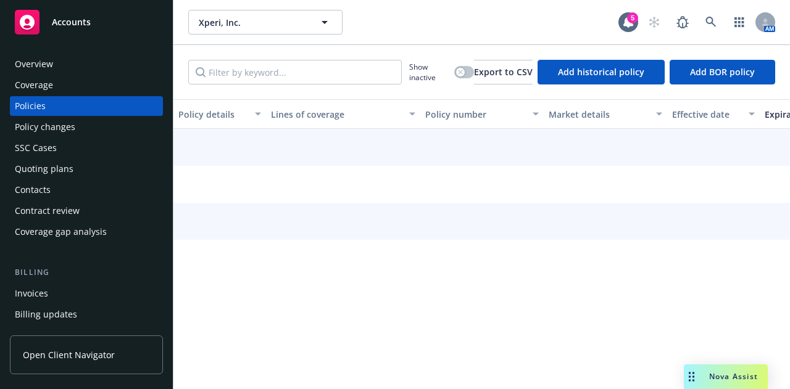
click at [65, 123] on div "Policy changes" at bounding box center [45, 127] width 60 height 20
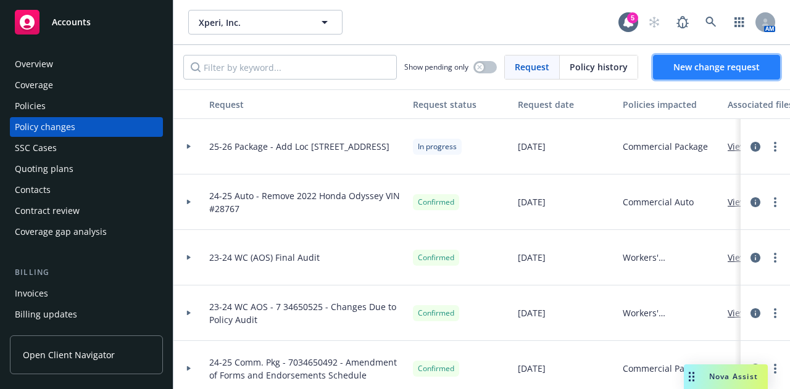
click at [677, 67] on span "New change request" at bounding box center [716, 67] width 86 height 12
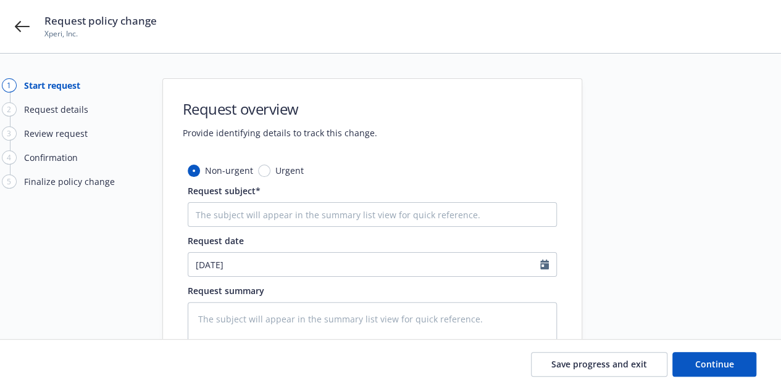
type textarea "x"
click at [23, 33] on icon at bounding box center [22, 26] width 15 height 15
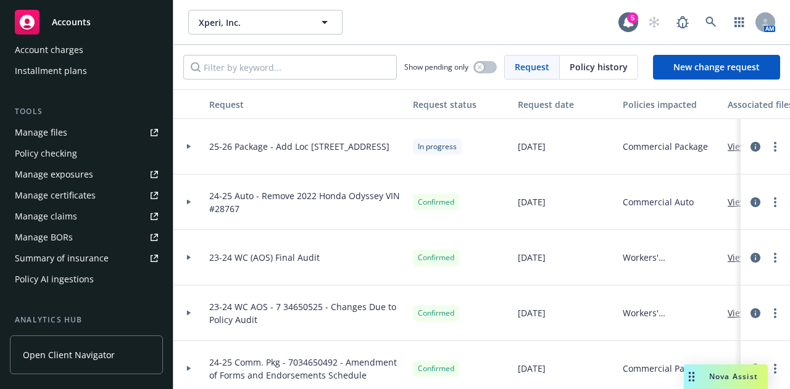
scroll to position [286, 0]
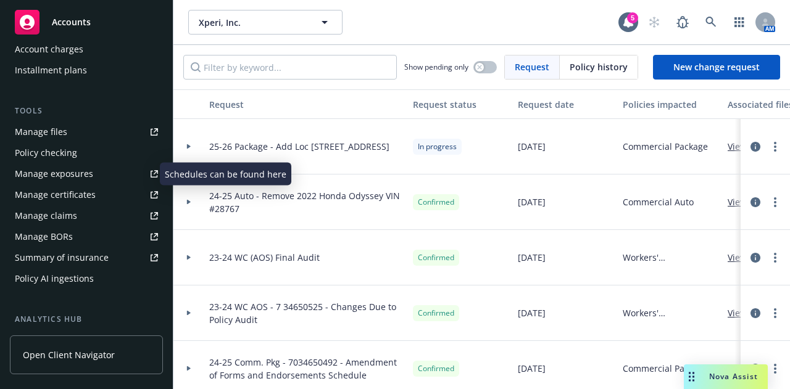
click at [86, 178] on div "Manage exposures" at bounding box center [54, 174] width 78 height 20
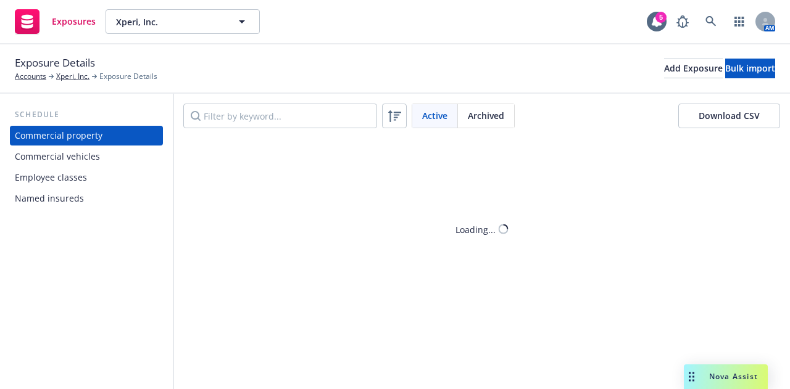
click at [127, 167] on div "Commercial property Commercial vehicles Employee classes Named insureds" at bounding box center [86, 167] width 153 height 83
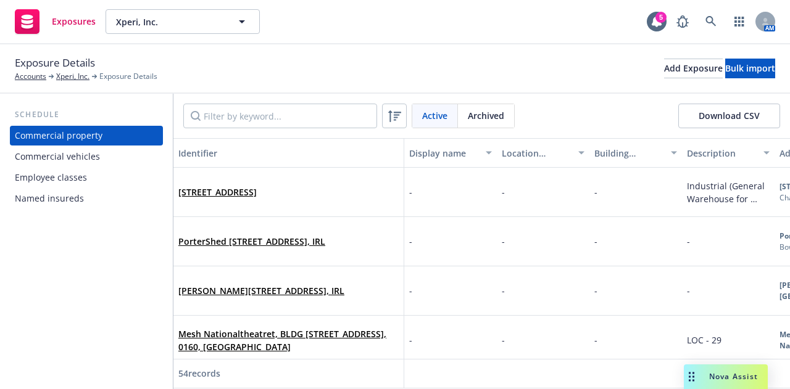
click at [127, 155] on div "Commercial vehicles" at bounding box center [86, 157] width 143 height 20
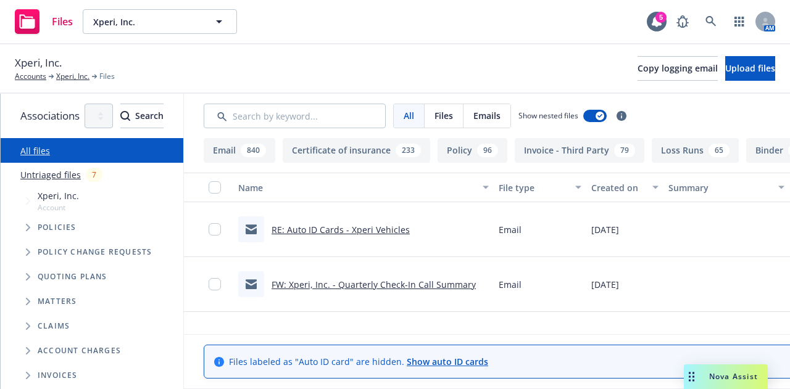
scroll to position [0, 236]
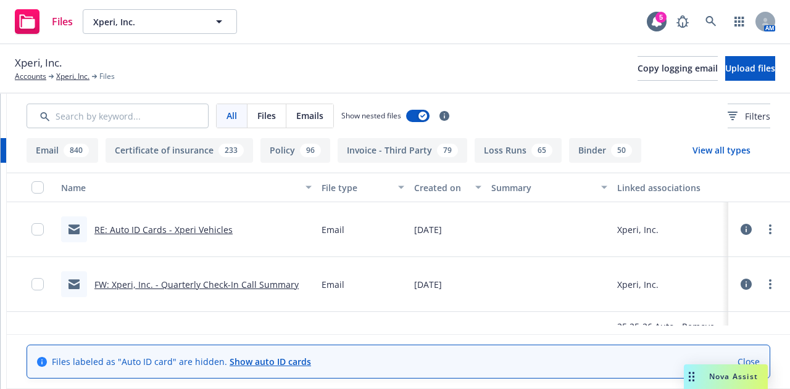
click at [741, 232] on icon at bounding box center [746, 229] width 11 height 11
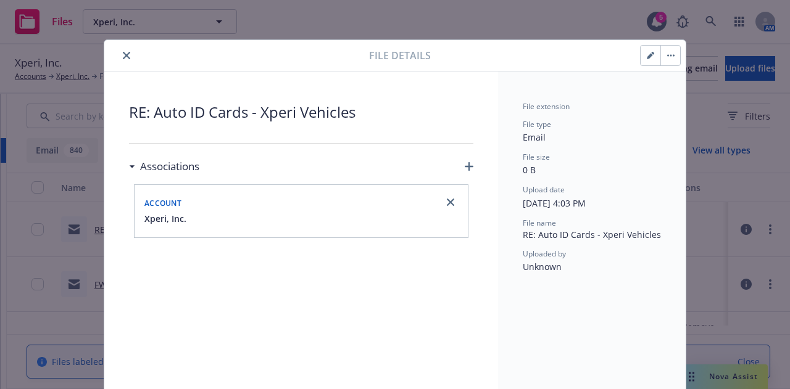
click at [647, 57] on icon "button" at bounding box center [650, 56] width 6 height 6
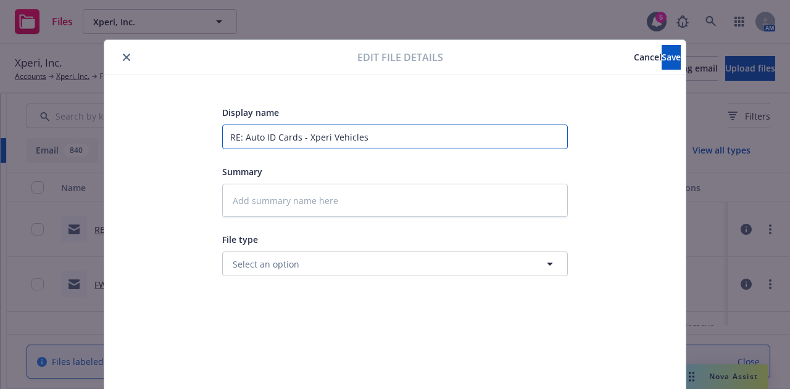
drag, startPoint x: 454, startPoint y: 138, endPoint x: 18, endPoint y: 120, distance: 436.7
click at [18, 120] on div "Edit file details Cancel Save Display name RE: Auto ID Cards - Xperi Vehicles S…" at bounding box center [395, 194] width 790 height 389
type textarea "x"
type input "2"
type textarea "x"
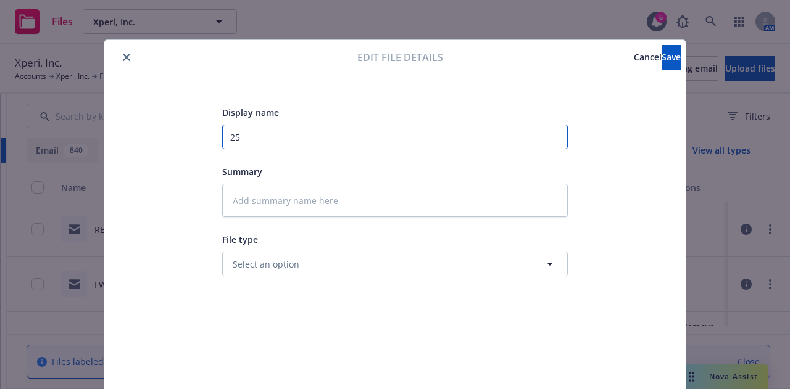
type input "25-"
type textarea "x"
type input "25-6"
type textarea "x"
type input "25-"
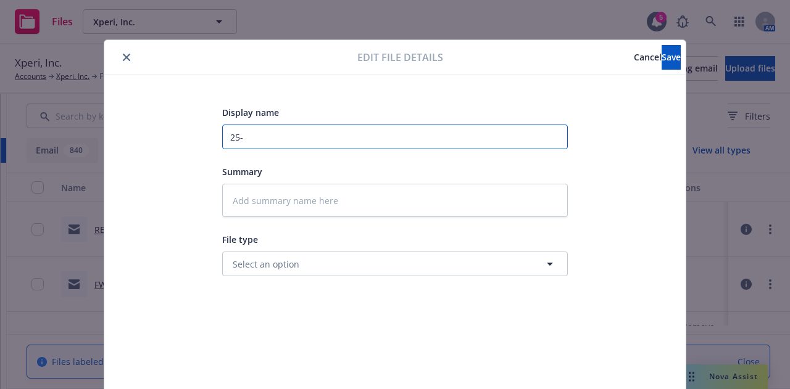
type textarea "x"
type input "25-26"
type textarea "x"
type input "25-26"
type textarea "x"
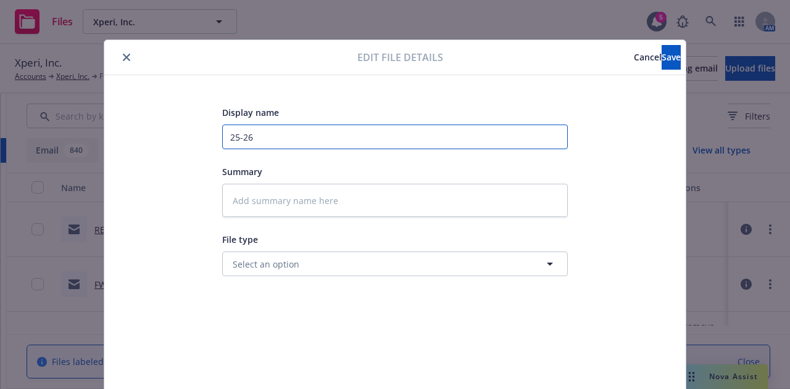
type input "25-26 A"
type textarea "x"
type input "25-26 Aut"
type textarea "x"
type input "25-26 Auto"
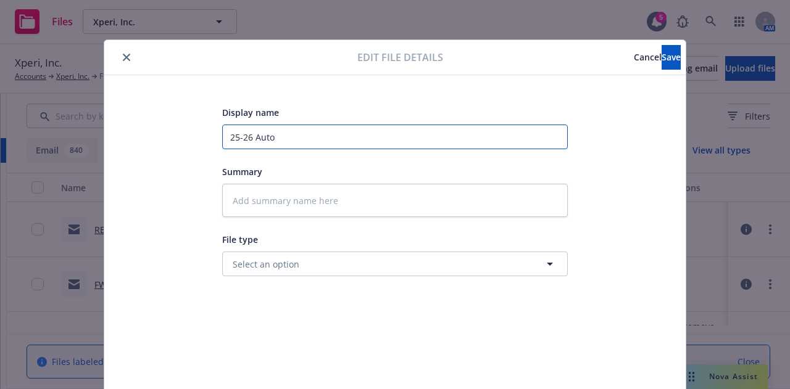
type textarea "x"
type input "25-26 Auto"
type textarea "x"
type input "25-26 Auto -"
type textarea "x"
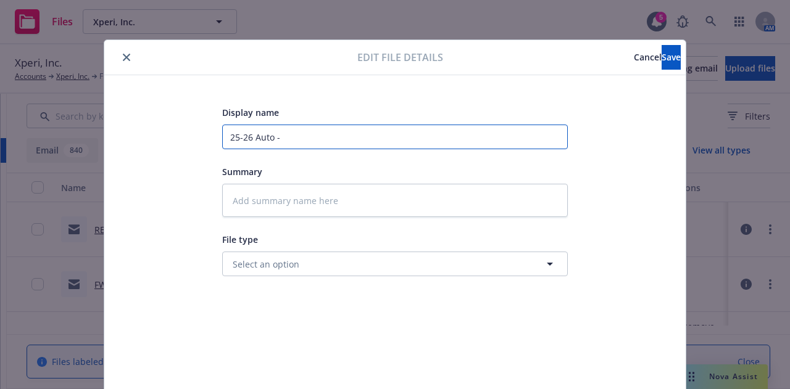
type input "25-26 Auto -"
type textarea "x"
type input "25-26 Auto - H"
type textarea "x"
type input "25-26 Auto - Hi"
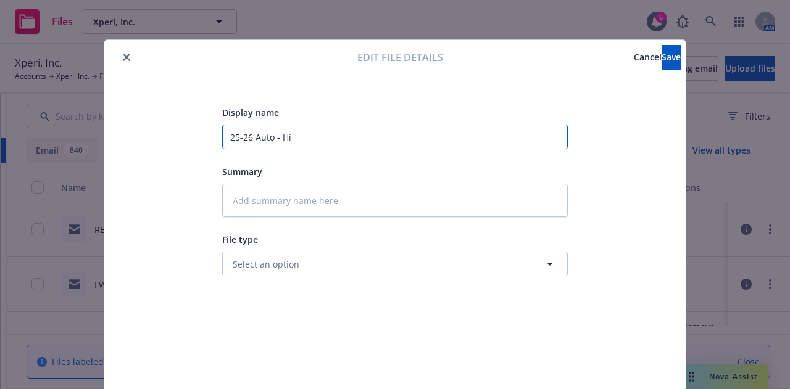
type textarea "x"
type input "25-26 Auto - Hir"
type textarea "x"
type input "25-26 Auto - Hire"
type textarea "x"
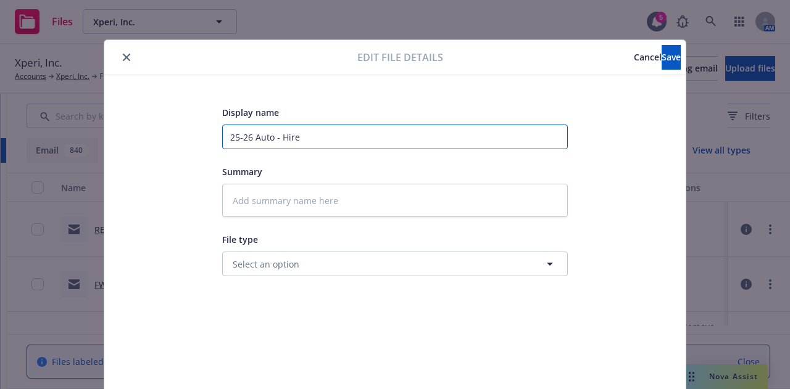
type input "25-26 Auto - Hired"
type textarea "x"
type input "25-26 Auto - Hired"
type textarea "x"
type input "25-26 Auto - Hired"
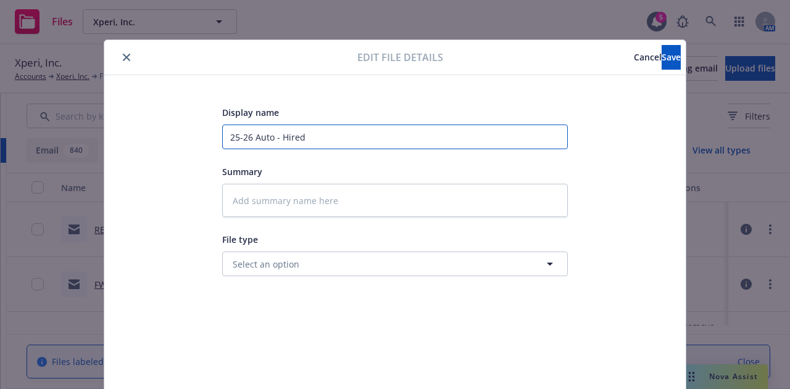
type textarea "x"
type input "25-26 Auto - Hired-"
type textarea "x"
type input "25-26 Auto - Hired-"
type textarea "x"
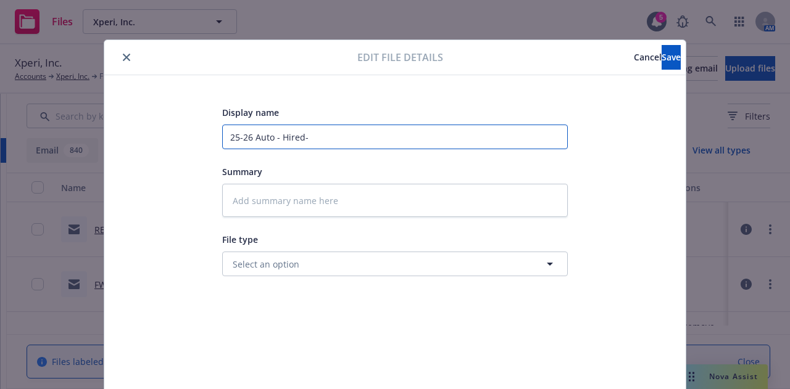
type input "25-26 Auto - Hired- N"
type textarea "x"
type input "25-26 Auto - Hired-"
type textarea "x"
type input "25-26 Auto - Hired-"
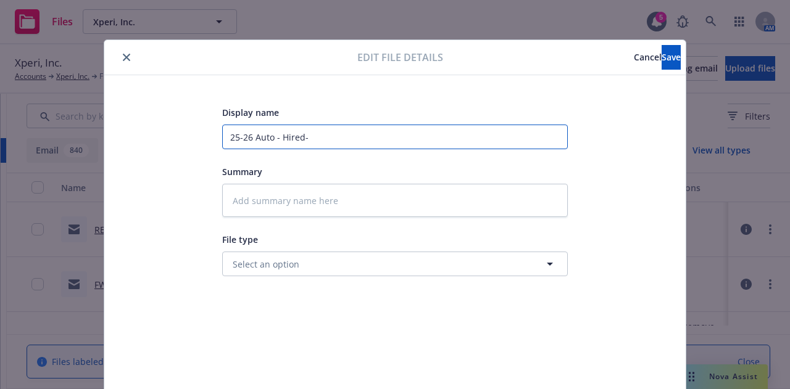
type textarea "x"
type input "25-26 Auto - Hired-N"
type textarea "x"
type input "25-26 Auto - Hired-"
type textarea "x"
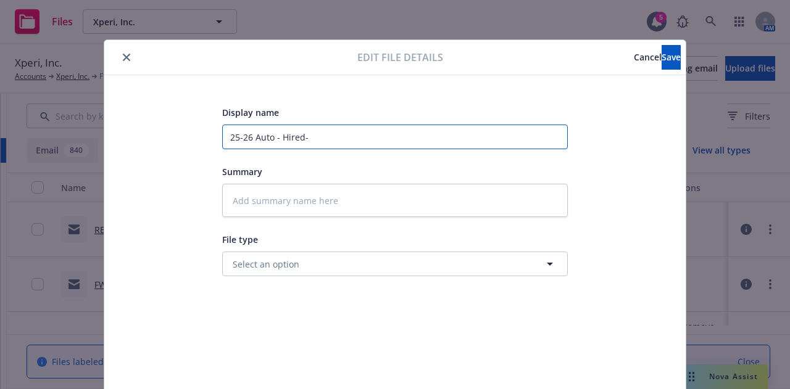
type input "25-26 Auto - Hired"
type textarea "x"
type input "25-26 Auto - Hire"
type textarea "x"
type input "25-26 Auto - Hir"
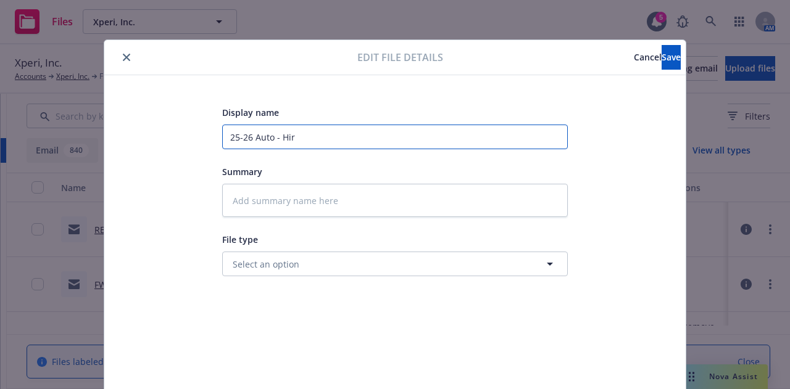
type textarea "x"
type input "25-26 Auto - Hi"
type textarea "x"
type input "25-26 Auto - H"
type textarea "x"
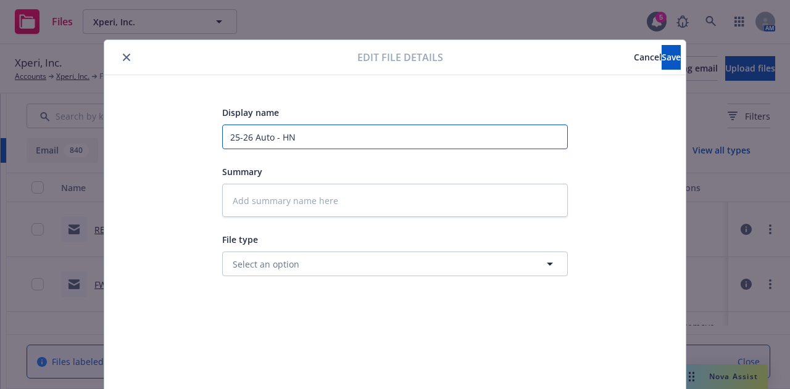
type input "25-26 Auto - HNO"
type textarea "x"
type input "25-26 Auto - HNOA"
type textarea "x"
type input "25-26 Auto - HNOA"
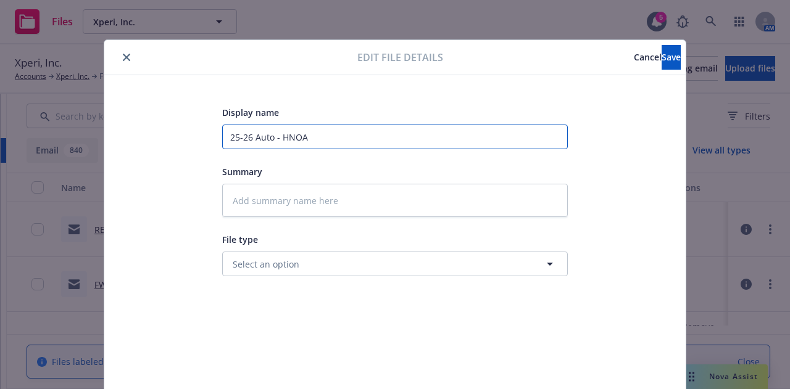
type textarea "x"
type input "25-26 Auto - HNOA A"
type textarea "x"
type input "25-26 Auto - HNOA Au"
type textarea "x"
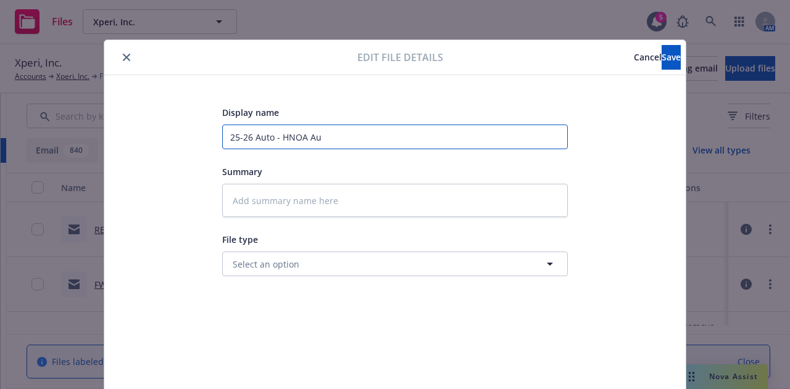
type input "25-26 Auto - HNOA Aut"
type textarea "x"
type input "25-26 Auto - HNOA Auto"
type textarea "x"
type input "25-26 Auto - HNOA Auto"
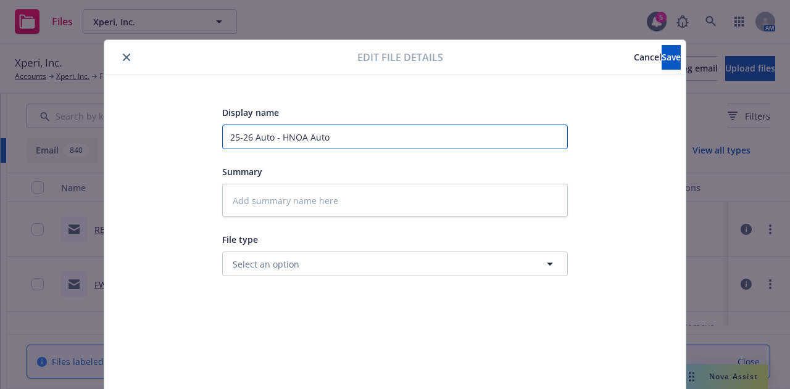
type textarea "x"
type input "25-26 Auto - HNOA Auto I"
type textarea "x"
type input "25-26 Auto - HNOA Auto ID"
type textarea "x"
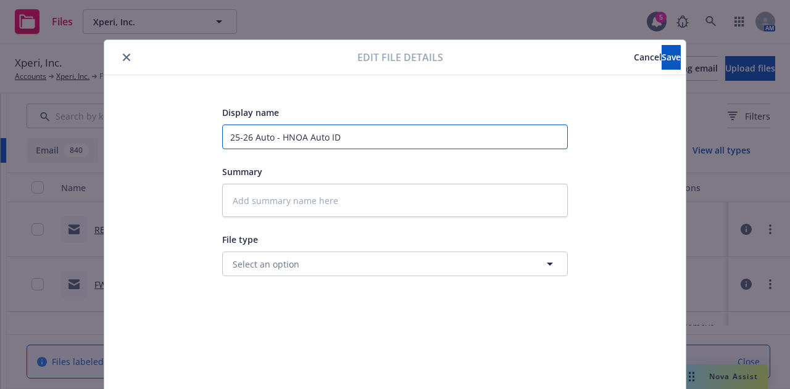
type input "25-26 Auto - HNOA Auto ID"
type textarea "x"
type input "25-26 Auto - HNOA Auto ID C"
type textarea "x"
type input "25-26 Auto - HNOA Auto ID Ca"
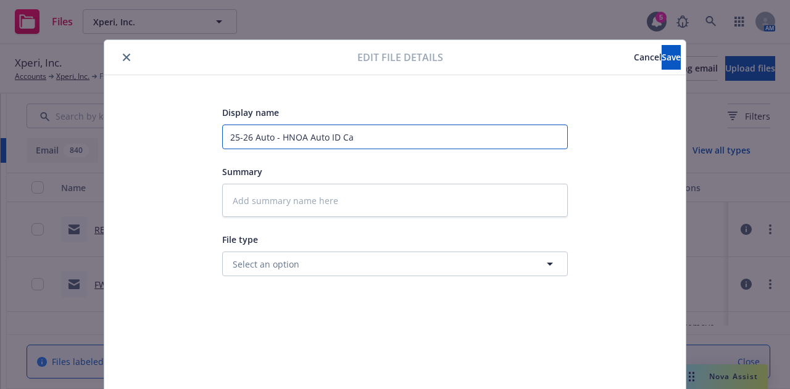
type textarea "x"
type input "25-26 Auto - HNOA Auto ID Car"
type textarea "x"
type input "25-26 Auto - HNOA Auto ID Card"
type textarea "x"
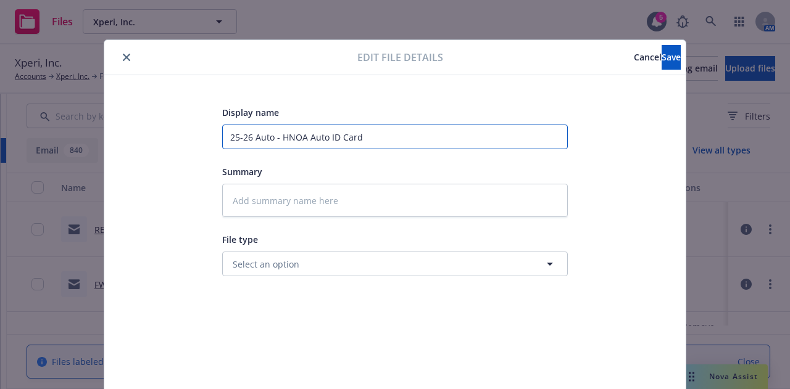
type input "25-26 Auto - HNOA Auto ID Card e"
type textarea "x"
type input "25-26 Auto - HNOA Auto ID Card ex"
type textarea "x"
type input "25-26 Auto - HNOA Auto ID Card exp"
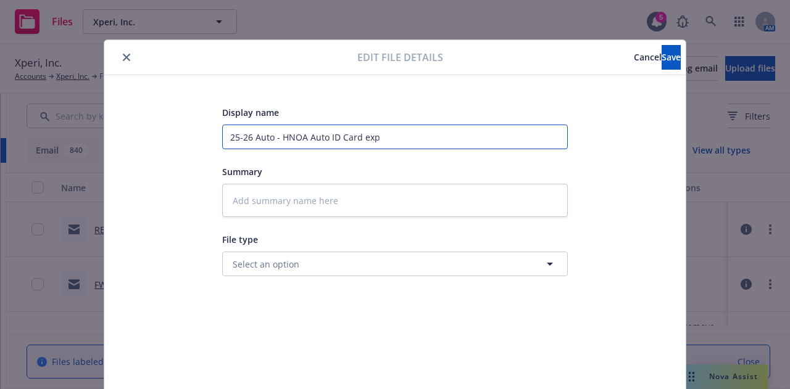
type textarea "x"
type input "25-26 Auto - HNOA Auto ID Card expla"
type textarea "x"
type input "25-26 Auto - HNOA Auto ID Card explai"
type textarea "x"
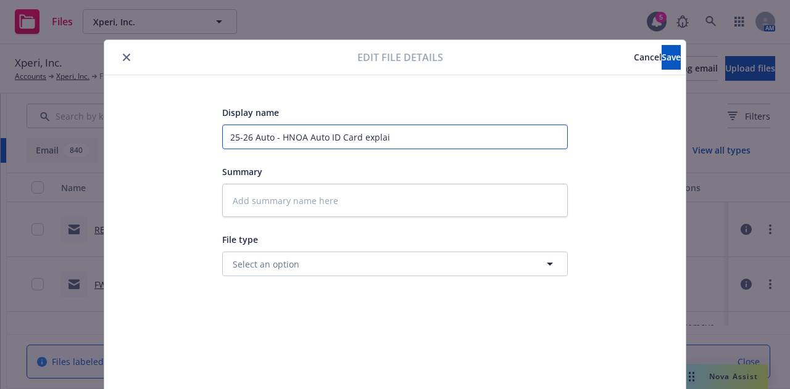
type input "25-26 Auto - HNOA Auto ID Card explain"
type textarea "x"
type input "25-26 Auto - HNOA Auto ID Card explaine"
type textarea "x"
type input "25-26 Auto - HNOA Auto ID Card explained"
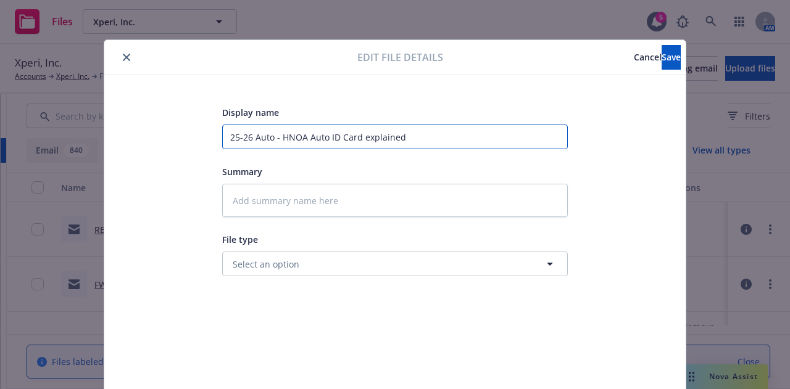
type textarea "x"
type input "25-26 Auto - HNOA Auto ID Card explained to"
type textarea "x"
type input "25-26 Auto - HNOA Auto ID Card explained to"
type textarea "x"
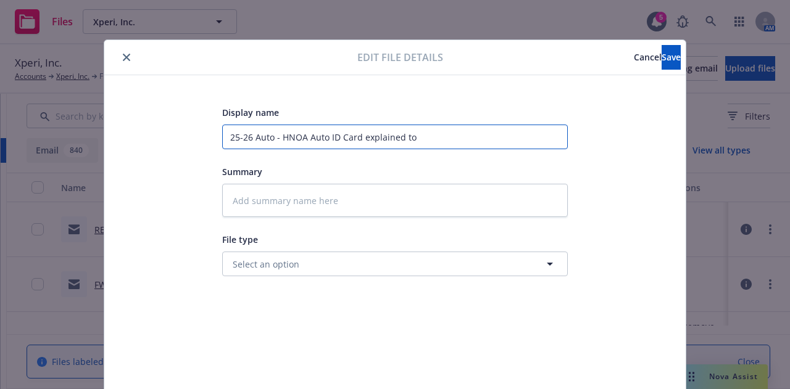
type input "25-26 Auto - HNOA Auto ID Card explained to i"
type textarea "x"
type input "25-26 Auto - HNOA Auto ID Card explained to in"
type textarea "x"
type input "25-26 Auto - HNOA Auto ID Card explained to ins"
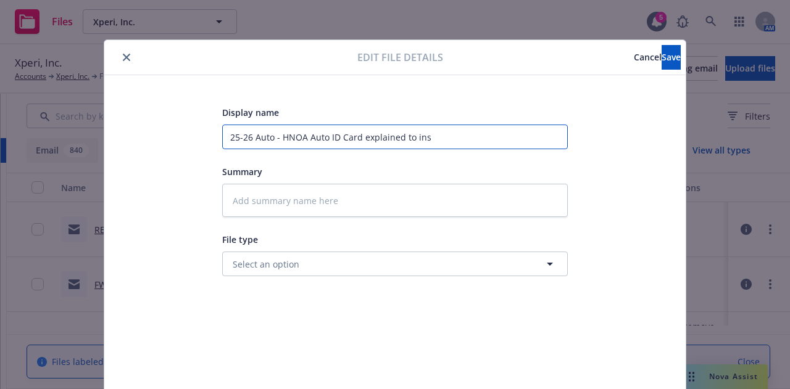
type textarea "x"
type input "25-26 Auto - HNOA Auto ID Card explained to in"
type textarea "x"
type input "25-26 Auto - HNOA Auto ID Card explained to i"
type textarea "x"
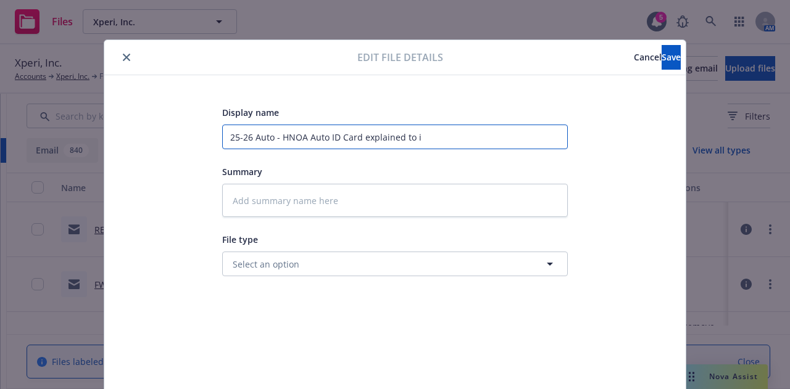
type input "25-26 Auto - HNOA Auto ID Card explained to"
type textarea "x"
type input "25-26 Auto - HNOA Auto ID Card explained to"
type textarea "x"
type input "25-26 Auto - HNOA Auto ID Card explained to"
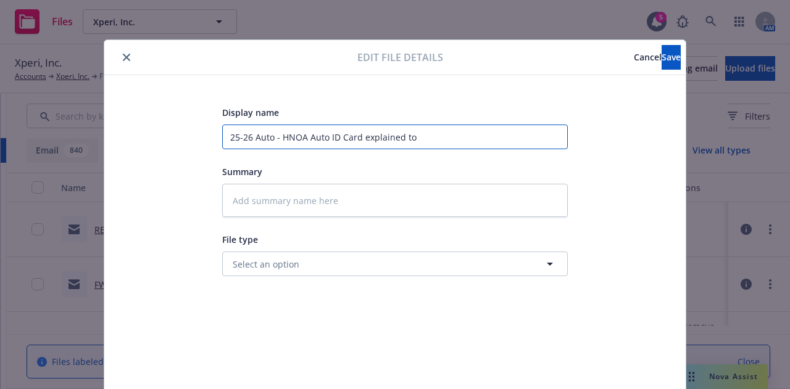
type textarea "x"
type input "25-26 Auto - HNOA Auto ID Card explained to I"
type textarea "x"
type input "25-26 Auto - HNOA Auto ID Card explained to Ins"
type textarea "x"
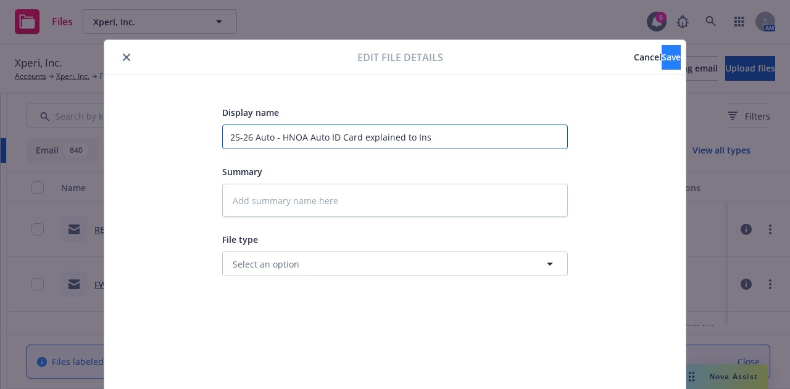
type input "25-26 Auto - HNOA Auto ID Card explained to Ins"
click at [662, 48] on button "Save" at bounding box center [671, 57] width 19 height 25
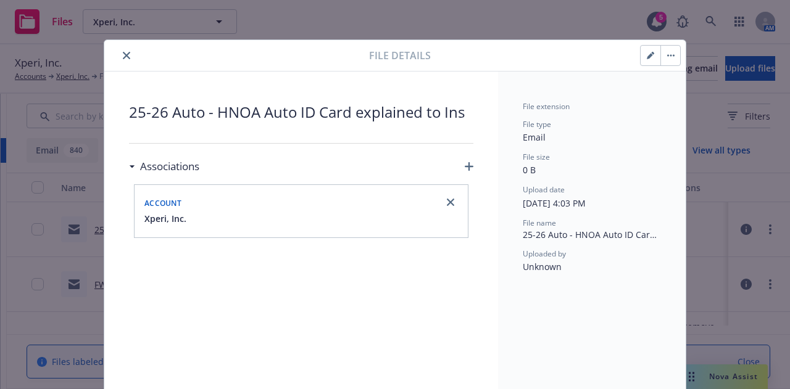
click at [123, 57] on icon "close" at bounding box center [126, 55] width 7 height 7
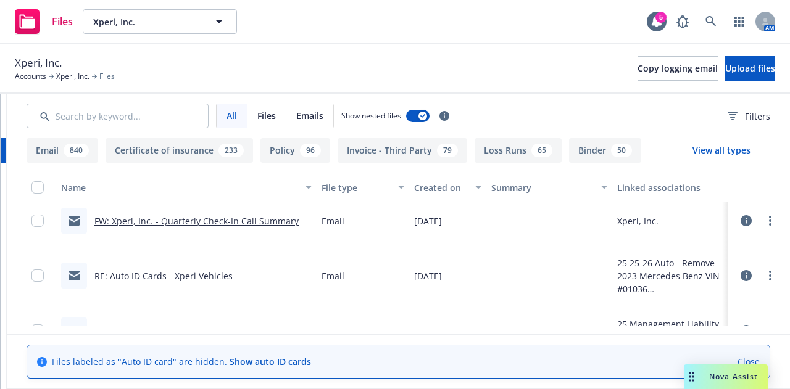
scroll to position [84, 0]
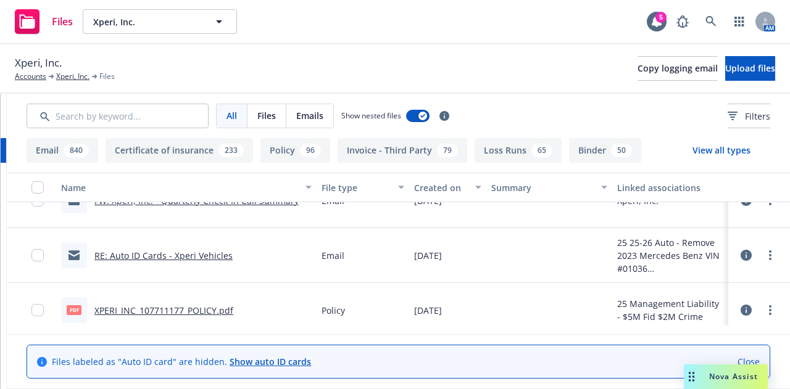
click at [741, 256] on icon at bounding box center [746, 255] width 11 height 11
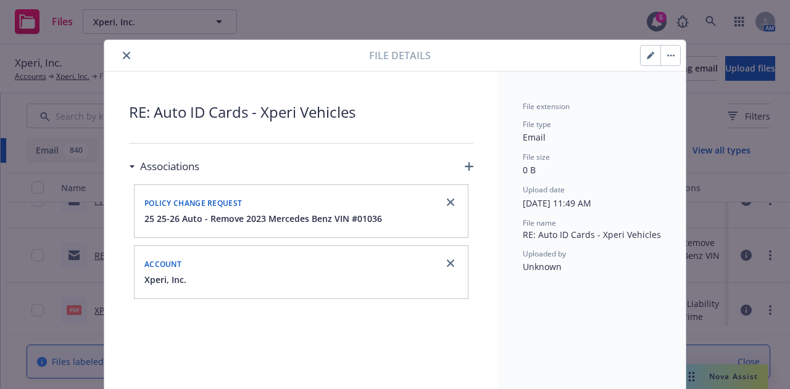
click at [641, 60] on button "button" at bounding box center [651, 56] width 20 height 20
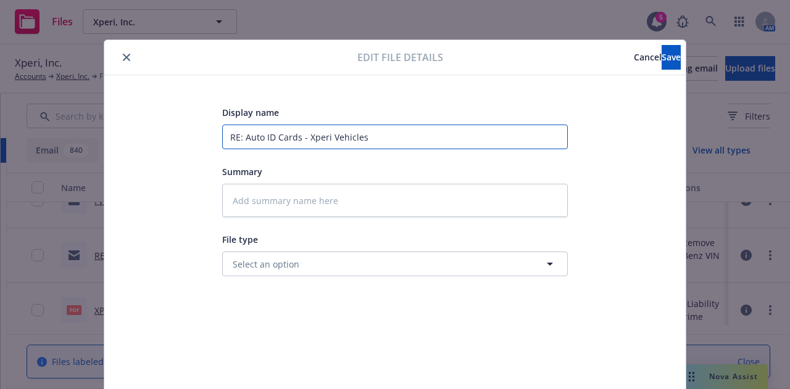
drag, startPoint x: 530, startPoint y: 135, endPoint x: 151, endPoint y: 153, distance: 378.8
click at [151, 153] on div "Display name RE: Auto ID Cards - Xperi Vehicles Summary File type Select an opt…" at bounding box center [395, 290] width 532 height 370
type textarea "x"
type input "2"
type textarea "x"
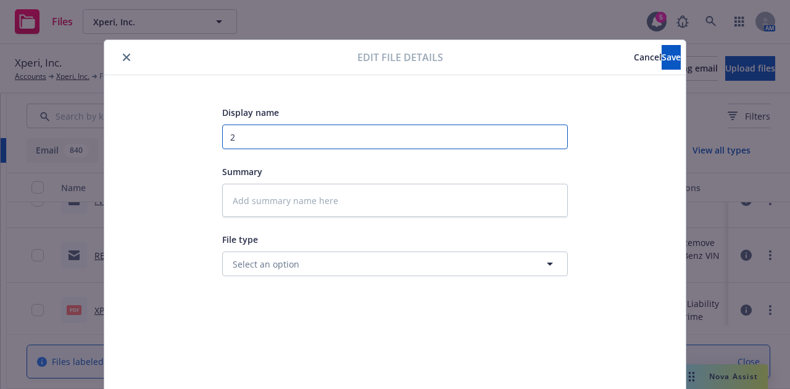
type input "25"
type textarea "x"
type input "25-"
type textarea "x"
type input "25-2"
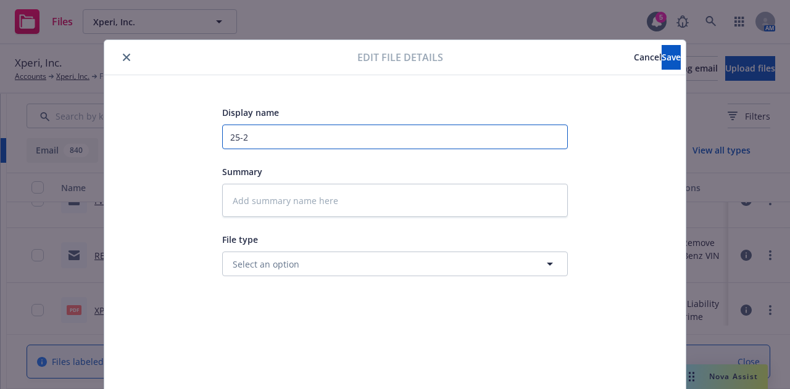
type textarea "x"
type input "25-26"
type textarea "x"
type input "25-26"
type textarea "x"
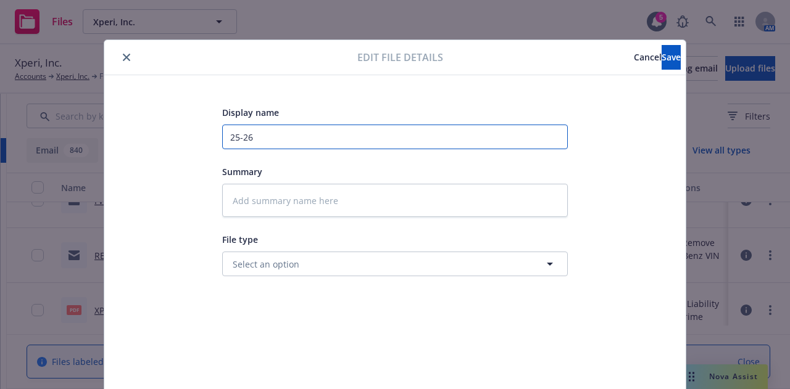
type input "25-26 A"
type textarea "x"
type input "25-26 Au"
type textarea "x"
type input "25-26 Aut"
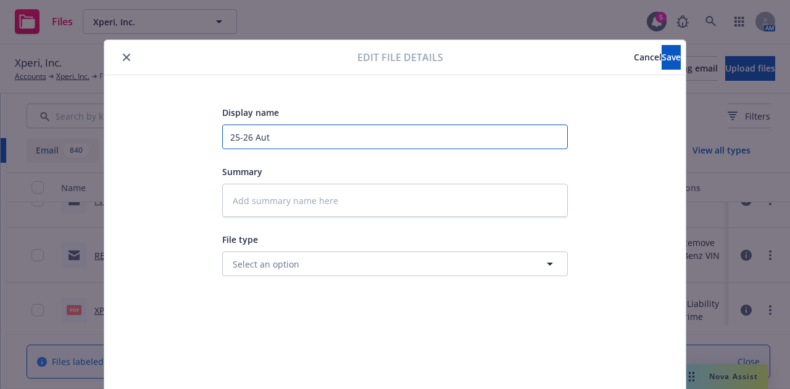
type textarea "x"
type input "25-26 Auto"
type textarea "x"
type input "25-26 Auto"
type textarea "x"
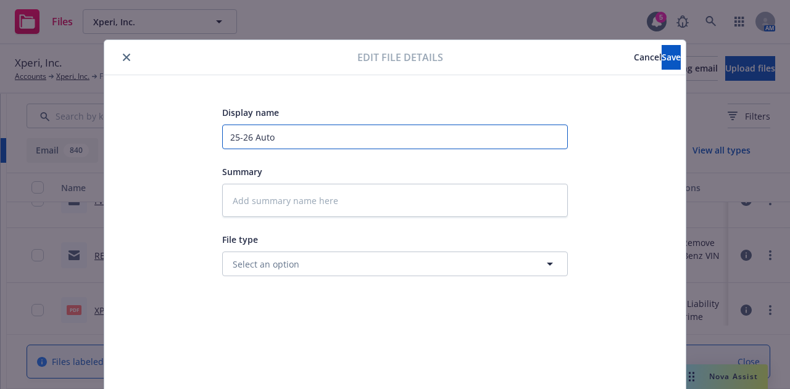
type input "25-26 Auto -"
type textarea "x"
type input "25-26 Auto -"
type textarea "x"
type input "25-26 Auto - I"
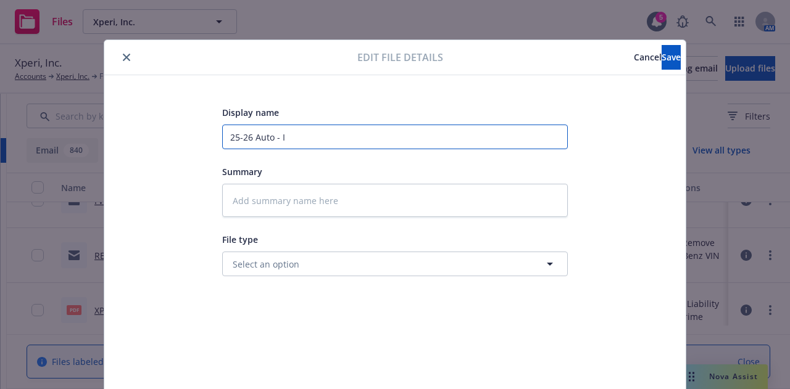
type textarea "x"
type input "25-26 Auto - In"
type textarea "x"
type input "25-26 Auto - Ins"
type textarea "x"
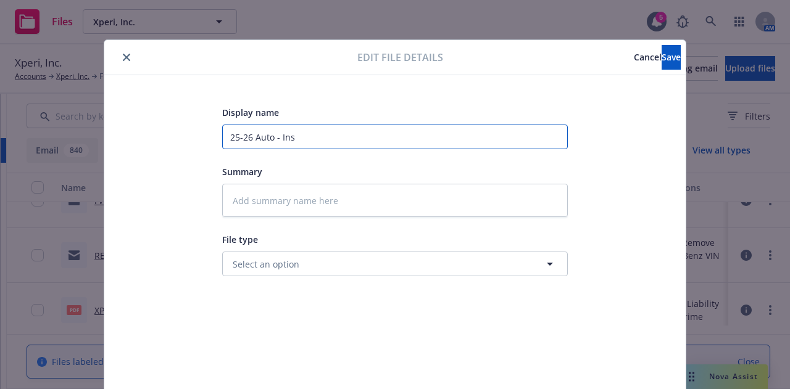
type input "25-26 Auto - Ins"
type textarea "x"
type input "25-26 Auto - Ins r"
type textarea "x"
type input "25-26 Auto - Ins re"
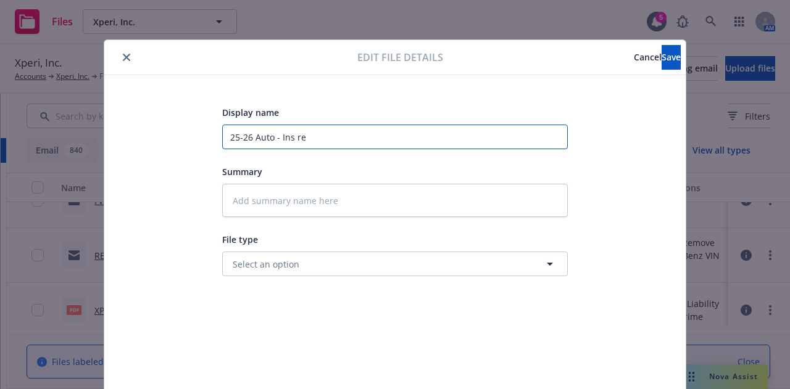
type textarea "x"
type input "25-26 Auto - Ins req"
type textarea "x"
type input "25-26 Auto - Ins req"
type textarea "x"
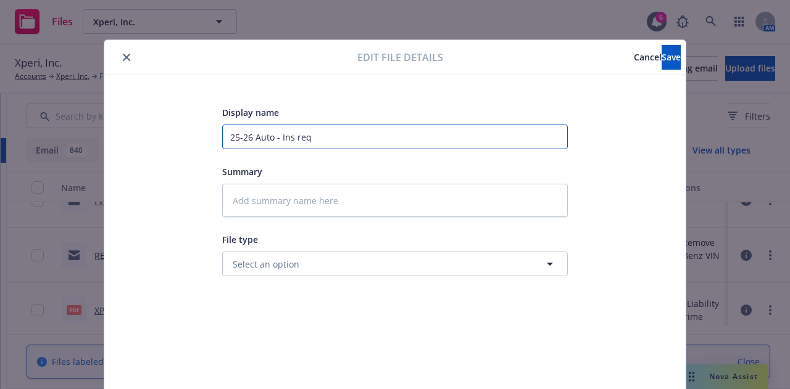
type input "25-26 Auto - Ins req t"
type textarea "x"
type input "25-26 Auto - Ins req to"
type textarea "x"
type input "25-26 Auto - Ins req to"
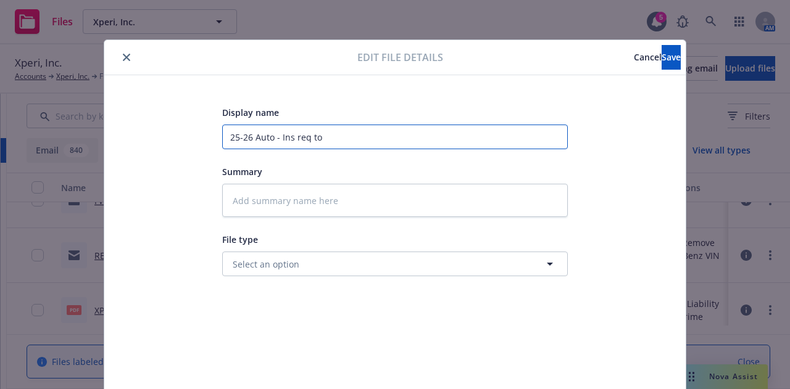
type textarea "x"
type input "25-26 Auto - Ins req to d"
type textarea "x"
type input "25-26 Auto - Ins req to de"
type textarea "x"
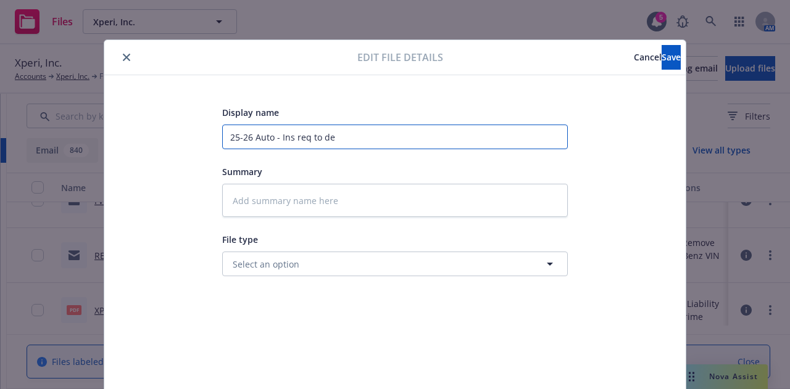
type input "25-26 Auto - Ins req to del"
type textarea "x"
type input "25-26 Auto - Ins req to del"
type textarea "x"
type input "25-26 Auto - Ins req to del 202"
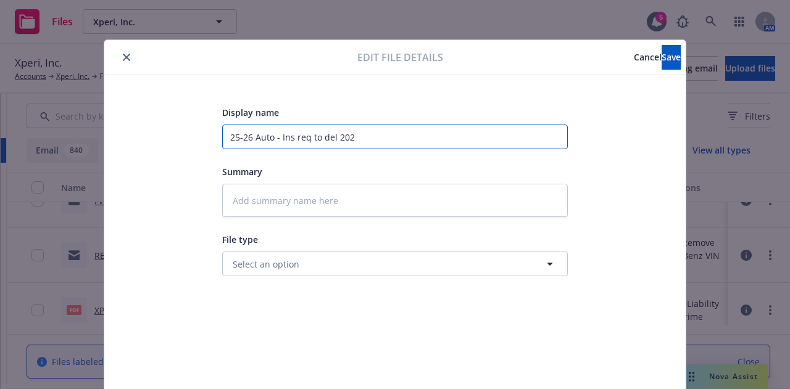
type textarea "x"
type input "25-26 Auto - Ins req to del 2023"
type textarea "x"
type input "25-26 Auto - Ins req to del 2023"
type textarea "x"
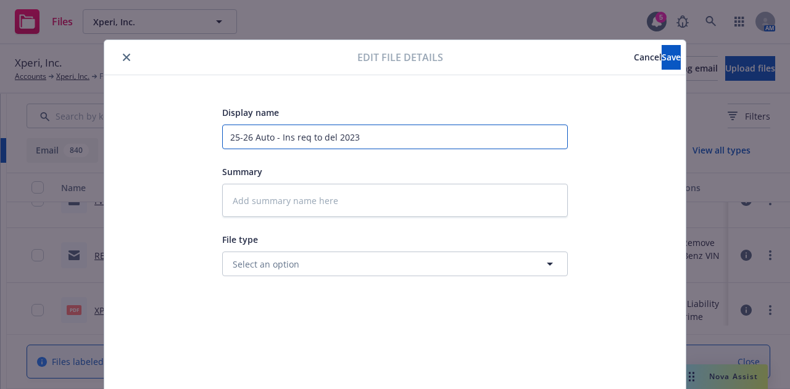
type input "25-26 Auto - Ins req to del 2023 M"
type textarea "x"
type input "25-26 Auto - Ins req to del 2023 Me"
click at [663, 55] on button "Save" at bounding box center [671, 57] width 19 height 25
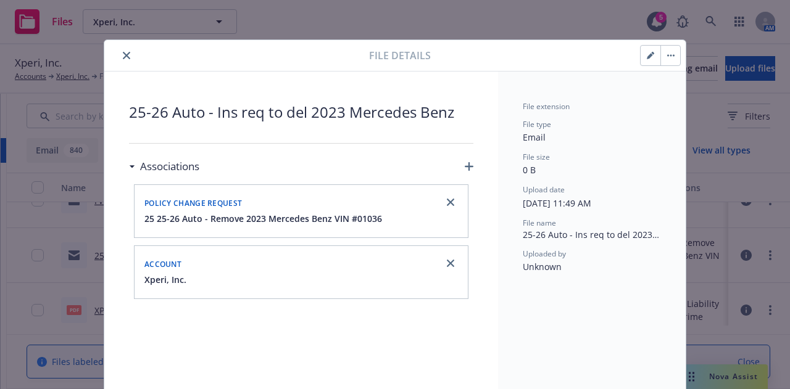
click at [123, 57] on icon "close" at bounding box center [126, 55] width 7 height 7
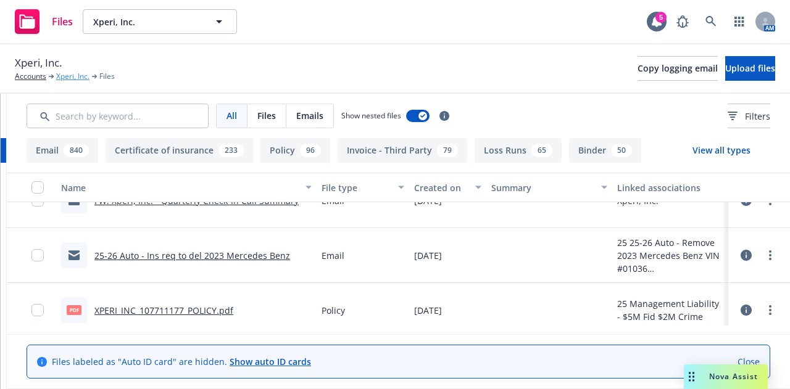
click at [83, 76] on link "Xperi, Inc." at bounding box center [72, 76] width 33 height 11
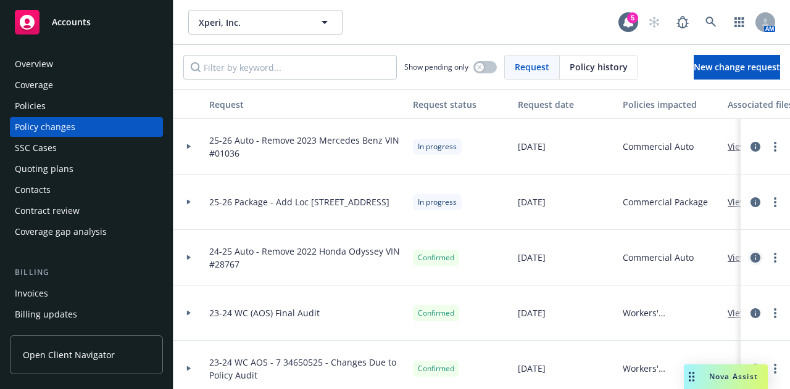
click at [748, 259] on link "circleInformation" at bounding box center [755, 258] width 15 height 15
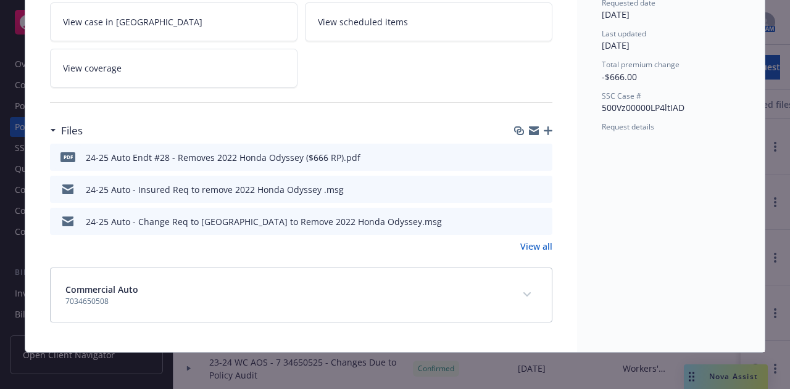
scroll to position [115, 0]
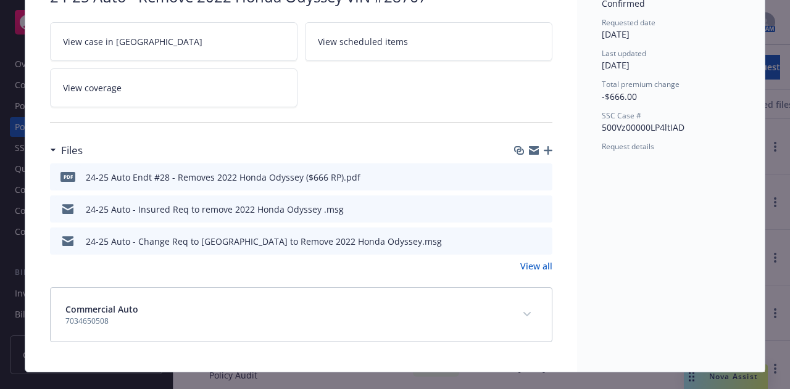
click at [540, 236] on icon "preview file" at bounding box center [540, 240] width 11 height 9
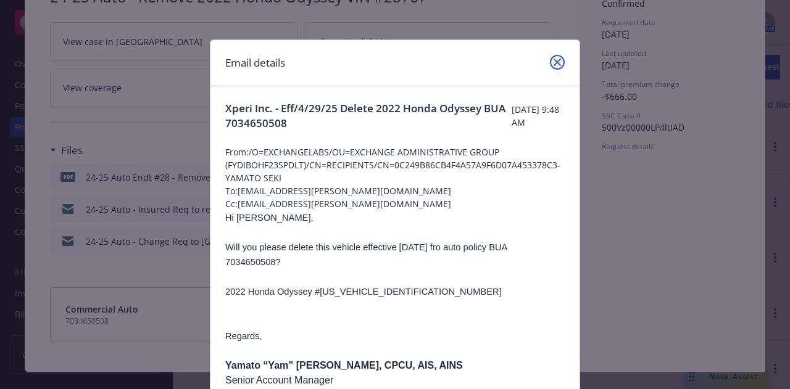
click at [554, 65] on icon "close" at bounding box center [557, 62] width 7 height 7
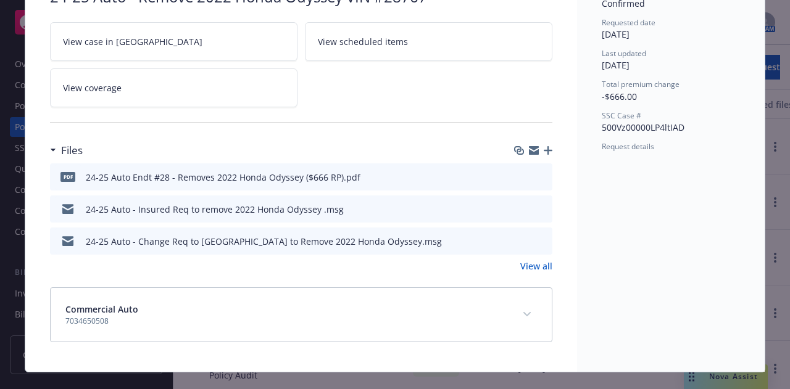
click at [538, 209] on icon "preview file" at bounding box center [540, 208] width 11 height 9
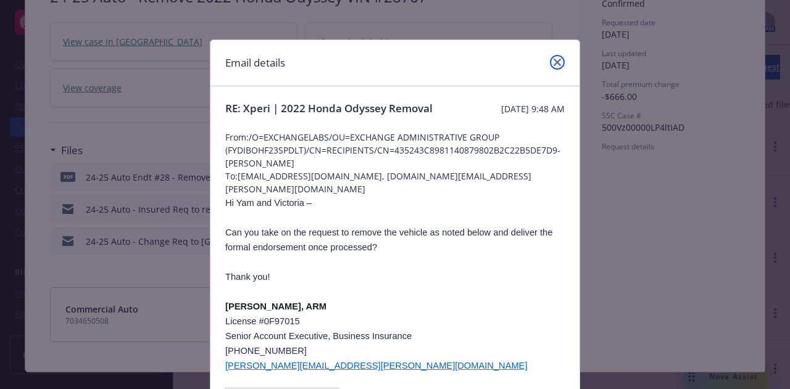
click at [551, 68] on link "close" at bounding box center [557, 62] width 15 height 15
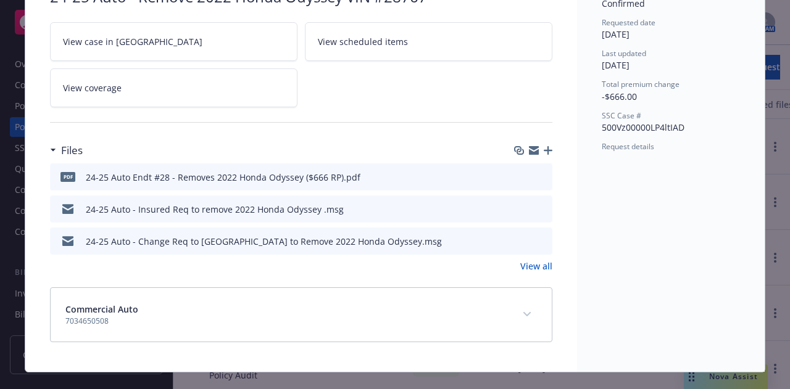
scroll to position [0, 0]
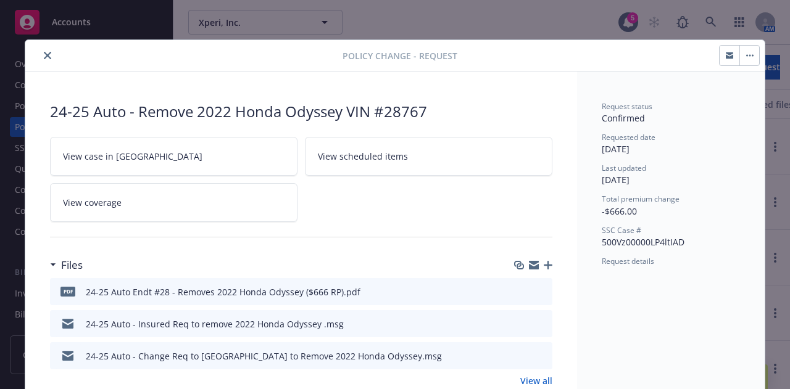
click at [46, 52] on button "close" at bounding box center [47, 55] width 15 height 15
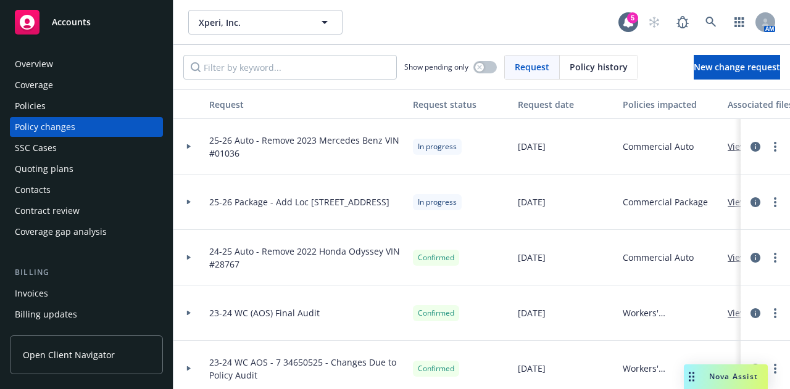
click at [87, 111] on div "Policies" at bounding box center [86, 106] width 143 height 20
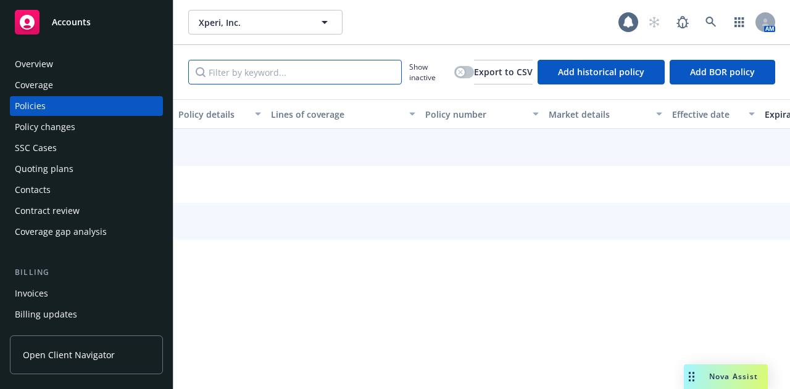
click at [259, 69] on input "Filter by keyword..." at bounding box center [295, 72] width 214 height 25
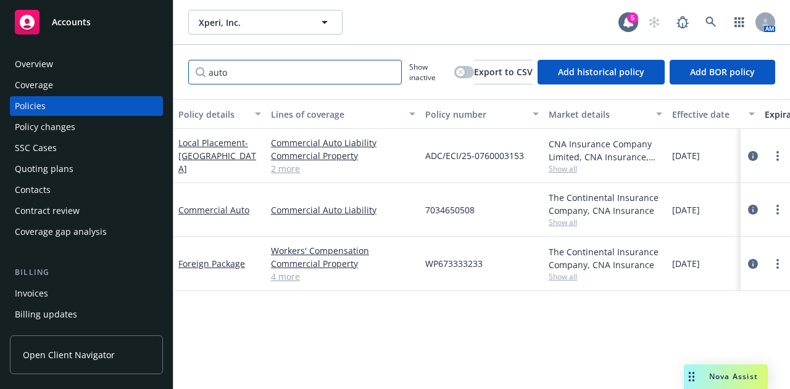
type input "auto"
drag, startPoint x: 480, startPoint y: 209, endPoint x: 424, endPoint y: 207, distance: 56.2
click at [424, 207] on div "7034650508" at bounding box center [481, 210] width 123 height 54
copy span "7034650508"
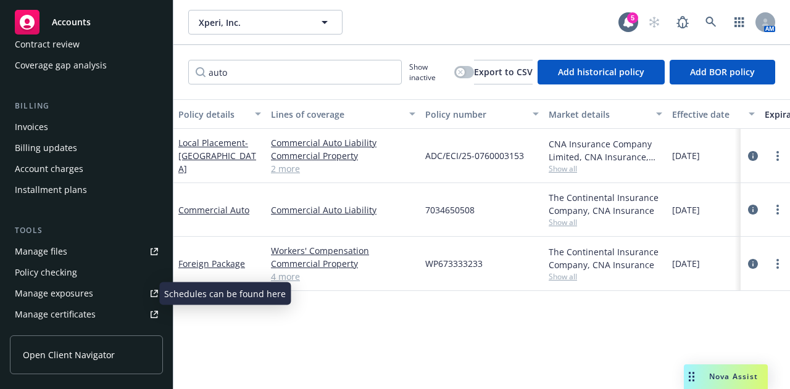
click at [85, 299] on div "Manage exposures" at bounding box center [54, 294] width 78 height 20
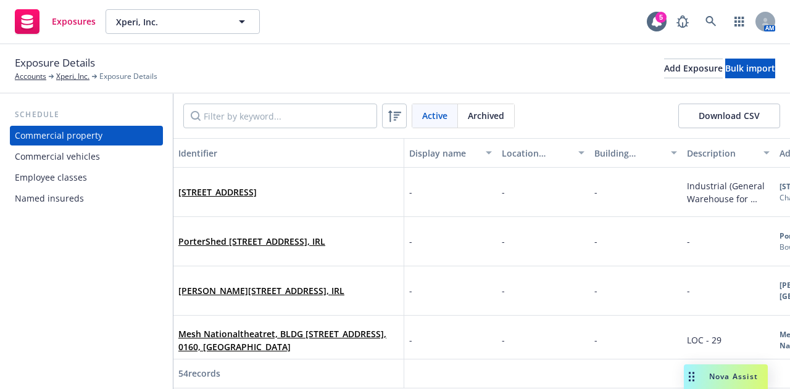
click at [116, 156] on div "Commercial vehicles" at bounding box center [86, 157] width 143 height 20
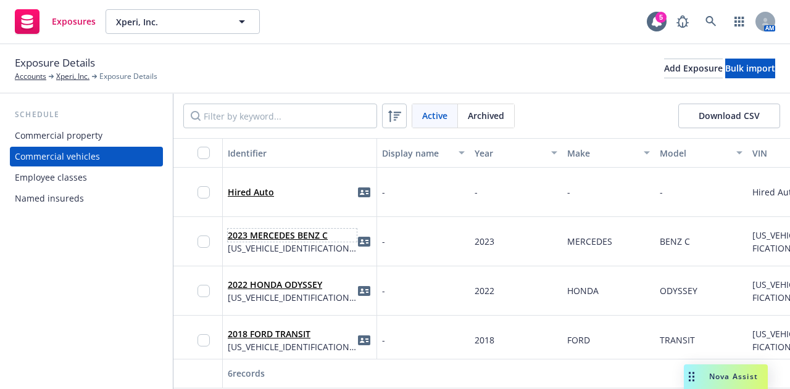
click at [297, 240] on link "2023 MERCEDES BENZ C" at bounding box center [278, 236] width 100 height 12
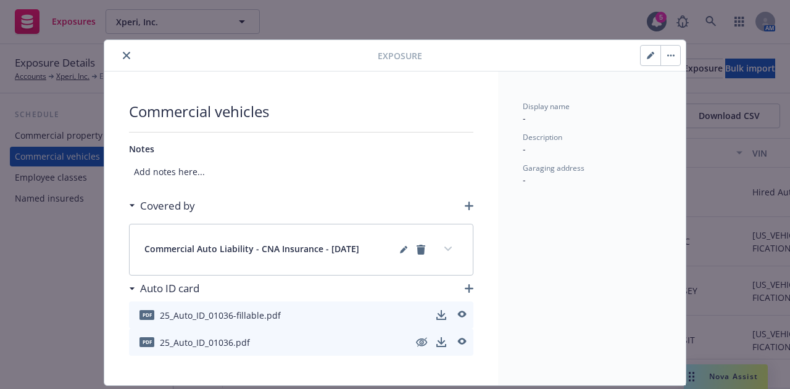
click at [123, 54] on icon "close" at bounding box center [126, 55] width 7 height 7
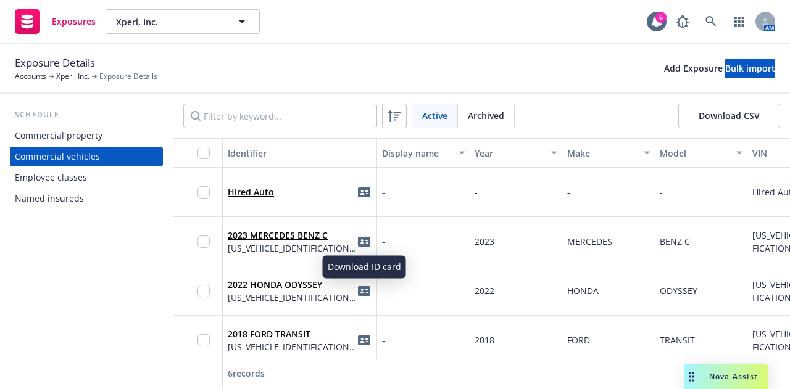
click at [366, 238] on icon "idCard" at bounding box center [364, 242] width 12 height 10
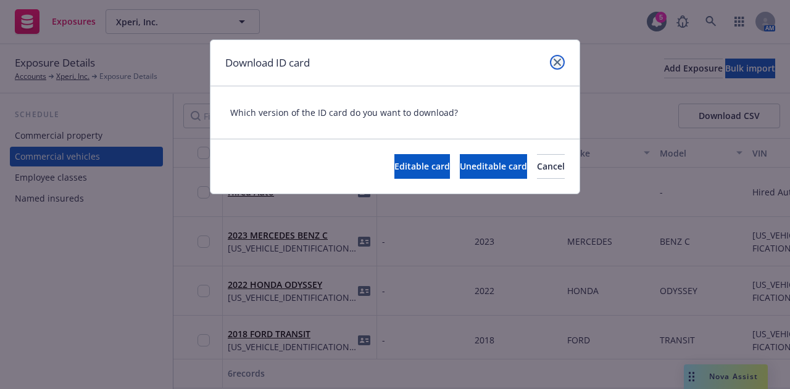
click at [556, 64] on icon "close" at bounding box center [557, 62] width 7 height 7
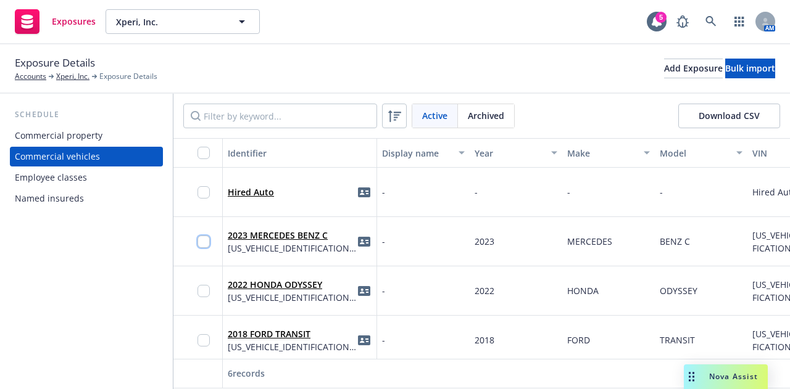
click at [205, 244] on input "checkbox" at bounding box center [203, 242] width 12 height 12
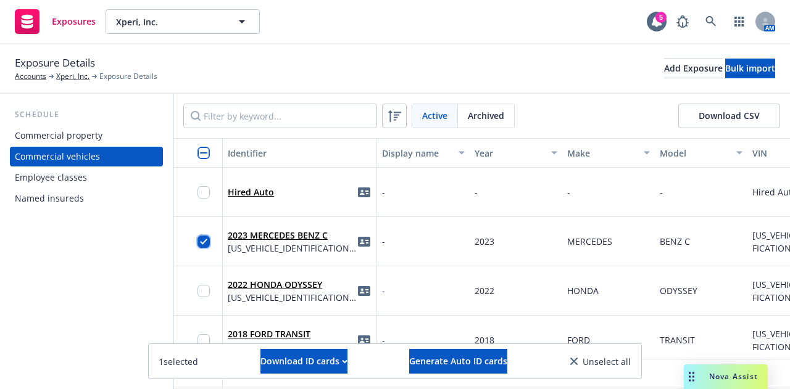
drag, startPoint x: 205, startPoint y: 245, endPoint x: 220, endPoint y: 252, distance: 16.9
click at [205, 245] on input "checkbox" at bounding box center [203, 242] width 12 height 12
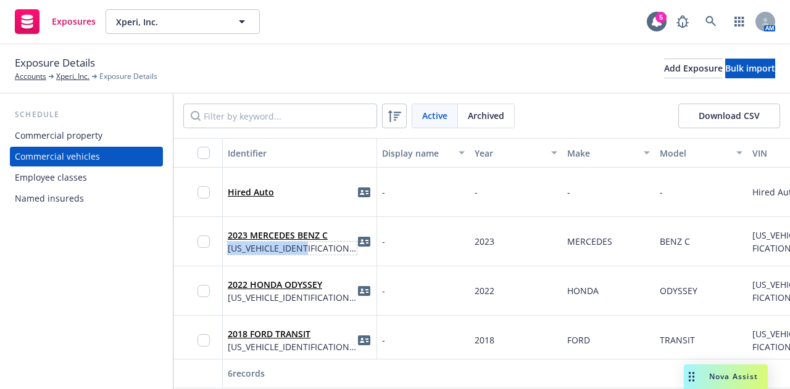
drag, startPoint x: 320, startPoint y: 249, endPoint x: 225, endPoint y: 251, distance: 95.7
click at [225, 251] on div "2023 MERCEDES BENZ C [US_VEHICLE_IDENTIFICATION_NUMBER]" at bounding box center [300, 241] width 154 height 49
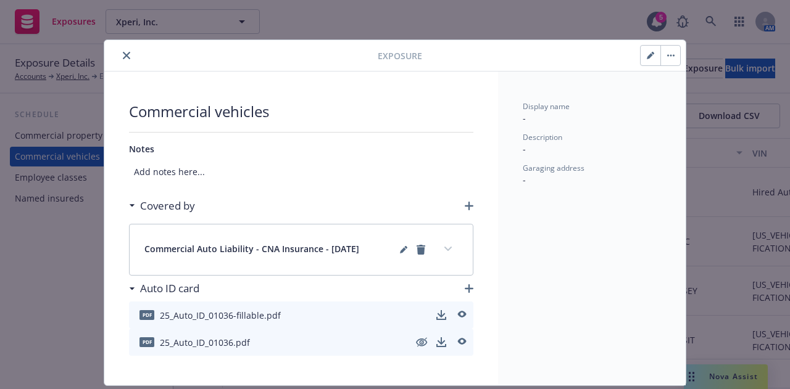
click at [123, 56] on icon "close" at bounding box center [126, 55] width 7 height 7
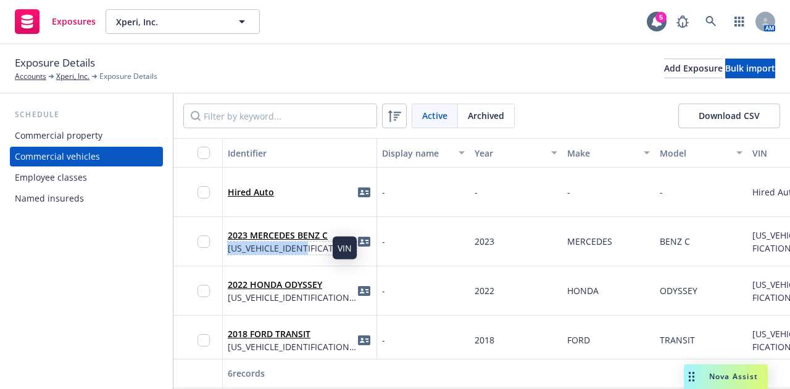
drag, startPoint x: 320, startPoint y: 251, endPoint x: 230, endPoint y: 247, distance: 90.8
click at [229, 247] on span "[US_VEHICLE_IDENTIFICATION_NUMBER]" at bounding box center [292, 248] width 129 height 13
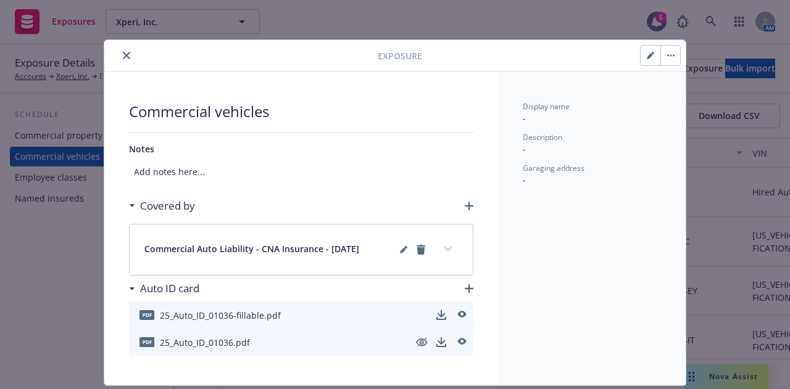
drag, startPoint x: 230, startPoint y: 247, endPoint x: 183, endPoint y: 57, distance: 195.6
click at [183, 57] on div at bounding box center [243, 55] width 268 height 15
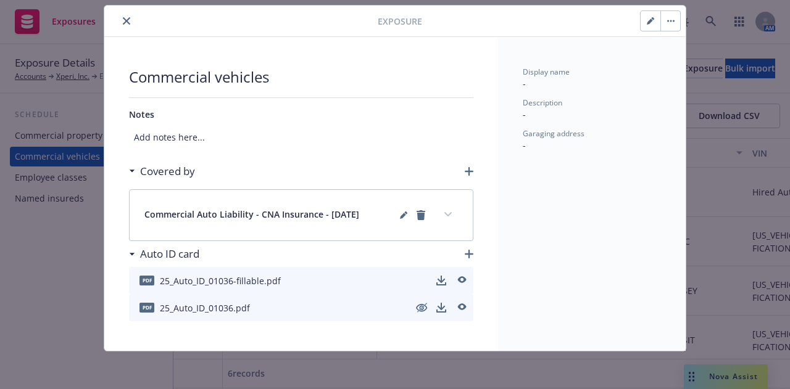
click at [123, 19] on icon "close" at bounding box center [126, 20] width 7 height 7
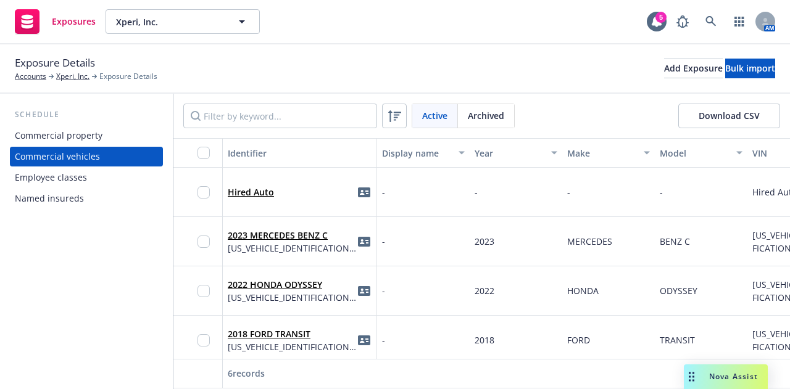
click at [283, 228] on div "2023 MERCEDES BENZ C [US_VEHICLE_IDENTIFICATION_NUMBER]" at bounding box center [300, 242] width 144 height 34
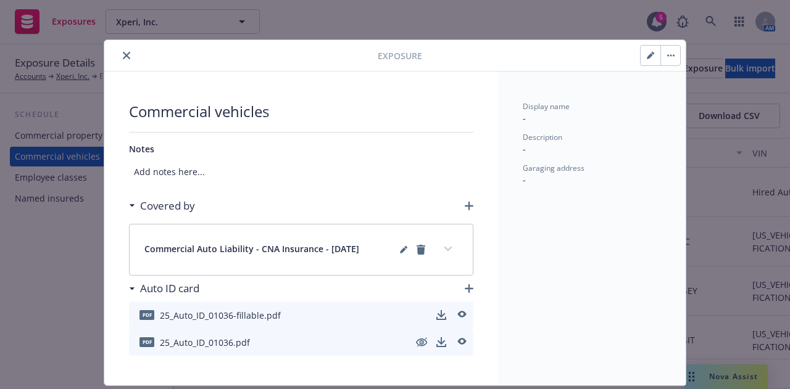
click at [647, 56] on icon "button" at bounding box center [650, 55] width 7 height 7
select select "MI"
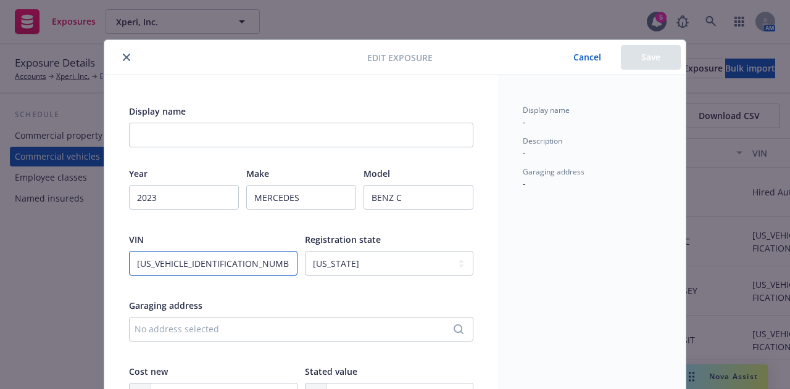
drag, startPoint x: 276, startPoint y: 272, endPoint x: 52, endPoint y: 240, distance: 225.6
click at [52, 240] on div "Edit exposure Cancel Save Display name Year [DATE] Make MERCEDES Model BENZ C V…" at bounding box center [395, 194] width 790 height 389
click at [119, 61] on button "close" at bounding box center [126, 57] width 15 height 15
